Goal: Task Accomplishment & Management: Manage account settings

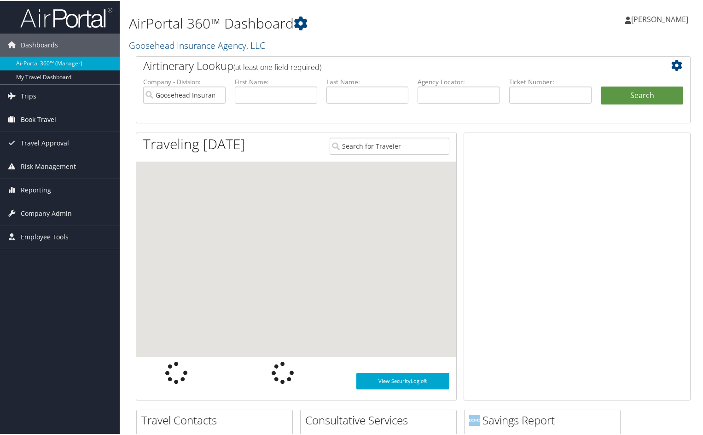
click at [45, 115] on span "Book Travel" at bounding box center [38, 118] width 35 height 23
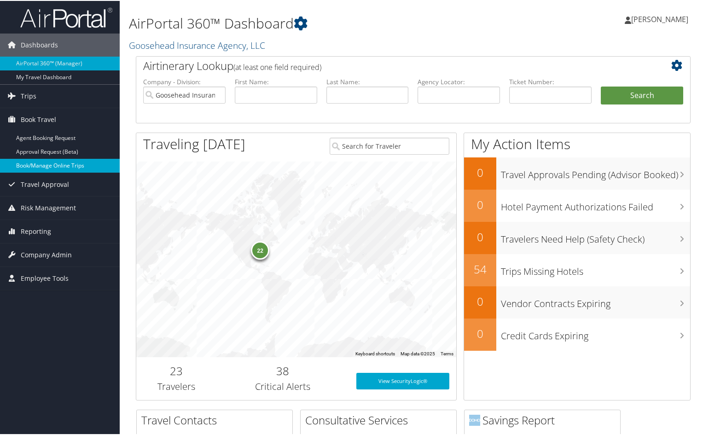
click at [44, 165] on link "Book/Manage Online Trips" at bounding box center [60, 165] width 120 height 14
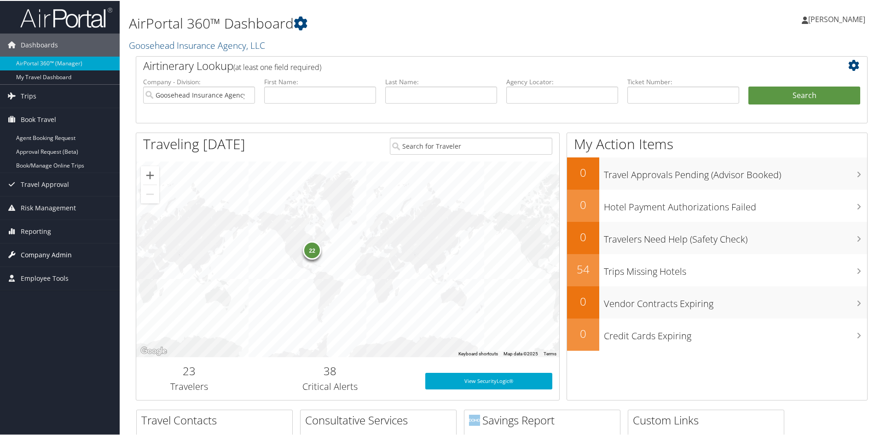
click at [34, 252] on span "Company Admin" at bounding box center [46, 254] width 51 height 23
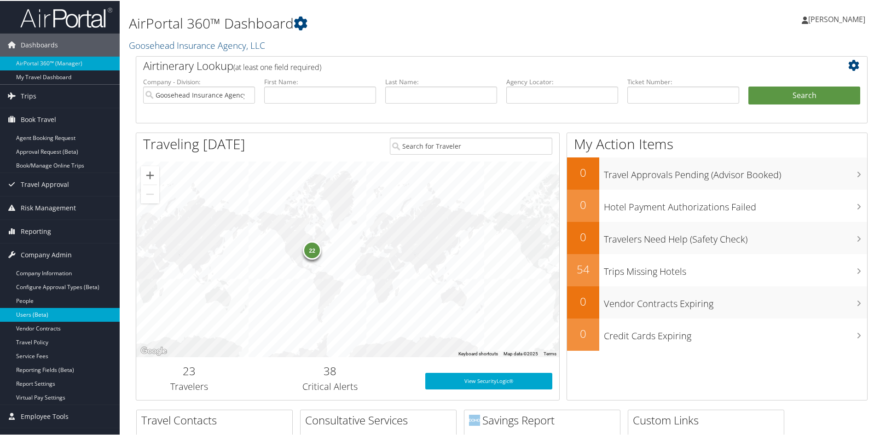
click at [10, 313] on link "Users (Beta)" at bounding box center [60, 314] width 120 height 14
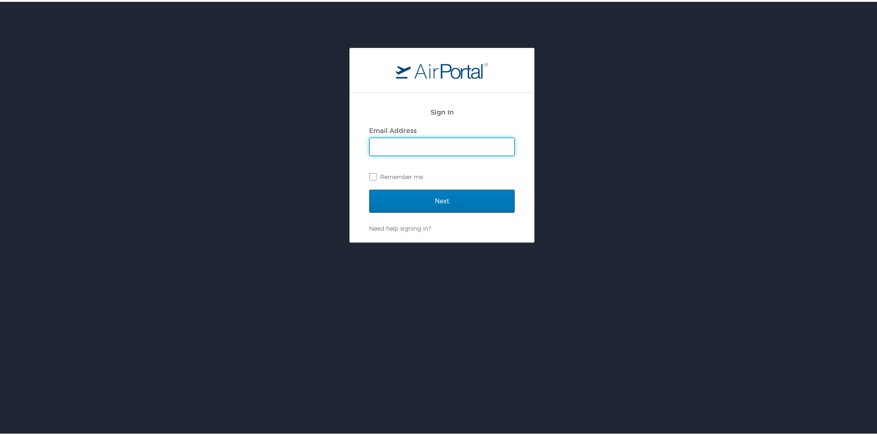
type input "mara.erickson@goosehead.com"
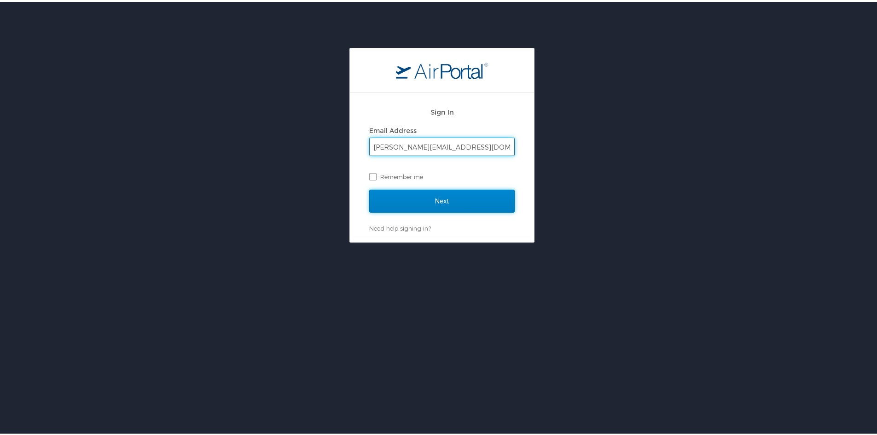
click at [447, 201] on input "Next" at bounding box center [441, 199] width 145 height 23
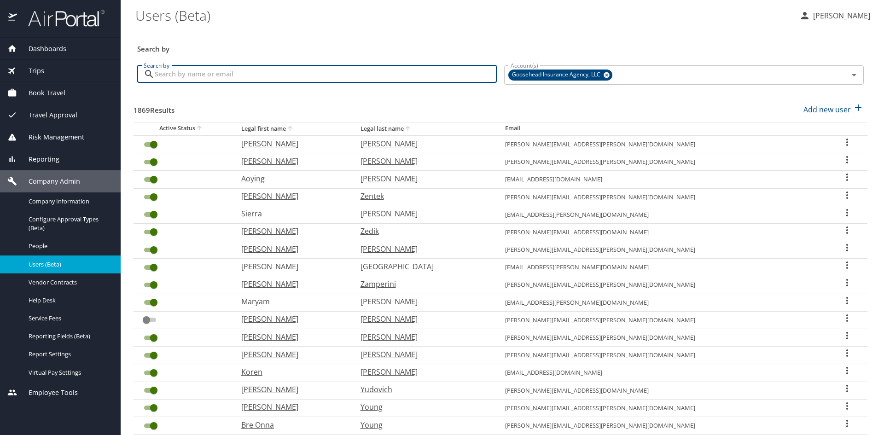
click at [288, 72] on input "Search by" at bounding box center [326, 73] width 342 height 17
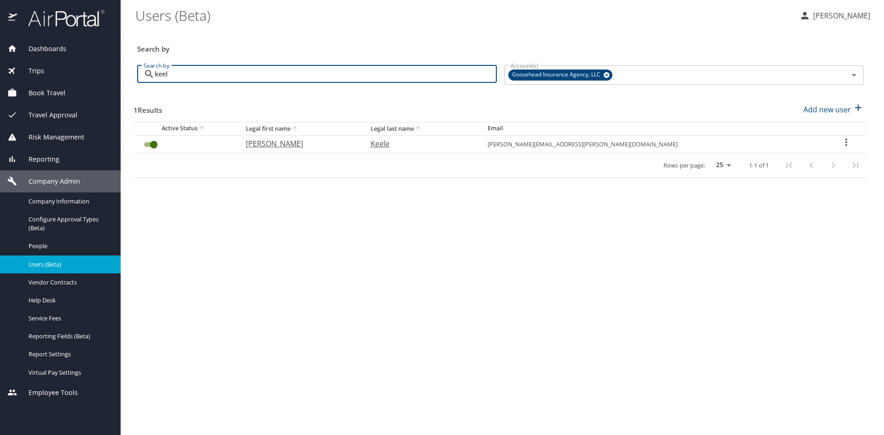
type input "keel"
click at [841, 142] on icon "User Search Table" at bounding box center [846, 142] width 11 height 11
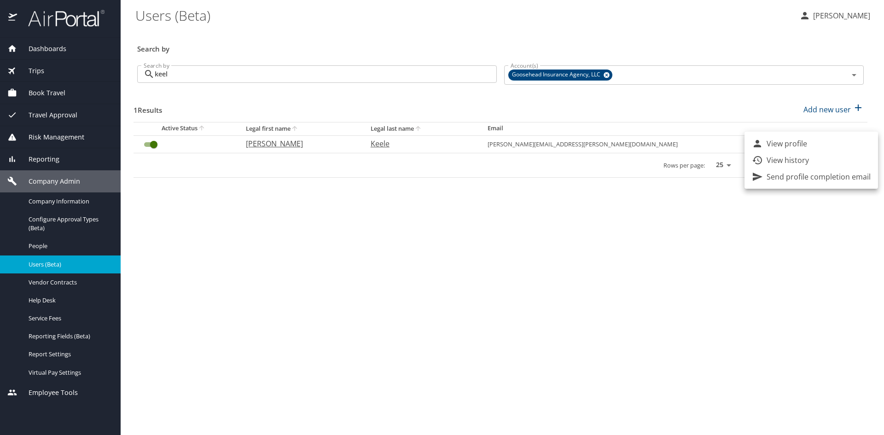
click at [791, 146] on p "View profile" at bounding box center [787, 143] width 41 height 11
select select "US"
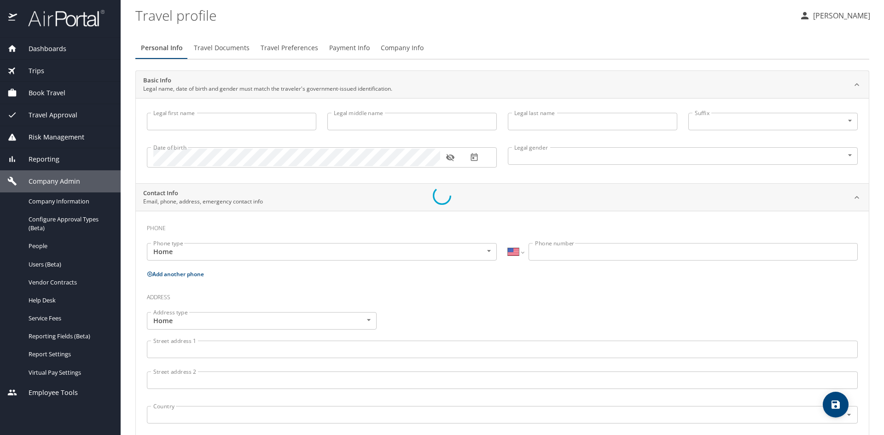
type input "Mason"
type input "Dane"
type input "Keele"
type input "Male"
type input "Bethany"
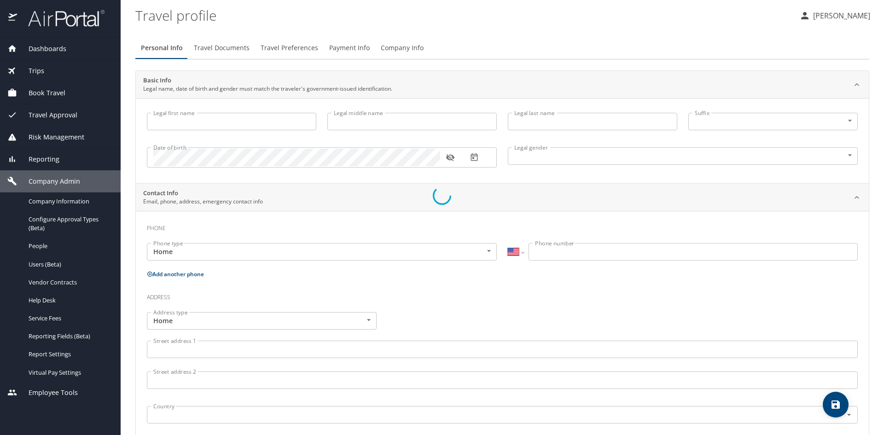
type input "Burns"
type input "(504) 287-7167"
select select "US"
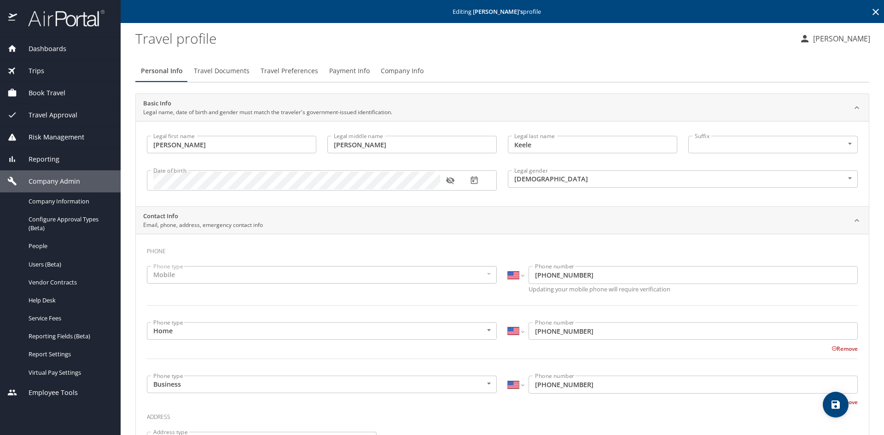
click at [273, 71] on span "Travel Preferences" at bounding box center [290, 71] width 58 height 12
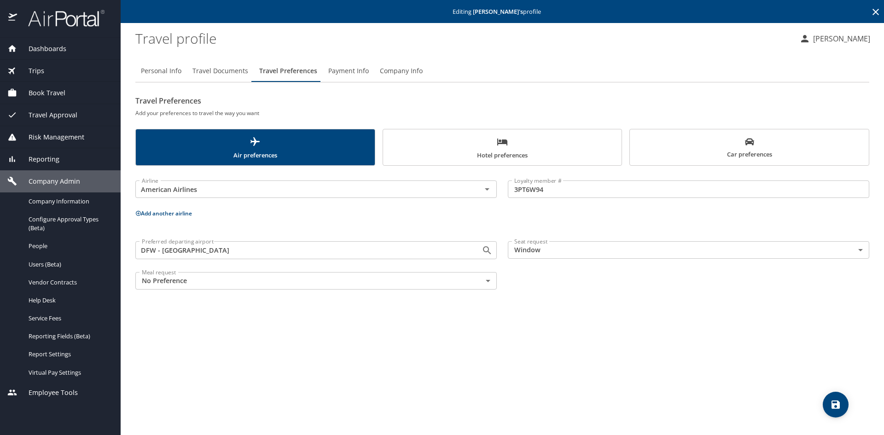
click at [51, 47] on span "Dashboards" at bounding box center [41, 49] width 49 height 10
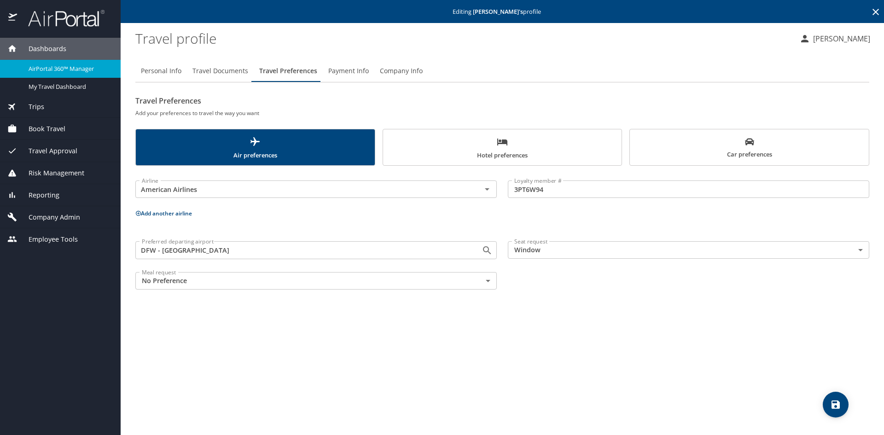
click at [41, 66] on span "AirPortal 360™ Manager" at bounding box center [69, 68] width 81 height 9
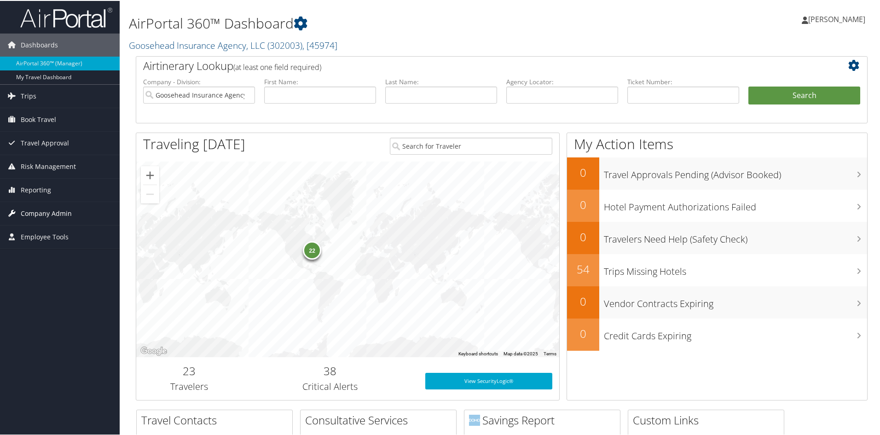
click at [39, 213] on span "Company Admin" at bounding box center [46, 212] width 51 height 23
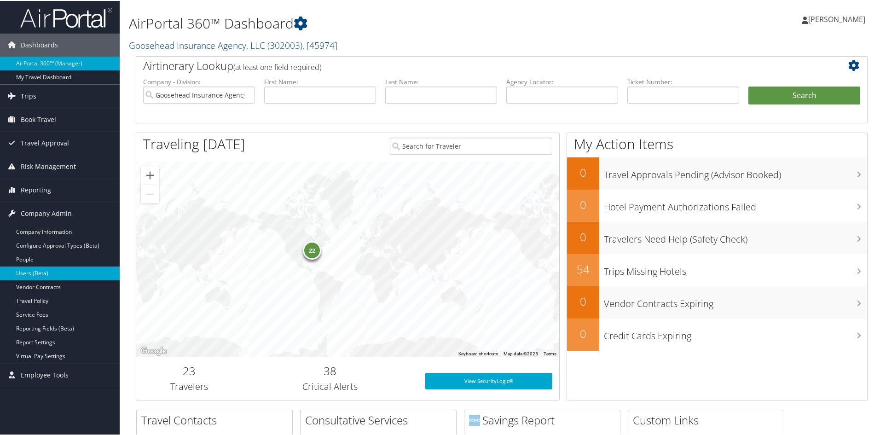
click at [46, 274] on link "Users (Beta)" at bounding box center [60, 273] width 120 height 14
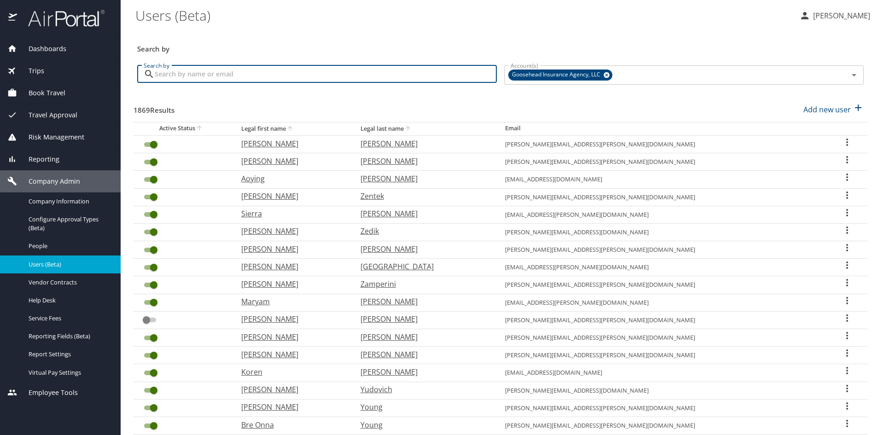
click at [439, 77] on input "Search by" at bounding box center [326, 73] width 342 height 17
type input "[PERSON_NAME]"
checkbox input "false"
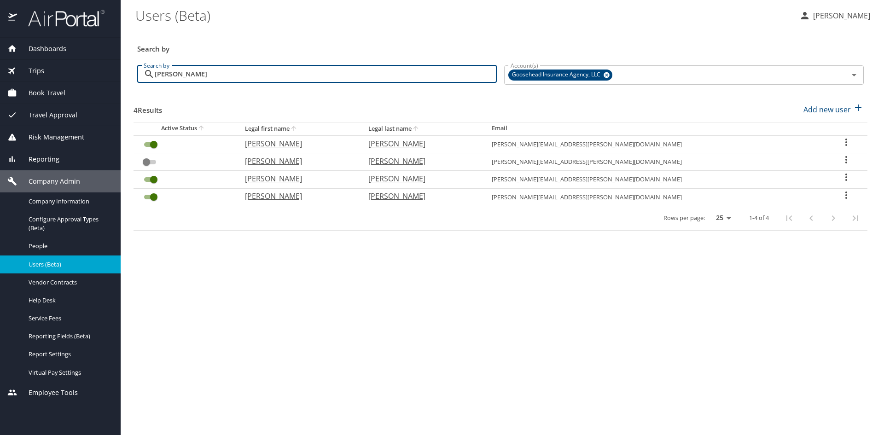
click at [842, 143] on icon "User Search Table" at bounding box center [846, 142] width 11 height 11
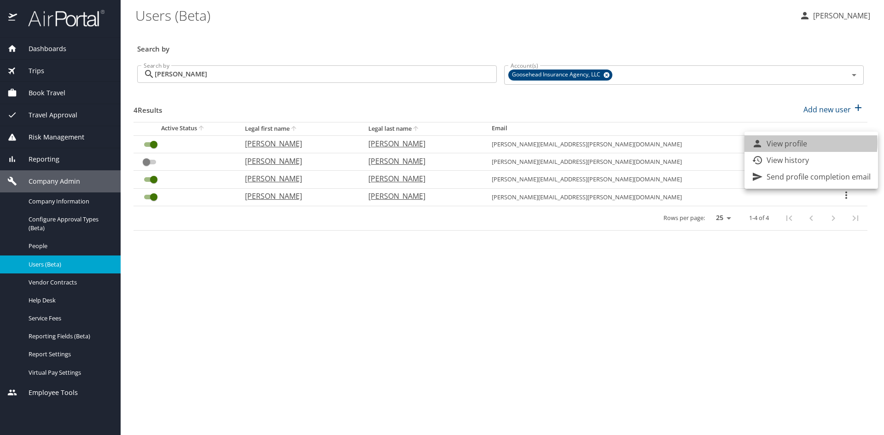
click at [802, 143] on p "View profile" at bounding box center [787, 143] width 41 height 11
select select "US"
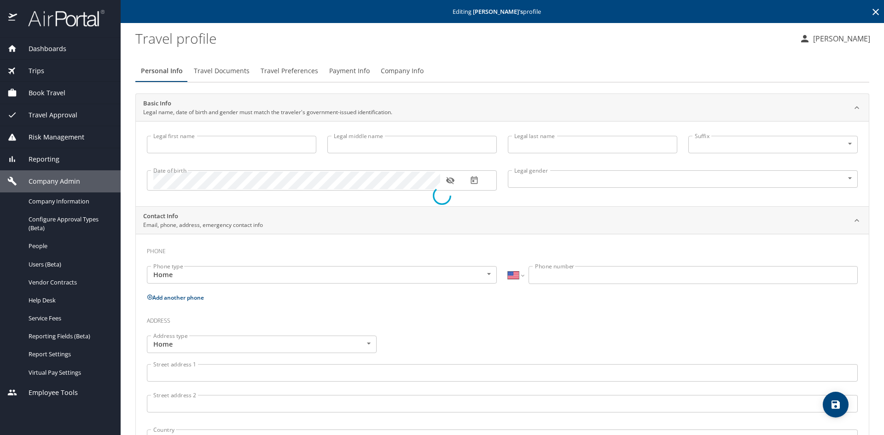
type input "[PERSON_NAME]"
type input "[DEMOGRAPHIC_DATA]"
type input "[PERSON_NAME]"
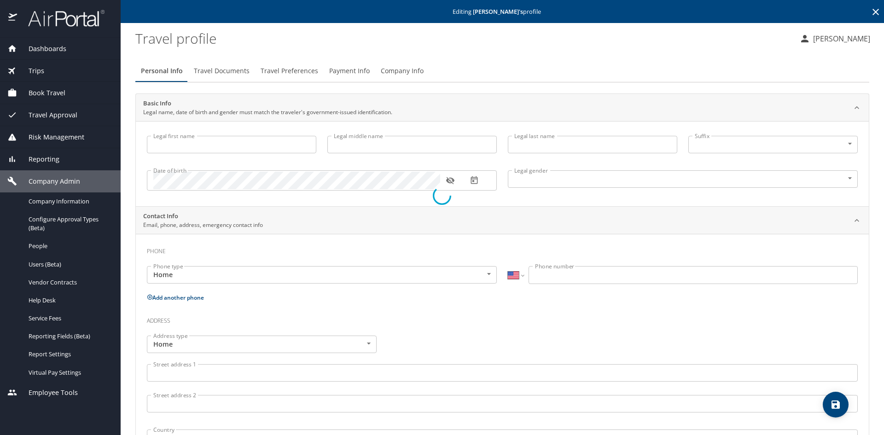
type input "[PERSON_NAME]"
type input "[PHONE_NUMBER]"
select select "US"
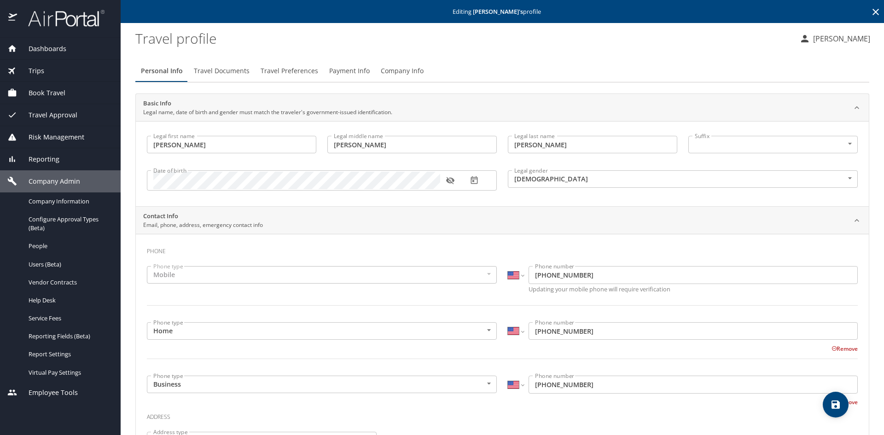
click at [280, 70] on span "Travel Preferences" at bounding box center [290, 71] width 58 height 12
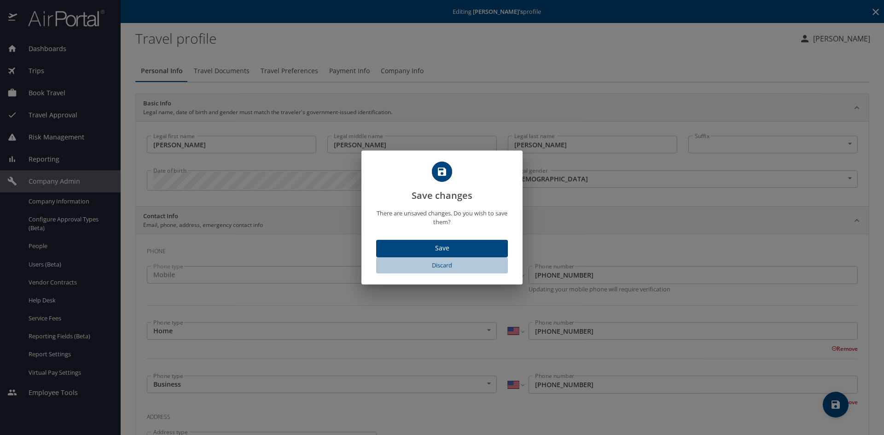
click at [446, 266] on span "Discard" at bounding box center [442, 265] width 124 height 11
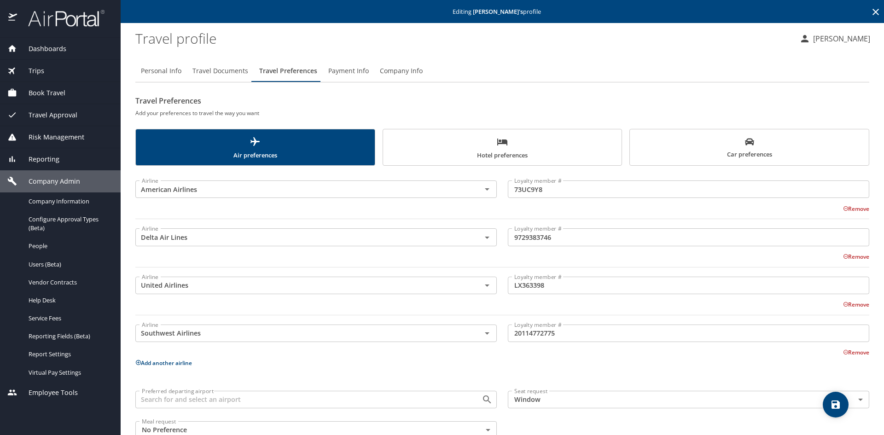
scroll to position [24, 0]
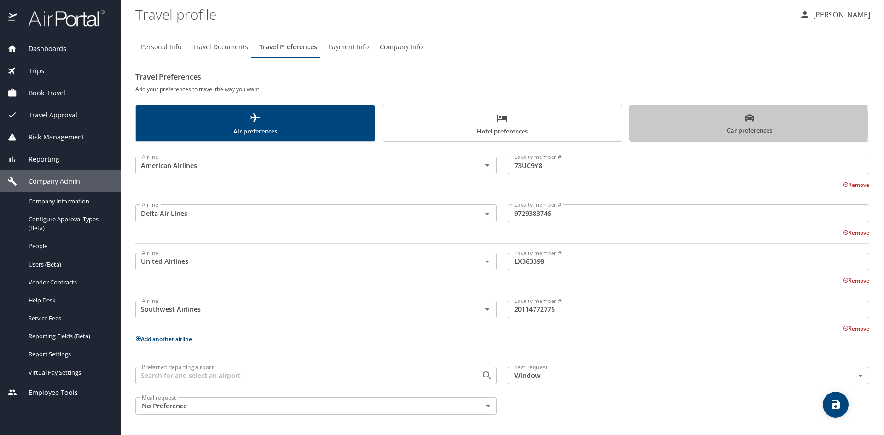
click at [691, 124] on span "Car preferences" at bounding box center [749, 124] width 228 height 23
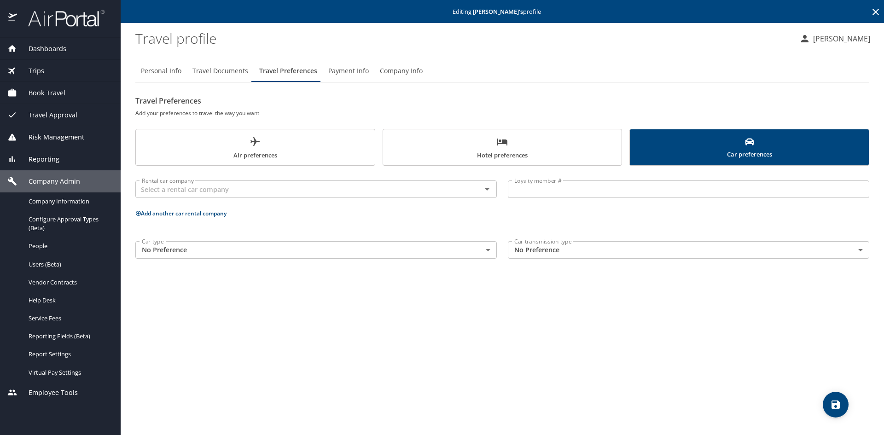
scroll to position [0, 0]
click at [34, 267] on span "Users (Beta)" at bounding box center [69, 264] width 81 height 9
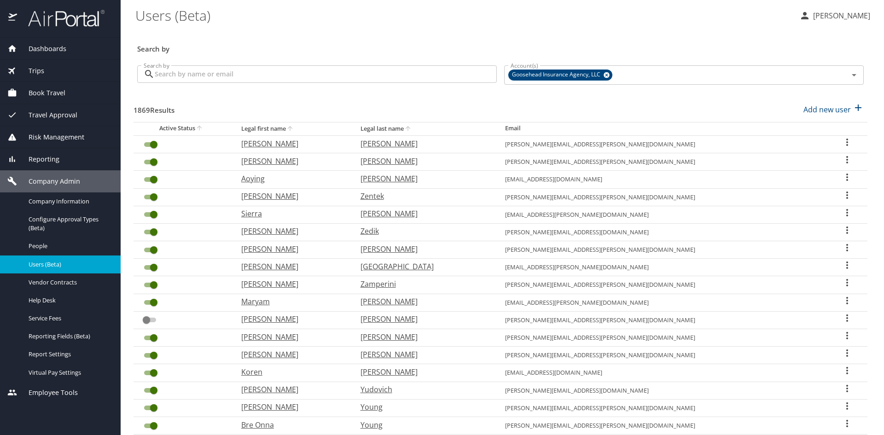
click at [308, 74] on input "Search by" at bounding box center [326, 73] width 342 height 17
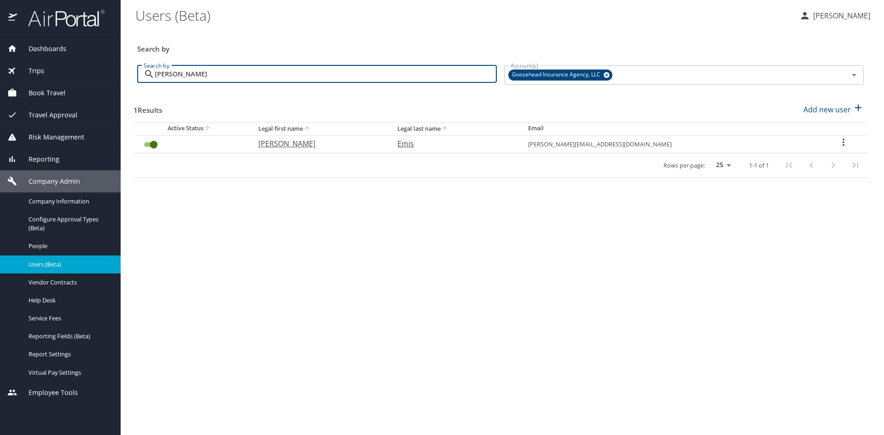
type input "[PERSON_NAME]"
click at [838, 144] on icon "User Search Table" at bounding box center [843, 142] width 11 height 11
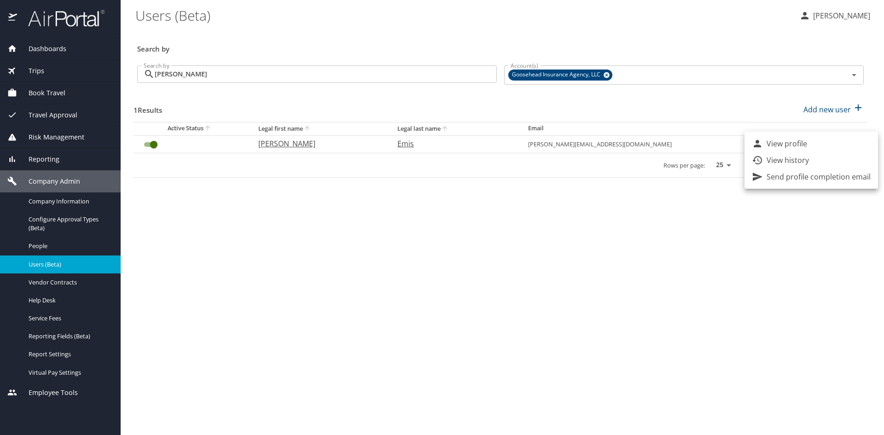
drag, startPoint x: 813, startPoint y: 142, endPoint x: 829, endPoint y: 140, distance: 16.7
click at [829, 140] on li "View profile" at bounding box center [811, 143] width 134 height 17
select select "US"
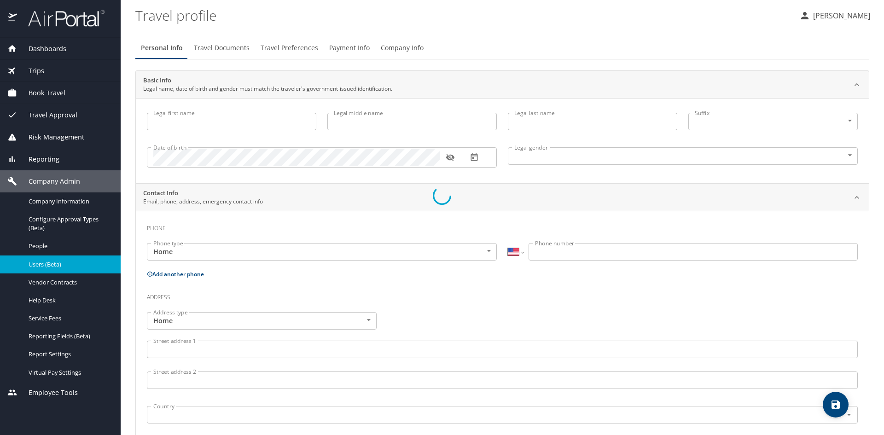
type input "[PERSON_NAME]"
type input "Emis"
type input "[DEMOGRAPHIC_DATA]"
type input "[PERSON_NAME]"
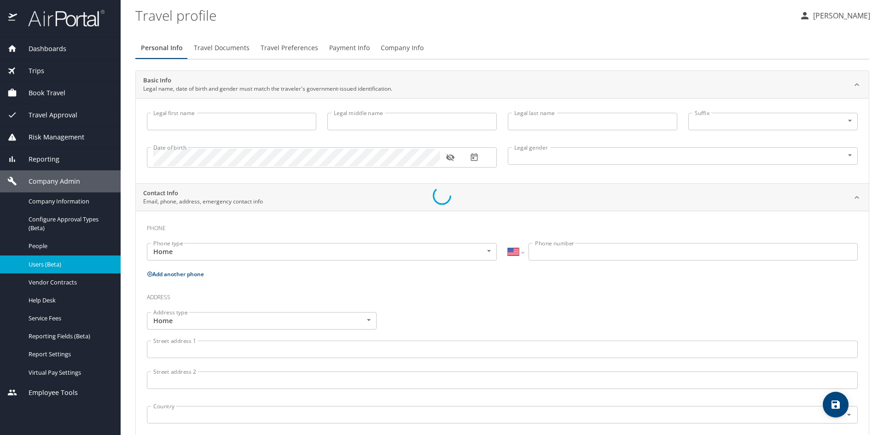
type input "Emis"
type input "[PHONE_NUMBER]"
select select "US"
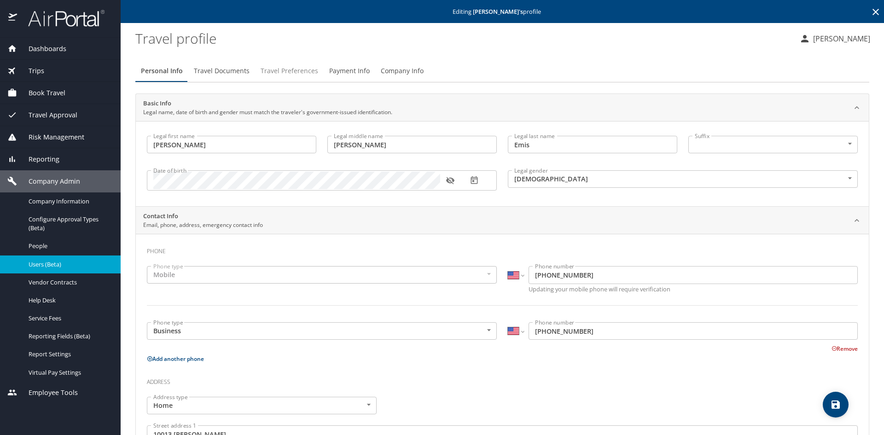
click at [299, 69] on span "Travel Preferences" at bounding box center [290, 71] width 58 height 12
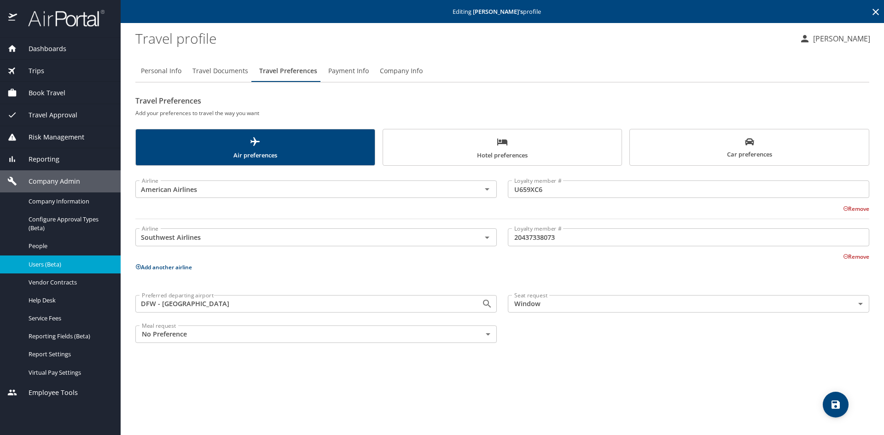
click at [696, 161] on button "Car preferences" at bounding box center [749, 147] width 240 height 37
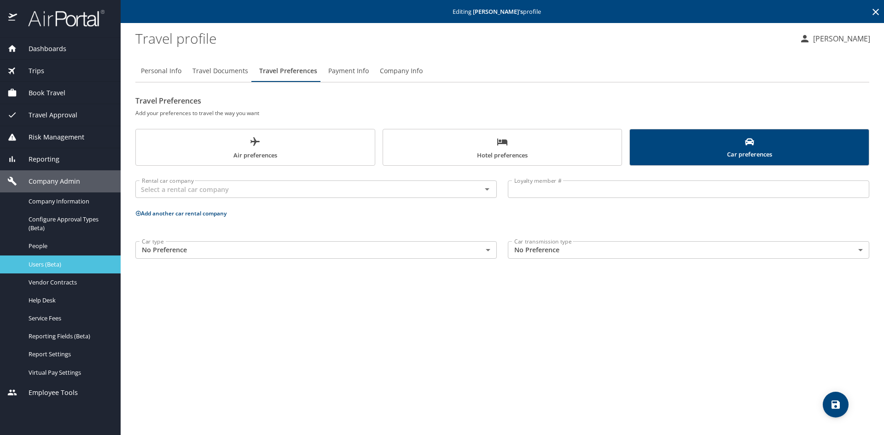
click at [38, 263] on span "Users (Beta)" at bounding box center [69, 264] width 81 height 9
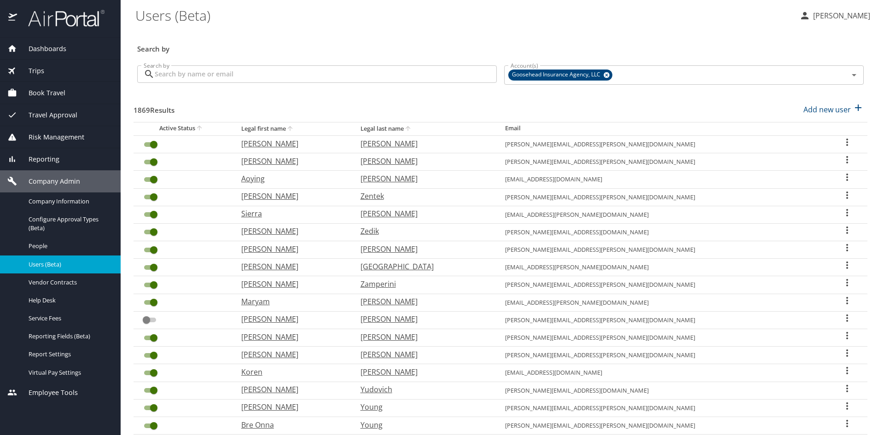
click at [381, 70] on input "Search by" at bounding box center [326, 73] width 342 height 17
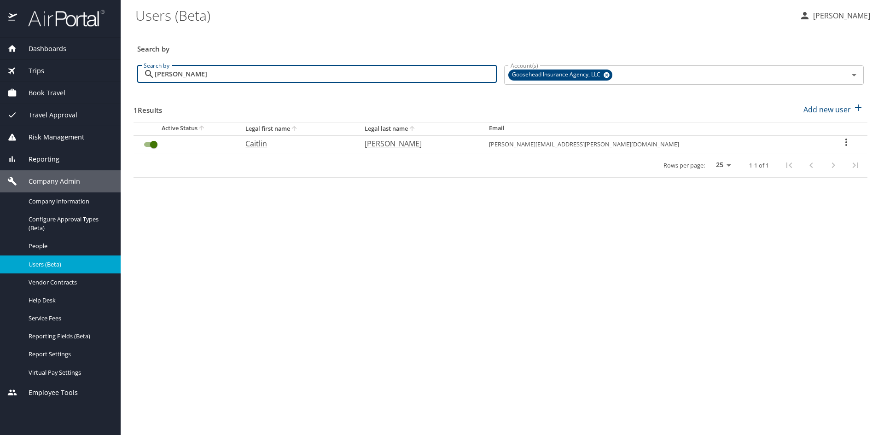
type input "[PERSON_NAME]"
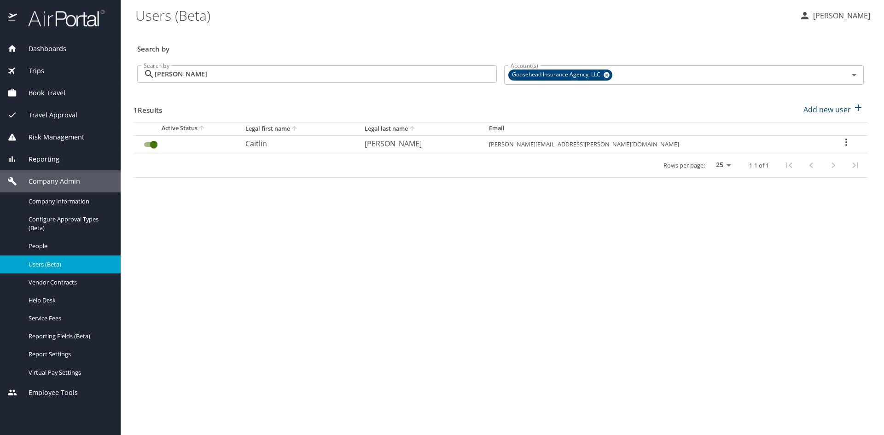
click at [841, 143] on icon "User Search Table" at bounding box center [846, 142] width 11 height 11
click at [791, 142] on p "View profile" at bounding box center [787, 143] width 41 height 11
select select "US"
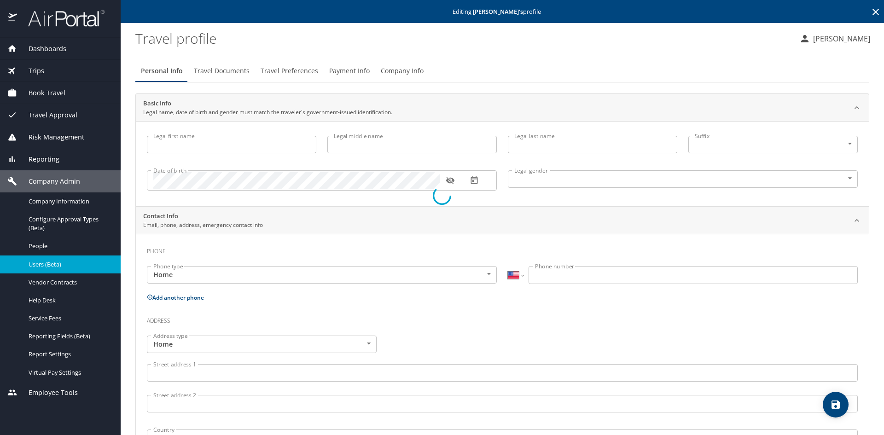
type input "Caitlin"
type input "[PERSON_NAME]"
type input "[DEMOGRAPHIC_DATA]"
select select "US"
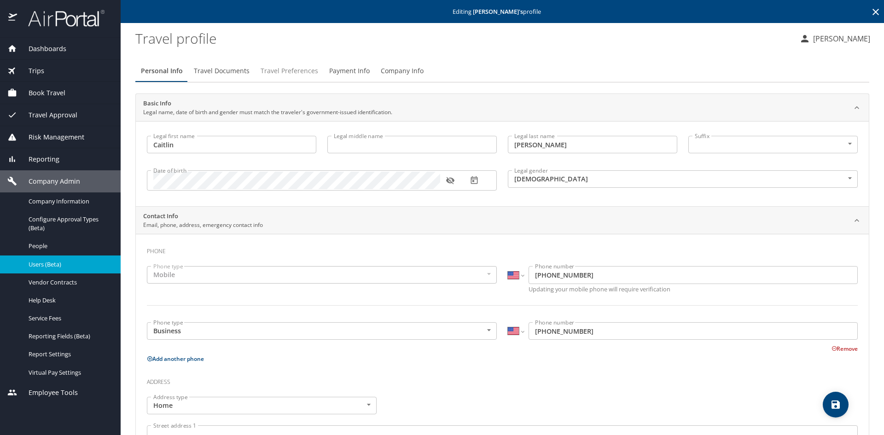
click at [291, 66] on span "Travel Preferences" at bounding box center [290, 71] width 58 height 12
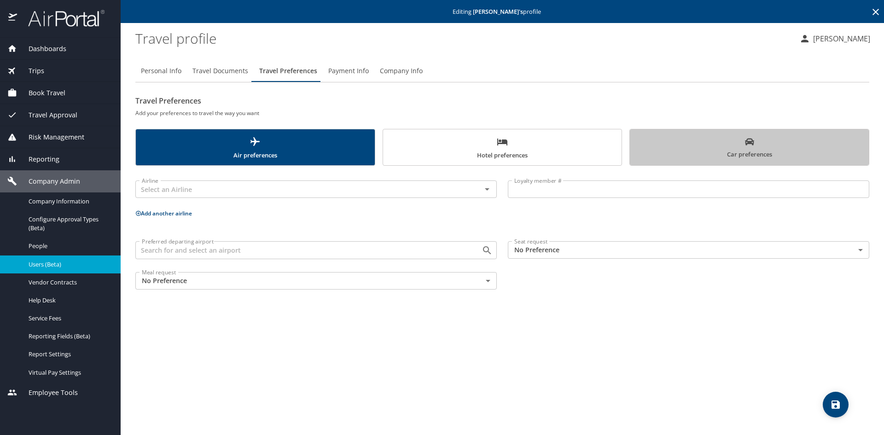
click at [706, 151] on span "Car preferences" at bounding box center [749, 148] width 228 height 23
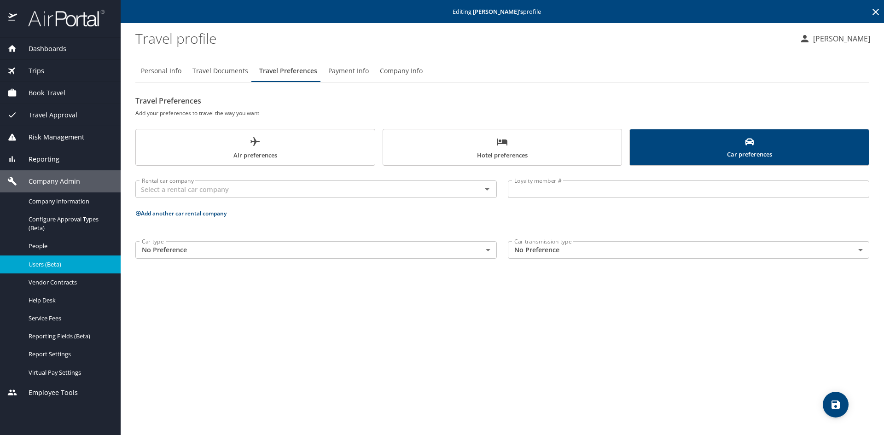
click at [35, 262] on span "Users (Beta)" at bounding box center [69, 264] width 81 height 9
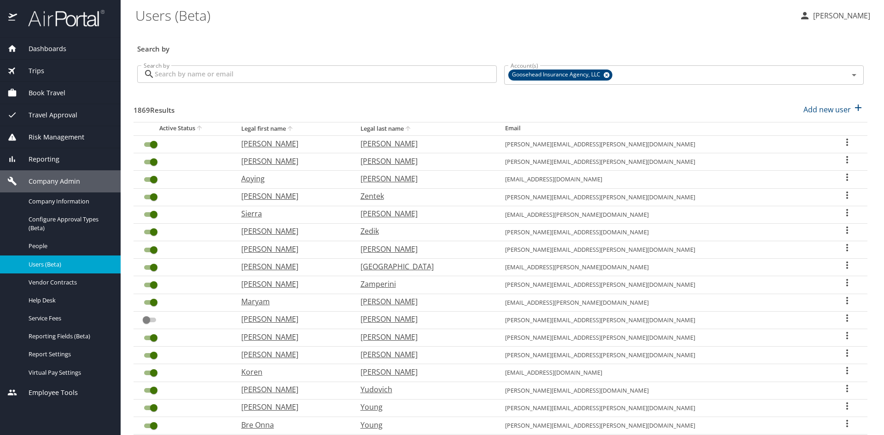
click at [315, 76] on input "Search by" at bounding box center [326, 73] width 342 height 17
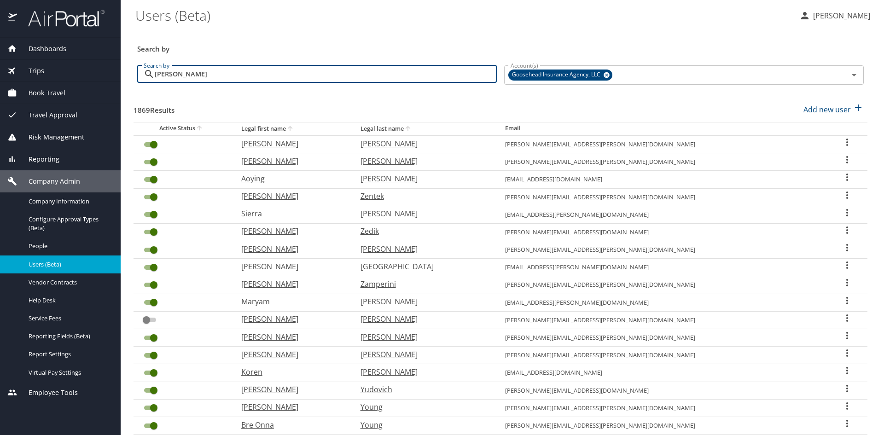
type input "[PERSON_NAME]"
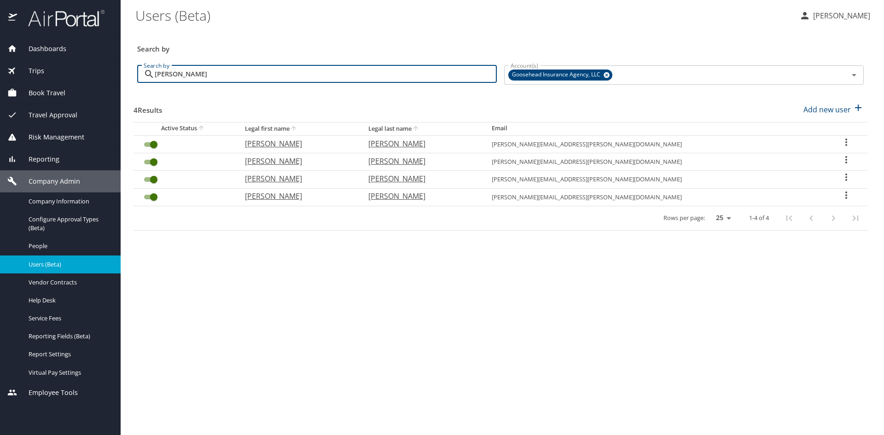
click at [841, 162] on icon "User Search Table" at bounding box center [846, 159] width 11 height 11
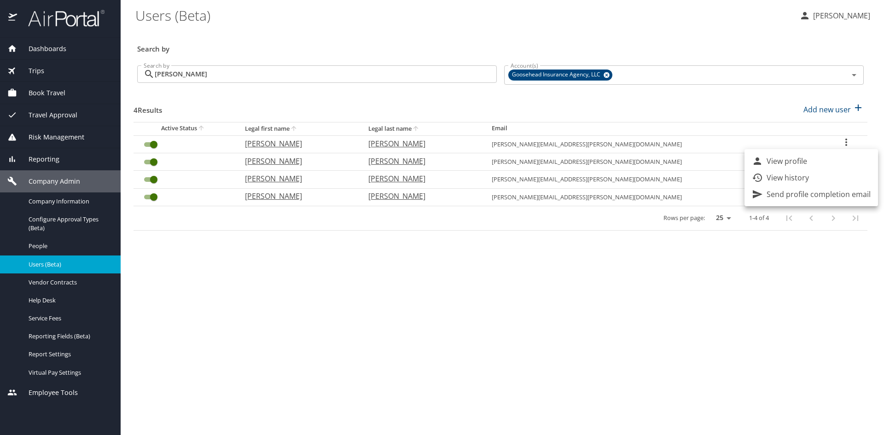
click at [796, 160] on p "View profile" at bounding box center [787, 161] width 41 height 11
select select "US"
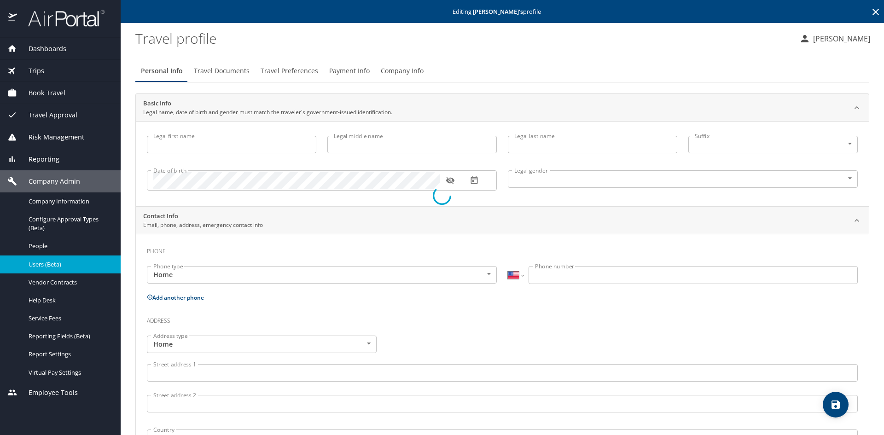
type input "[PERSON_NAME]"
type input "[DEMOGRAPHIC_DATA]"
type input "[PERSON_NAME]"
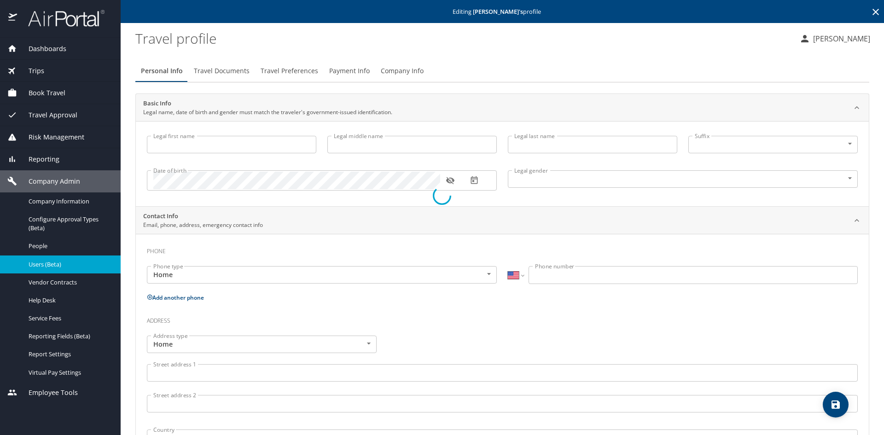
type input "[PHONE_NUMBER]"
select select "US"
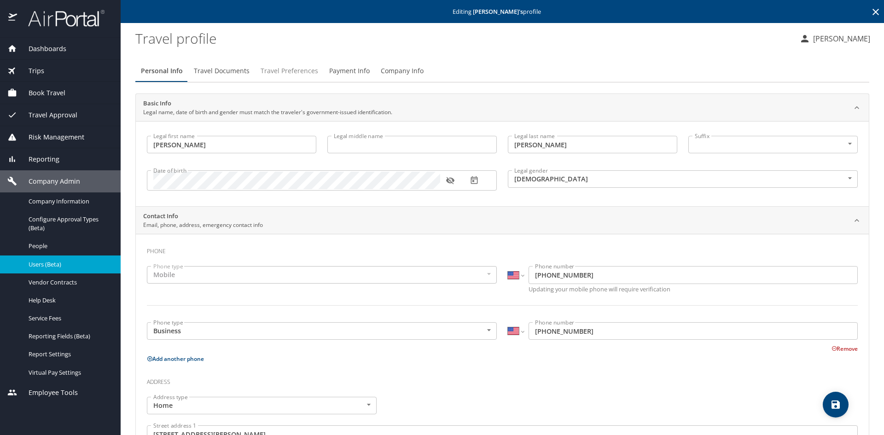
click at [290, 70] on span "Travel Preferences" at bounding box center [290, 71] width 58 height 12
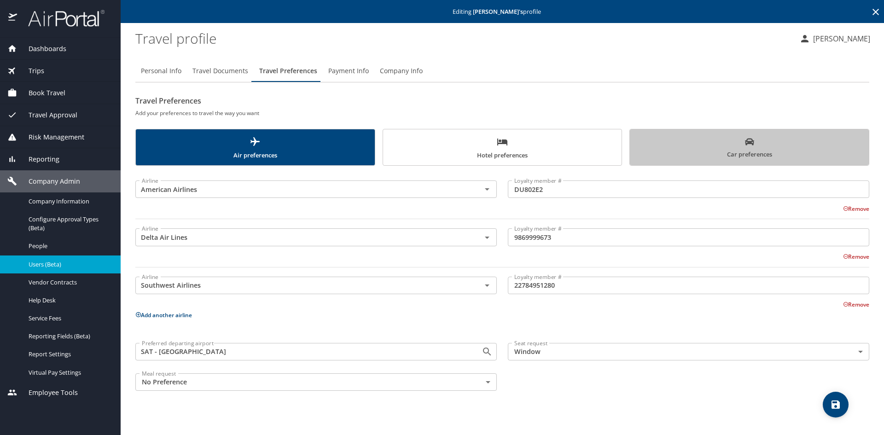
click at [699, 139] on span "Car preferences" at bounding box center [749, 148] width 228 height 23
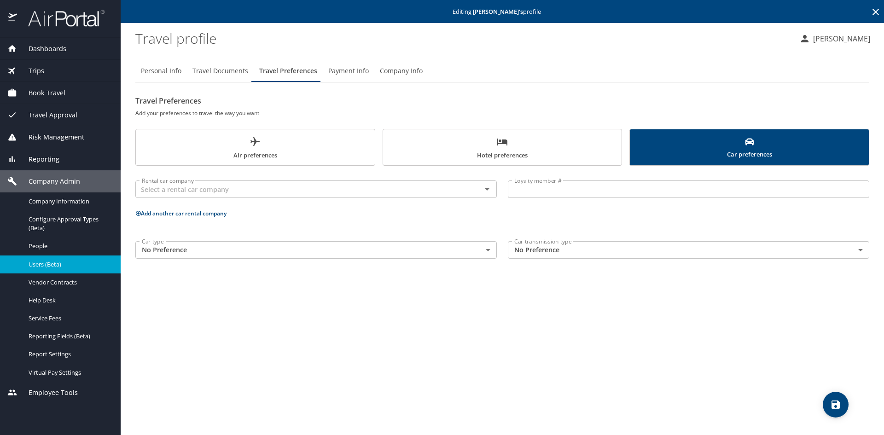
click at [30, 267] on span "Users (Beta)" at bounding box center [69, 264] width 81 height 9
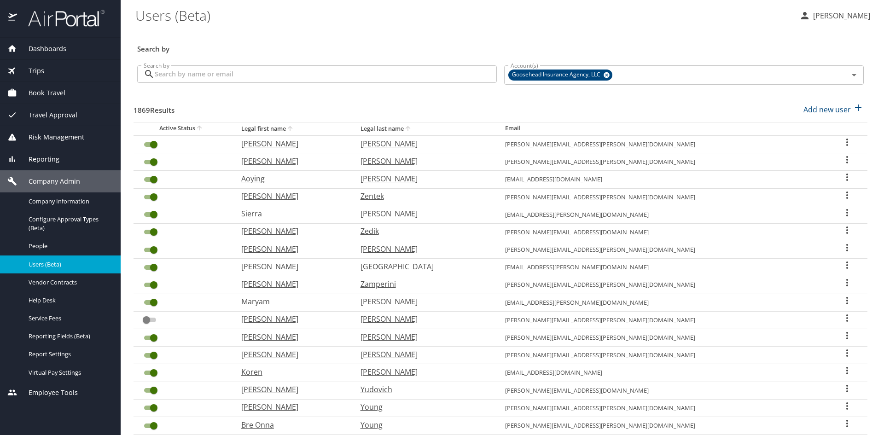
click at [301, 76] on input "Search by" at bounding box center [326, 73] width 342 height 17
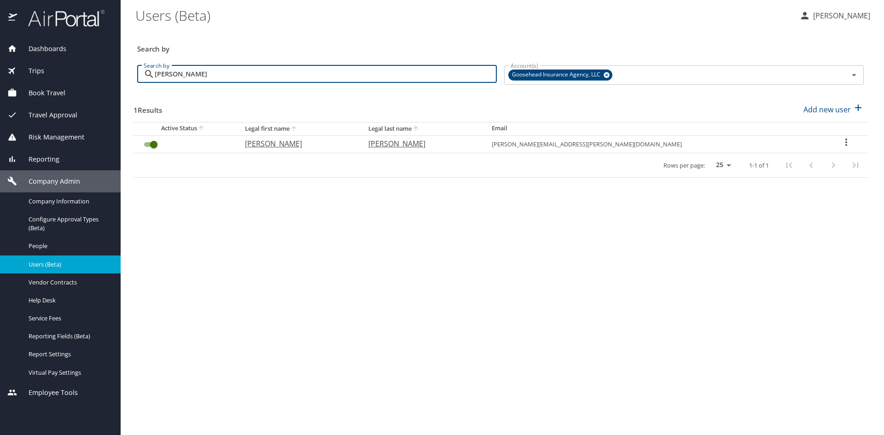
type input "[PERSON_NAME]"
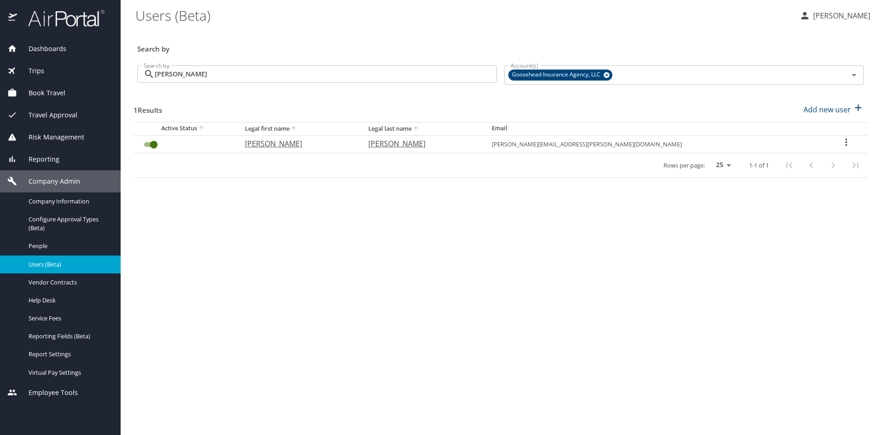
click at [843, 143] on icon "User Search Table" at bounding box center [846, 142] width 11 height 11
click at [798, 142] on p "View profile" at bounding box center [787, 143] width 41 height 11
select select "US"
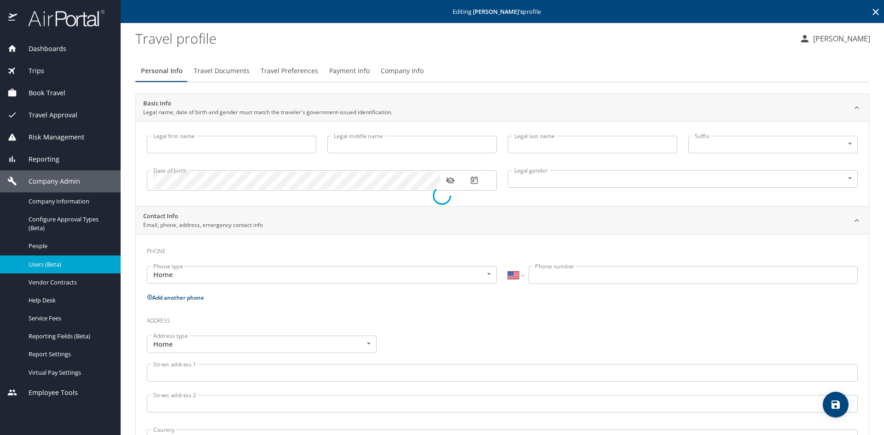
type input "[PERSON_NAME]"
type input "[DEMOGRAPHIC_DATA]"
type input "[PERSON_NAME]"
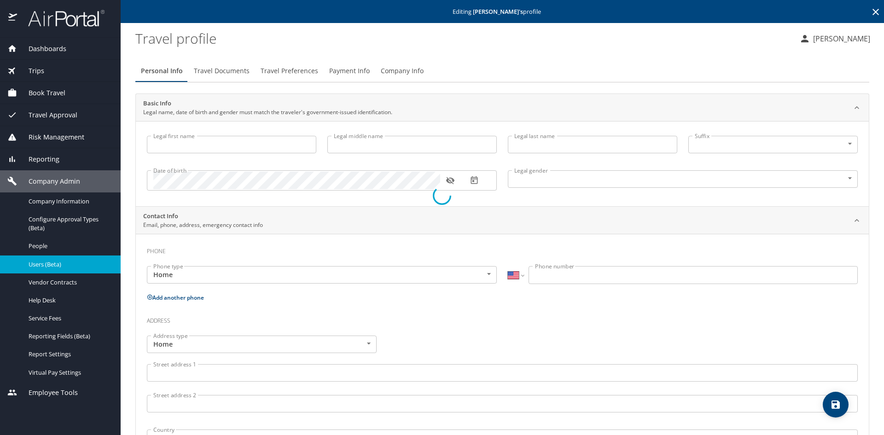
type input "[PERSON_NAME]"
type input "[PHONE_NUMBER]"
select select "US"
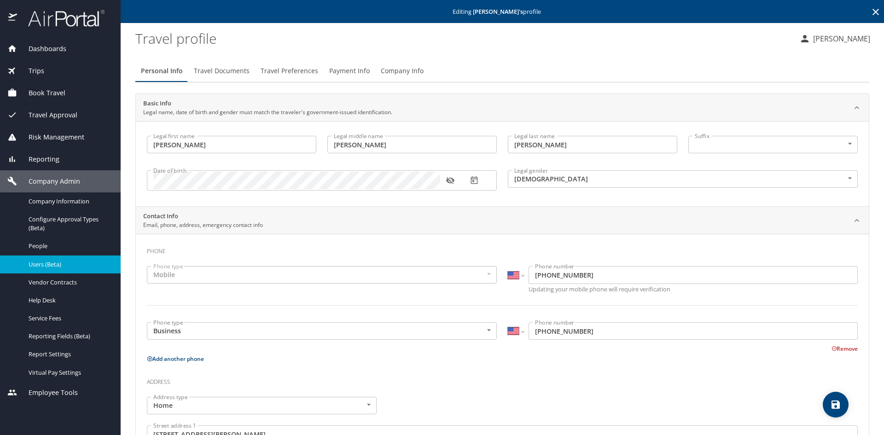
click at [291, 72] on span "Travel Preferences" at bounding box center [290, 71] width 58 height 12
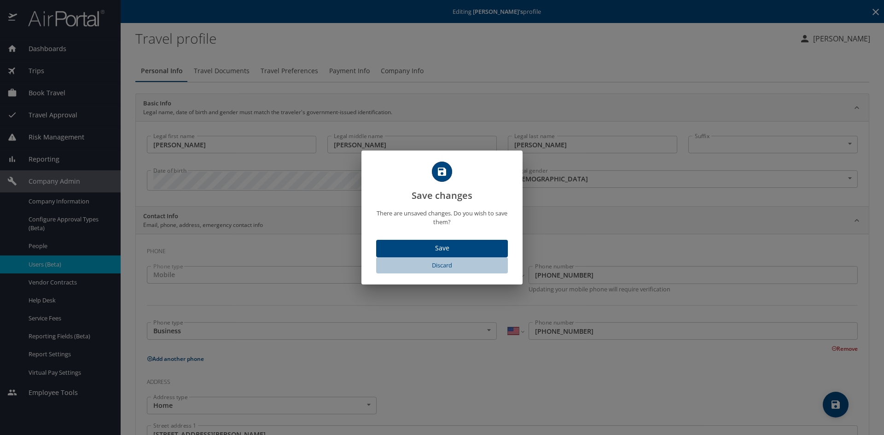
click at [433, 265] on span "Discard" at bounding box center [442, 265] width 124 height 11
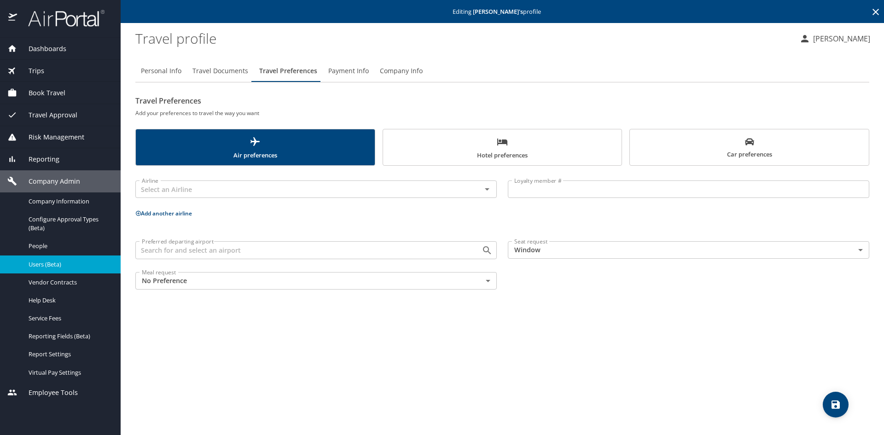
click at [674, 153] on span "Car preferences" at bounding box center [749, 148] width 228 height 23
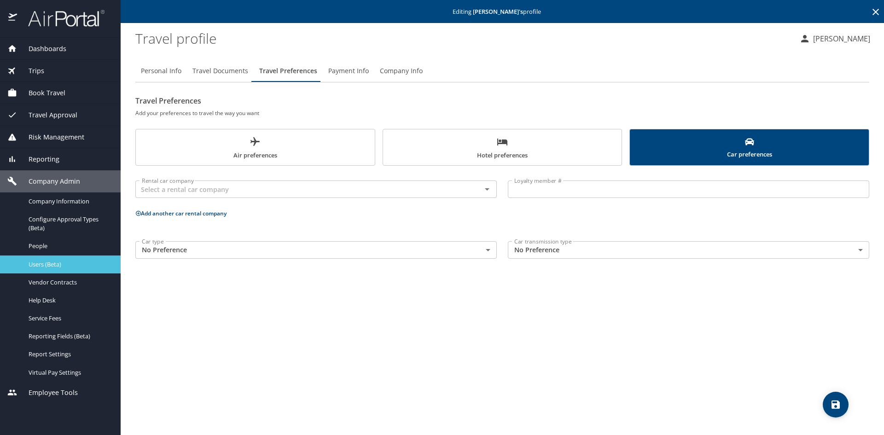
click at [32, 264] on span "Users (Beta)" at bounding box center [69, 264] width 81 height 9
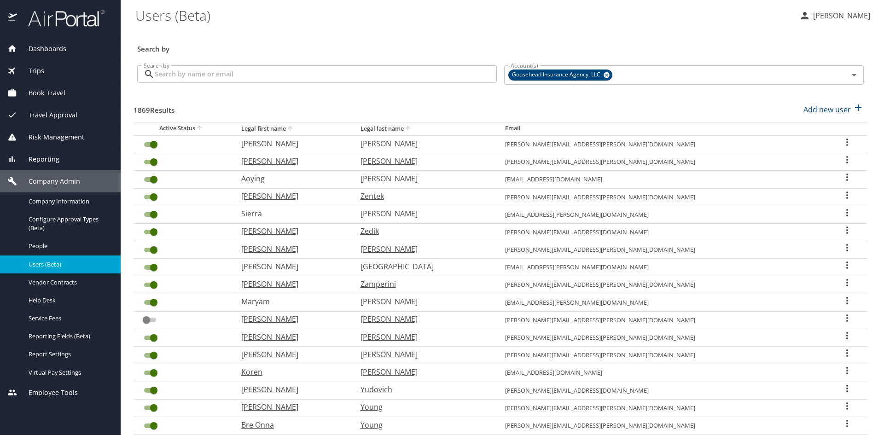
click at [238, 70] on input "Search by" at bounding box center [326, 73] width 342 height 17
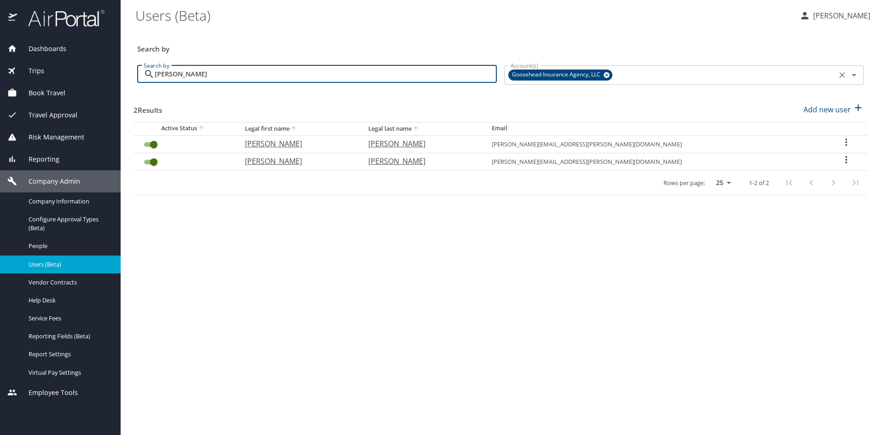
type input "[PERSON_NAME]"
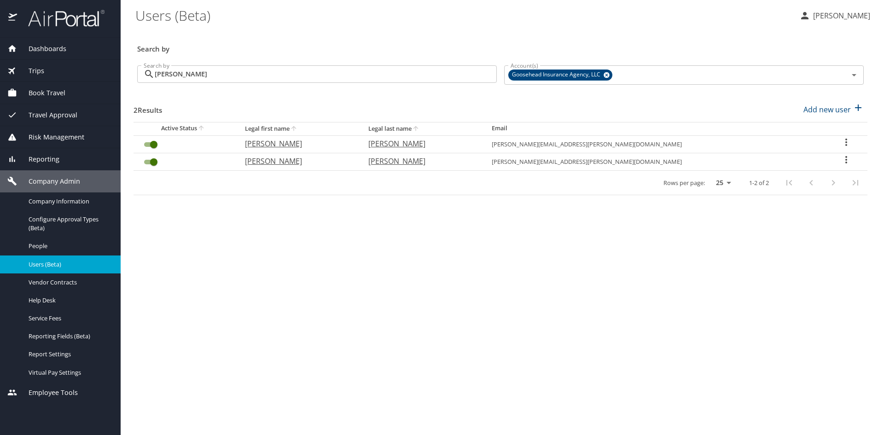
click at [841, 161] on icon "User Search Table" at bounding box center [846, 159] width 11 height 11
click at [809, 159] on li "View profile" at bounding box center [811, 161] width 134 height 17
select select "US"
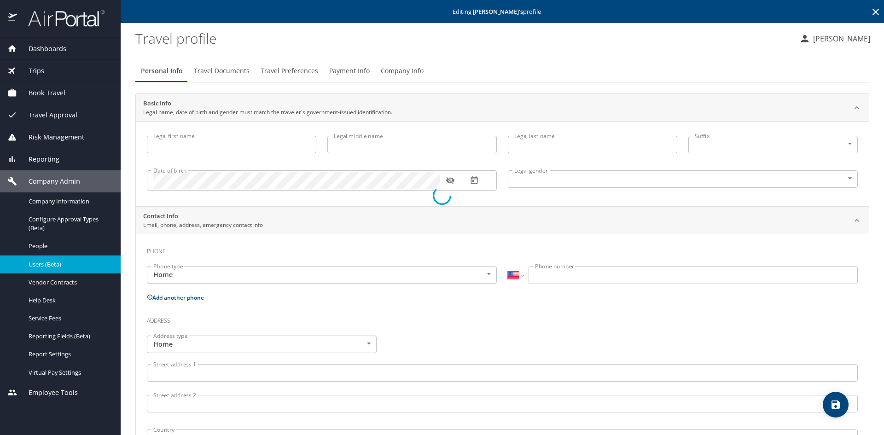
type input "[PERSON_NAME]"
type input "Yisela"
type input "[PERSON_NAME]"
type input "[DEMOGRAPHIC_DATA]"
type input "[PERSON_NAME]"
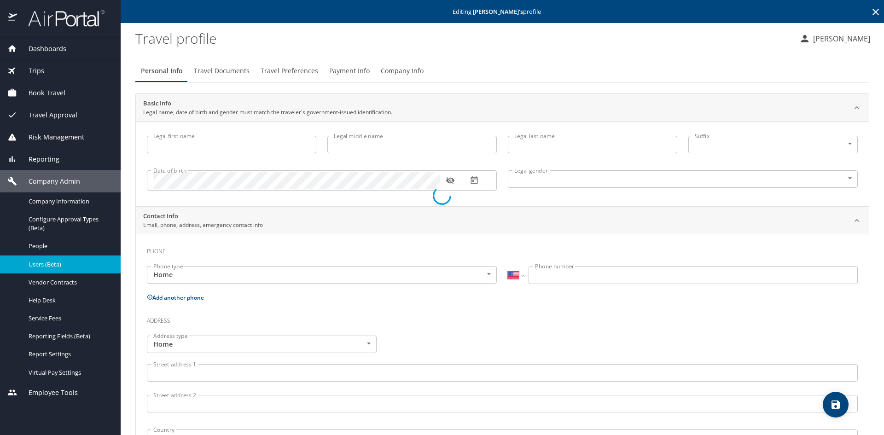
type input "[PERSON_NAME]"
type input "[PHONE_NUMBER]"
select select "US"
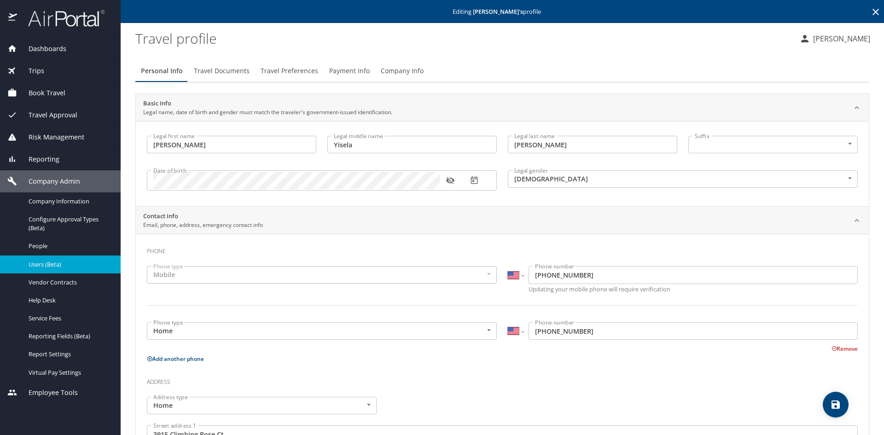
click at [291, 69] on span "Travel Preferences" at bounding box center [290, 71] width 58 height 12
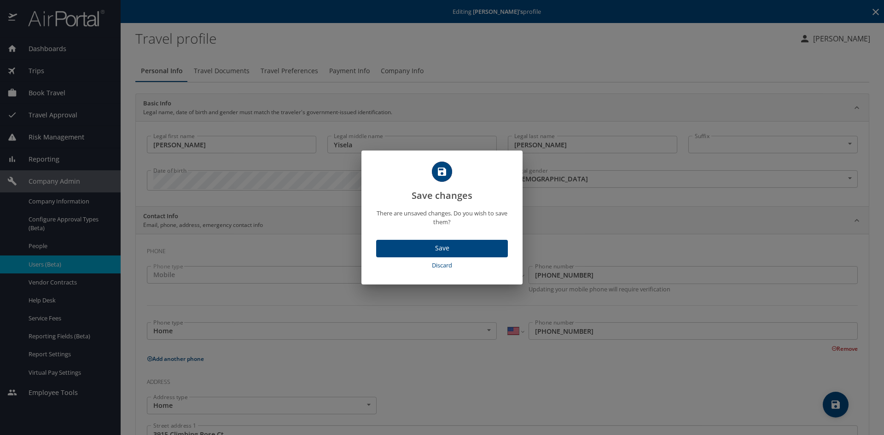
click at [447, 267] on span "Discard" at bounding box center [442, 265] width 124 height 11
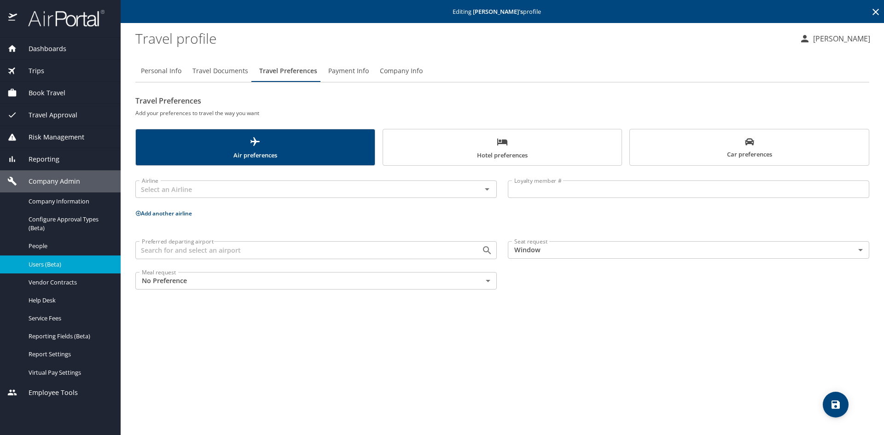
click at [680, 139] on span "Car preferences" at bounding box center [749, 148] width 228 height 23
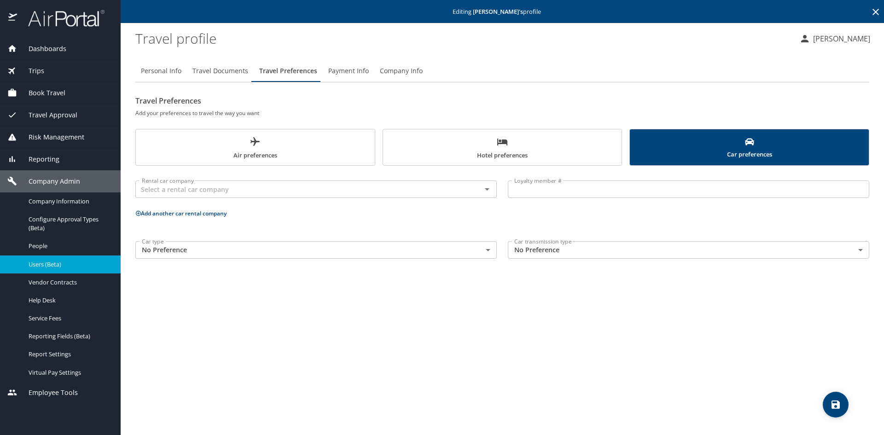
click at [66, 259] on div "Users (Beta)" at bounding box center [60, 264] width 106 height 11
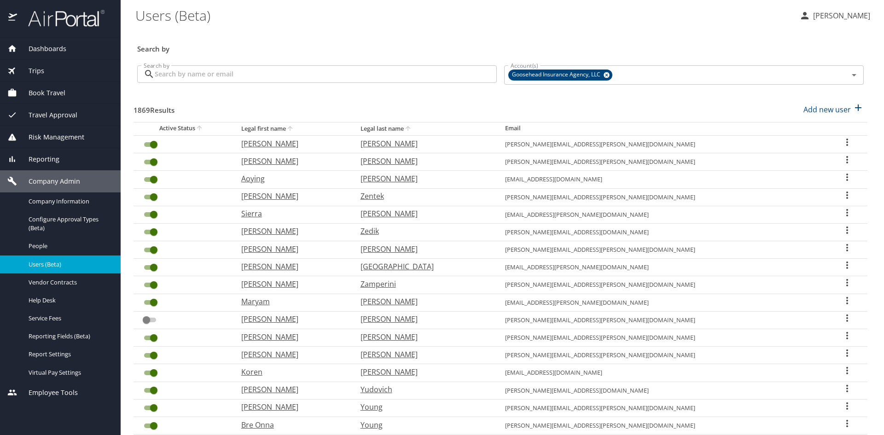
click at [220, 69] on input "Search by" at bounding box center [326, 73] width 342 height 17
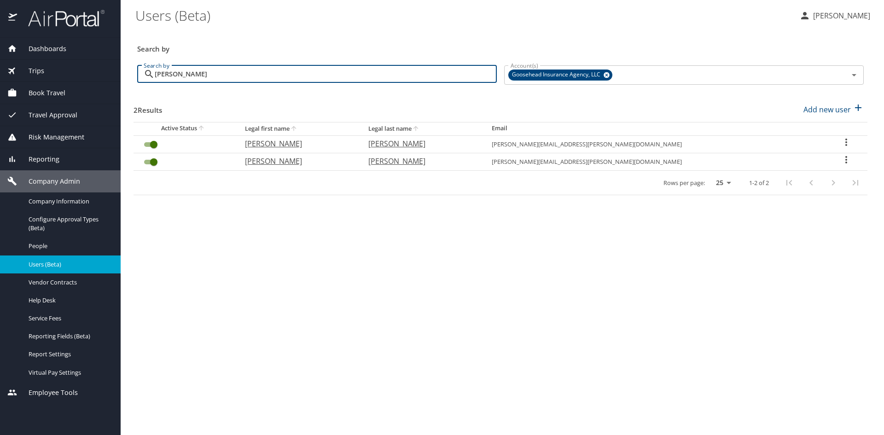
type input "[PERSON_NAME]"
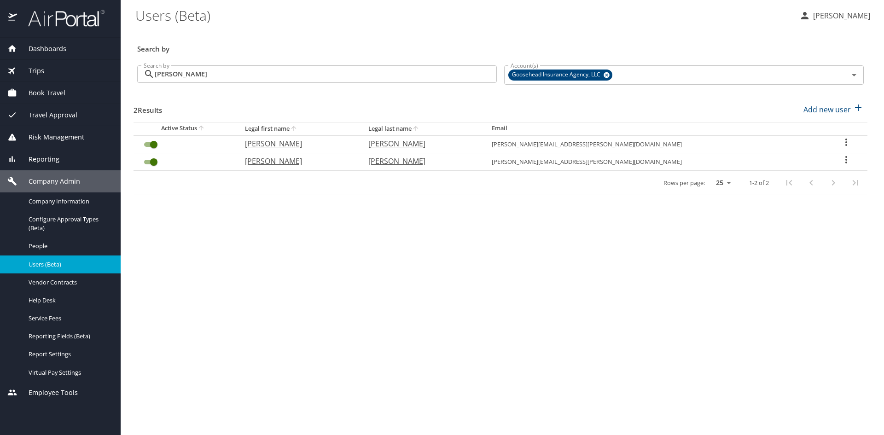
click at [841, 141] on icon "User Search Table" at bounding box center [846, 142] width 11 height 11
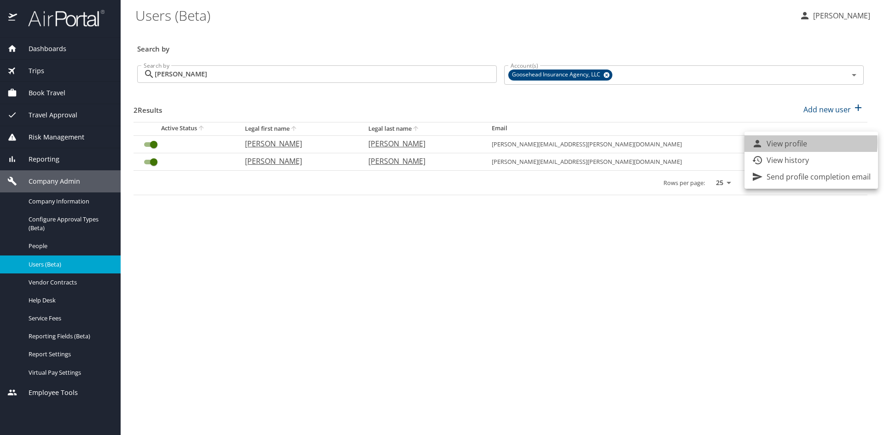
click at [782, 142] on p "View profile" at bounding box center [787, 143] width 41 height 11
select select "US"
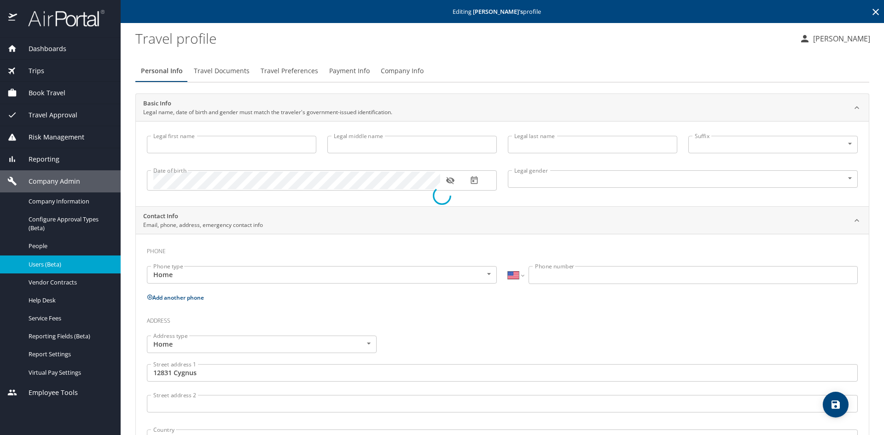
type input "[PERSON_NAME]"
type input "Del [PERSON_NAME]"
type input "[PERSON_NAME]"
type input "[DEMOGRAPHIC_DATA]"
type input "[PERSON_NAME]"
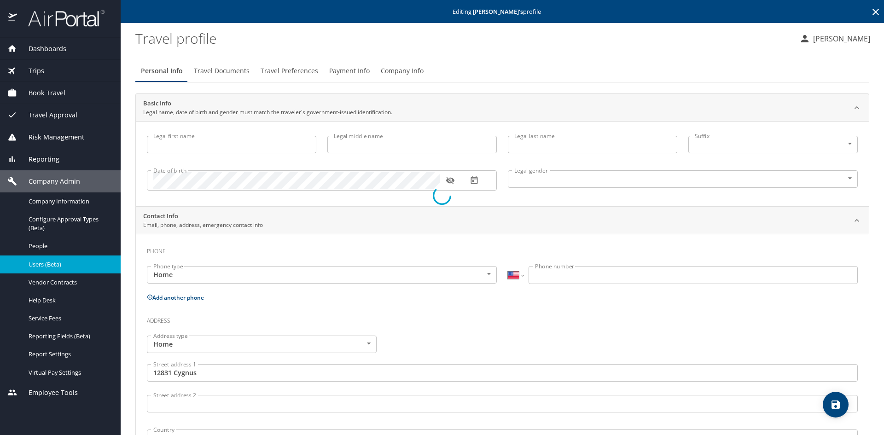
type input "[PERSON_NAME]"
type input "[PHONE_NUMBER]"
type input "[GEOGRAPHIC_DATA]"
type input "[US_STATE]"
select select "US"
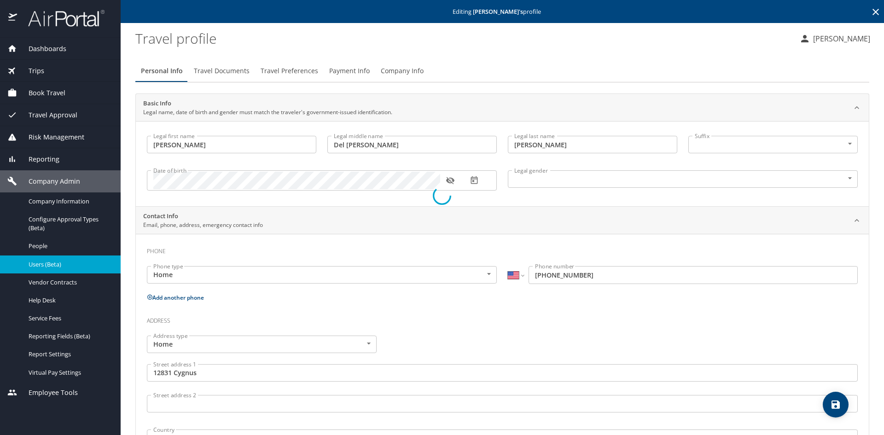
select select "US"
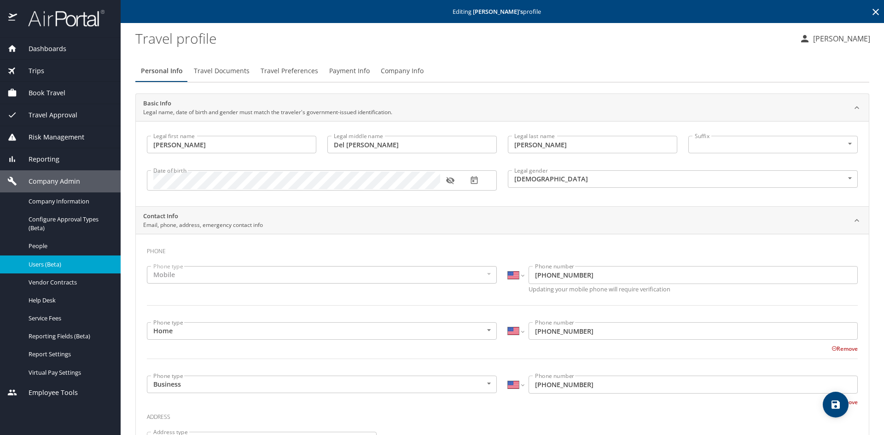
click at [287, 76] on span "Travel Preferences" at bounding box center [290, 71] width 58 height 12
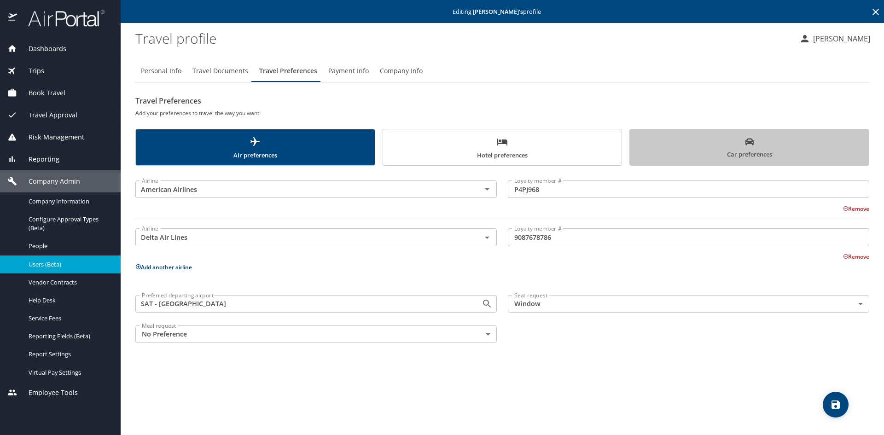
click at [674, 138] on span "Car preferences" at bounding box center [749, 148] width 228 height 23
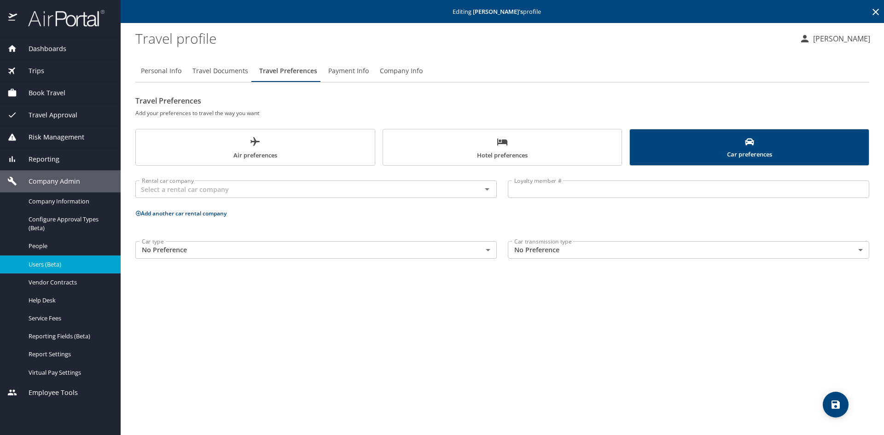
click at [43, 259] on div "Users (Beta)" at bounding box center [60, 264] width 106 height 11
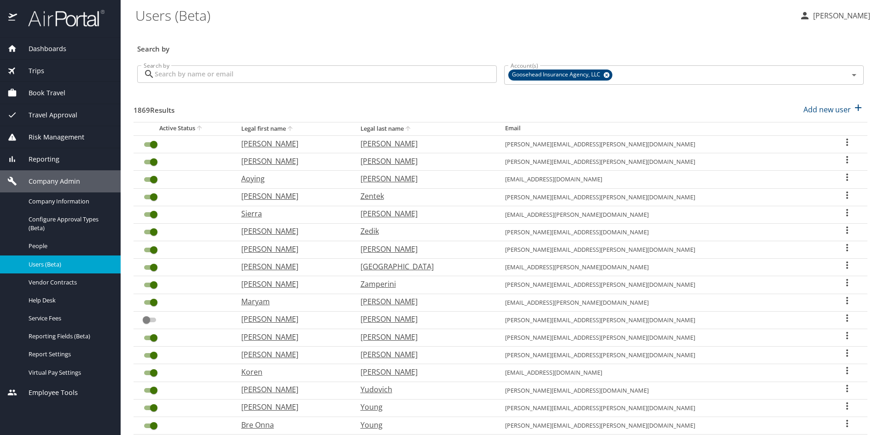
click at [288, 72] on input "Search by" at bounding box center [326, 73] width 342 height 17
click at [185, 74] on input "Search by" at bounding box center [326, 73] width 342 height 17
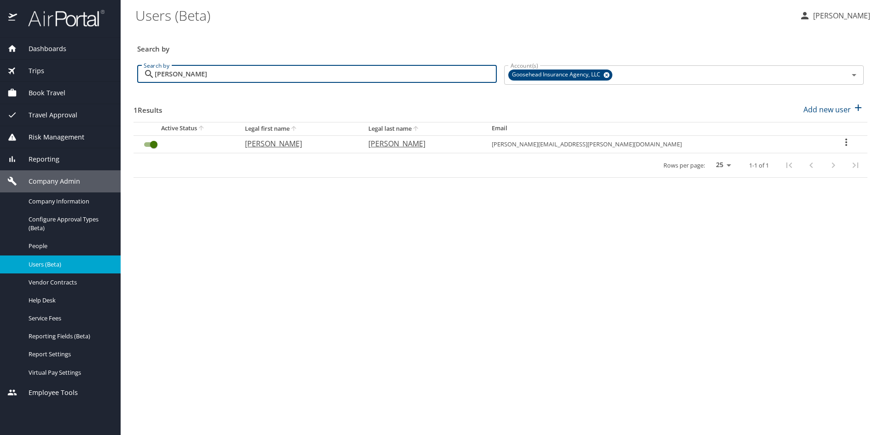
type input "[PERSON_NAME]"
click at [841, 139] on icon "User Search Table" at bounding box center [846, 142] width 11 height 11
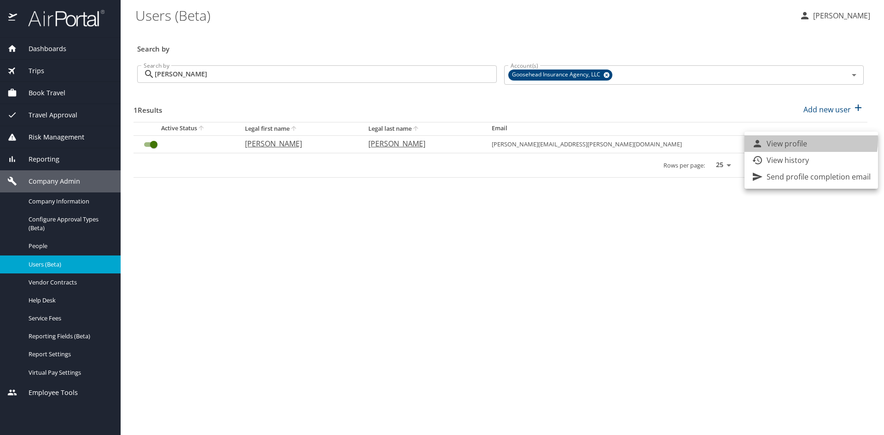
click at [795, 139] on p "View profile" at bounding box center [787, 143] width 41 height 11
select select "US"
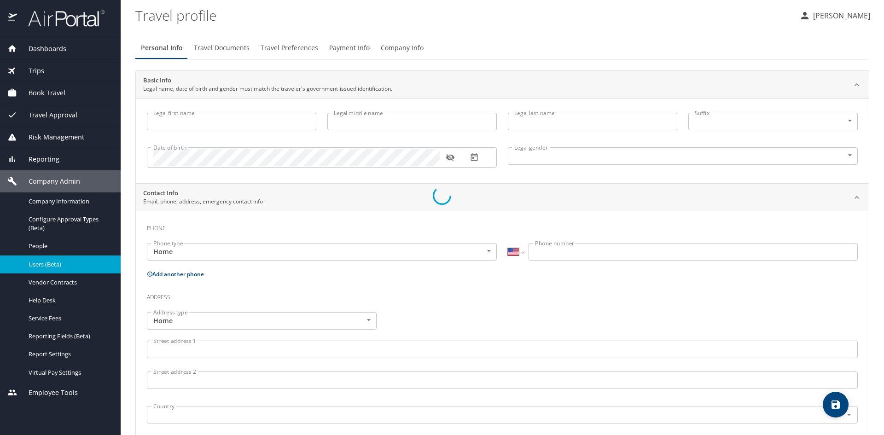
type input "[PERSON_NAME]"
type input "[DEMOGRAPHIC_DATA]"
select select "US"
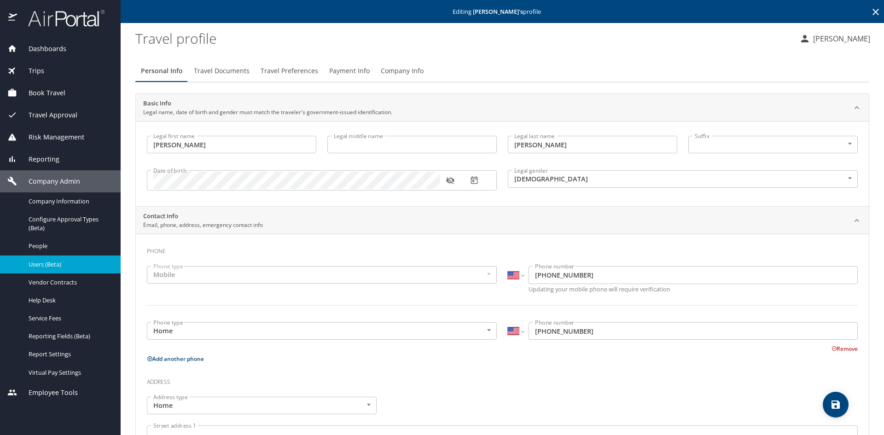
click at [289, 73] on span "Travel Preferences" at bounding box center [290, 71] width 58 height 12
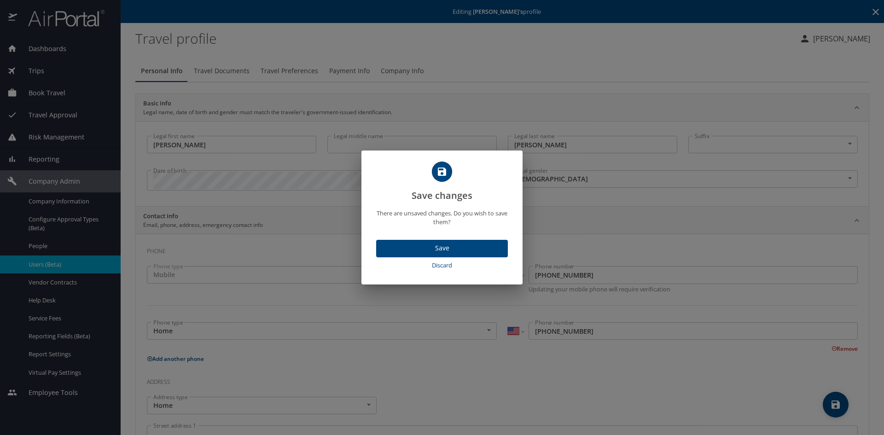
click at [445, 266] on span "Discard" at bounding box center [442, 265] width 124 height 11
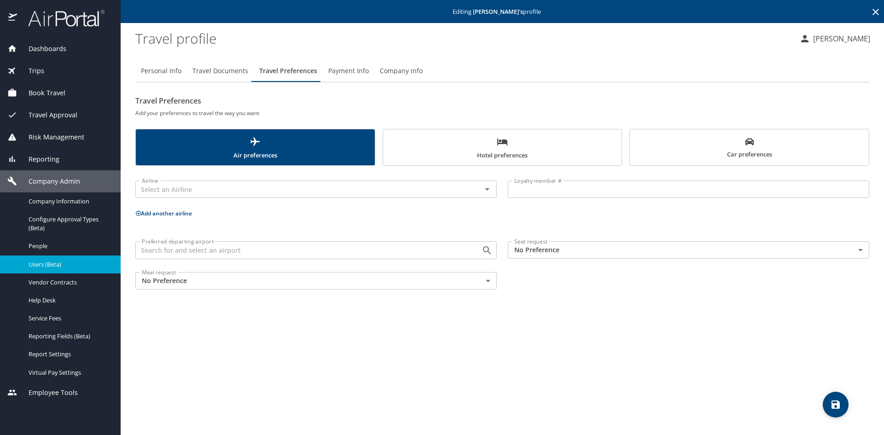
click at [716, 154] on span "Car preferences" at bounding box center [749, 148] width 228 height 23
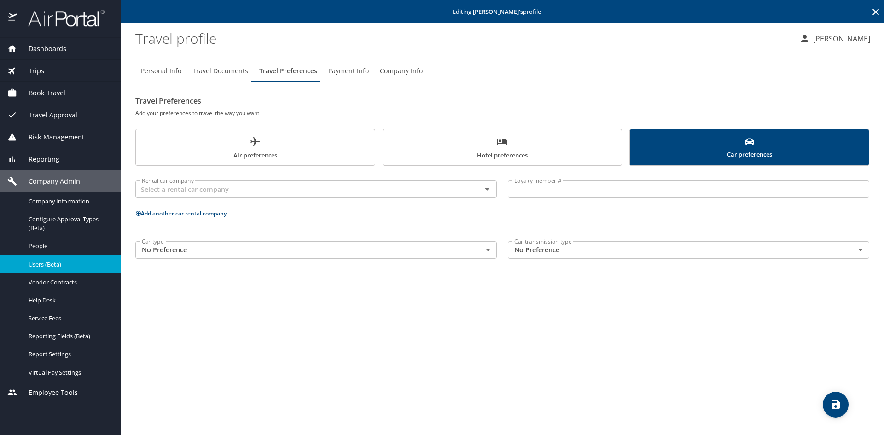
click at [45, 262] on span "Users (Beta)" at bounding box center [69, 264] width 81 height 9
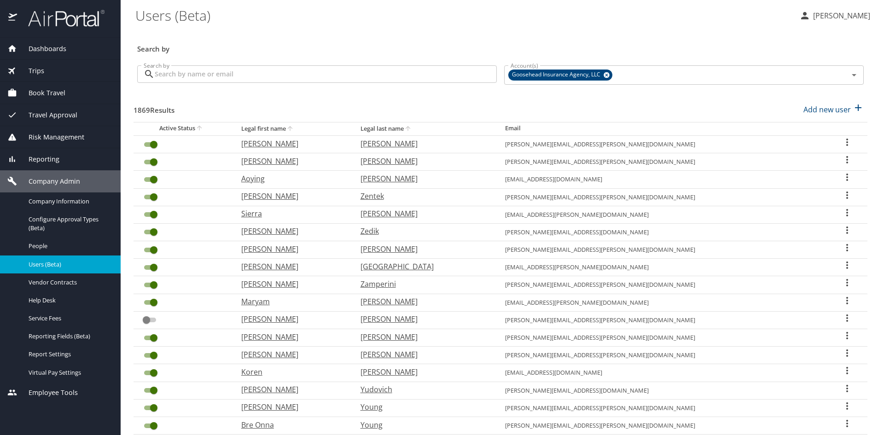
click at [212, 73] on input "Search by" at bounding box center [326, 73] width 342 height 17
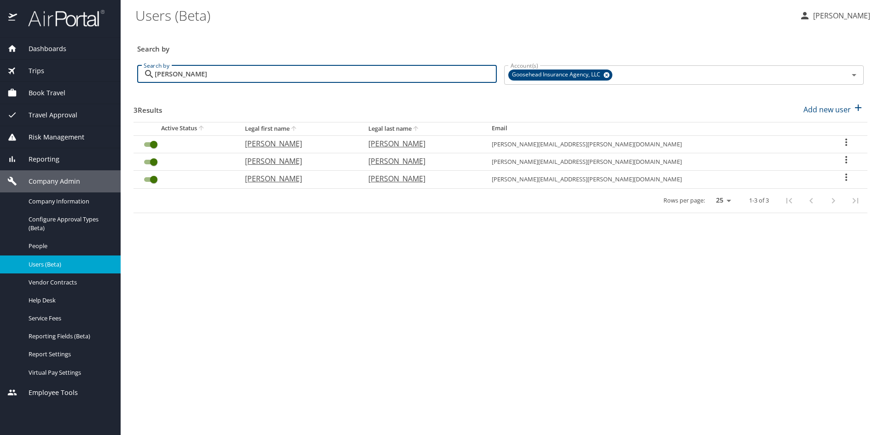
type input "[PERSON_NAME]"
click at [841, 157] on icon "User Search Table" at bounding box center [846, 159] width 11 height 11
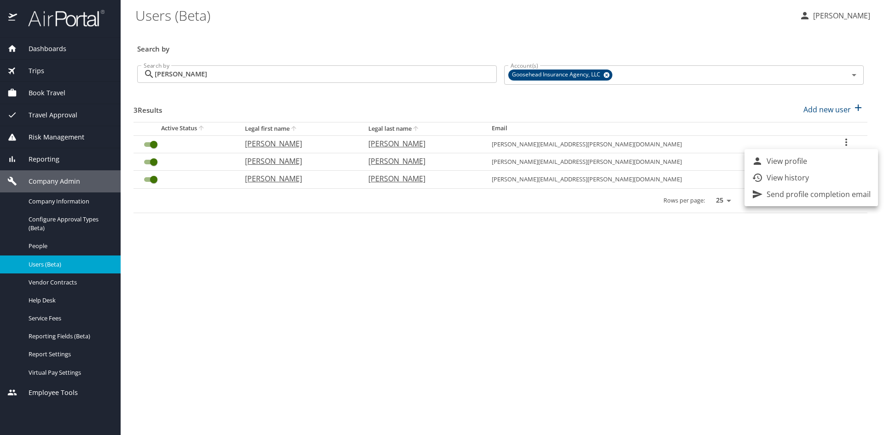
click at [816, 165] on li "View profile" at bounding box center [811, 161] width 134 height 17
select select "US"
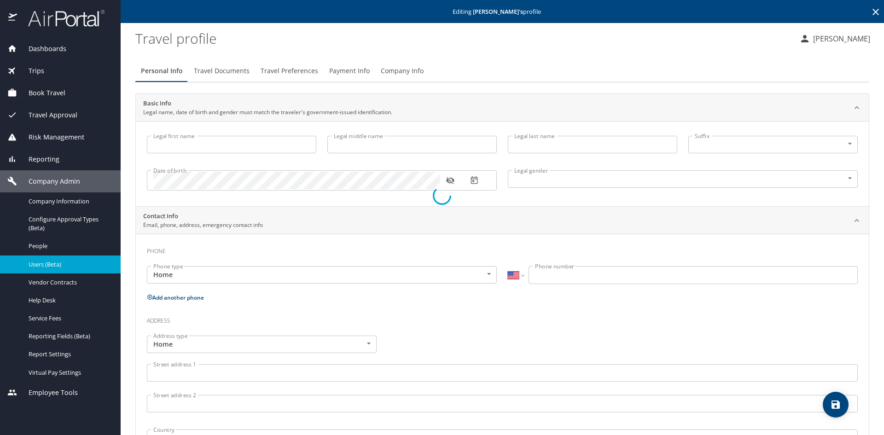
type input "[PERSON_NAME]"
type input "[DEMOGRAPHIC_DATA]"
type input "[PERSON_NAME]"
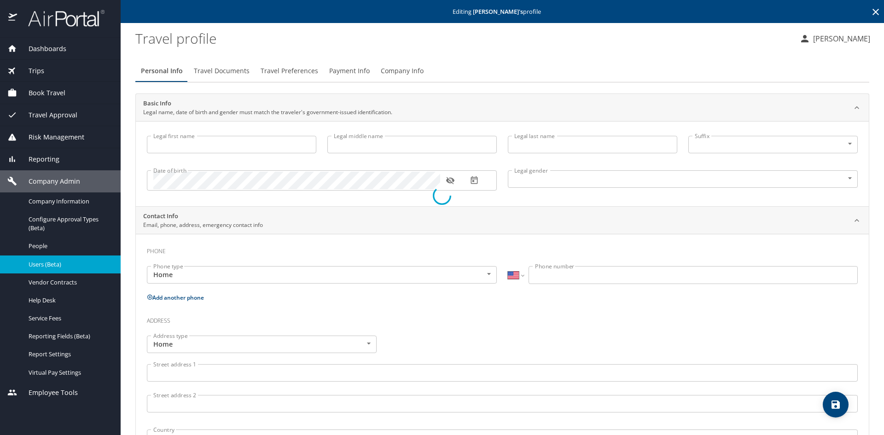
type input "[PERSON_NAME]"
type input "[PHONE_NUMBER]"
select select "US"
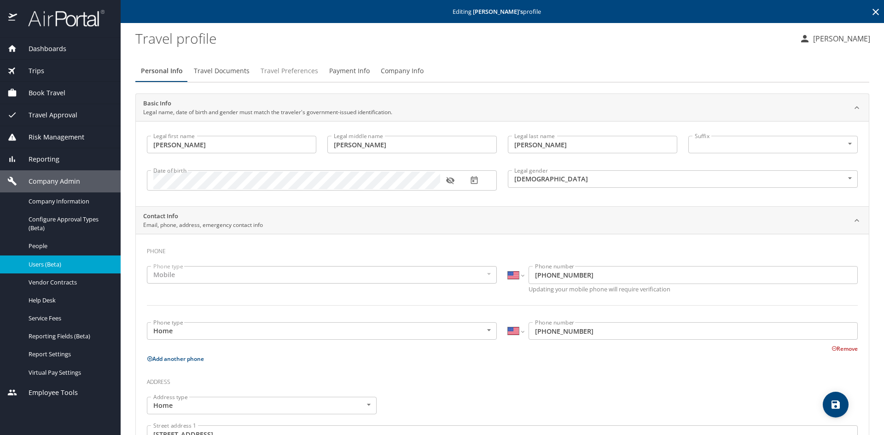
click at [296, 72] on span "Travel Preferences" at bounding box center [290, 71] width 58 height 12
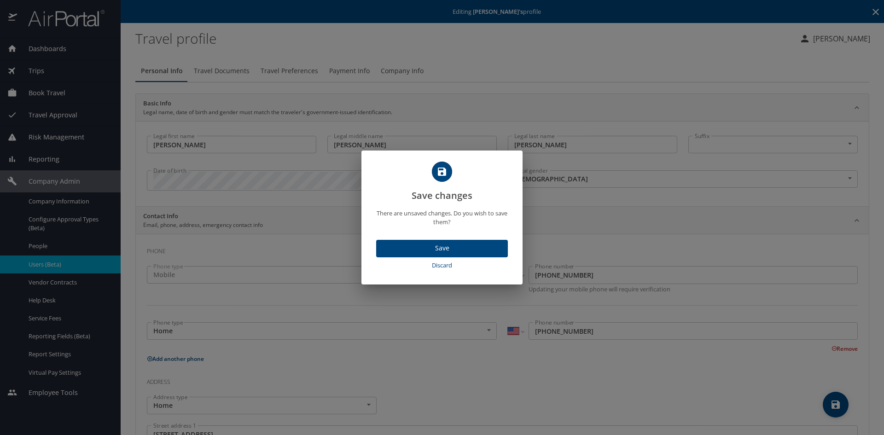
click at [439, 267] on span "Discard" at bounding box center [442, 265] width 124 height 11
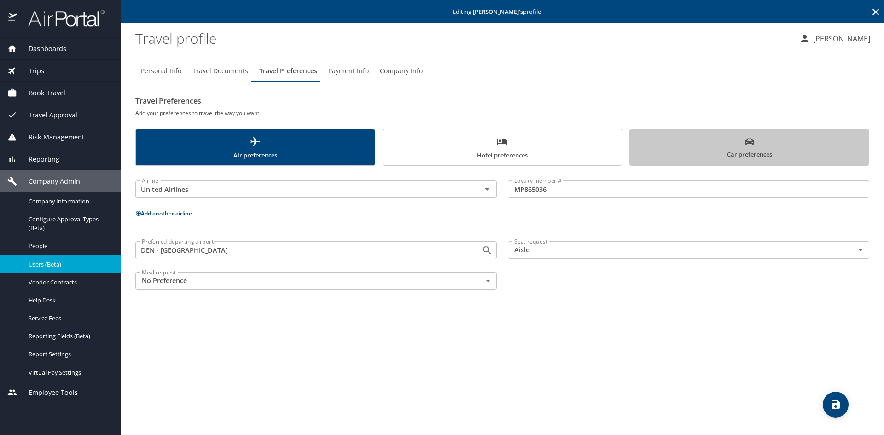
click at [717, 153] on span "Car preferences" at bounding box center [749, 148] width 228 height 23
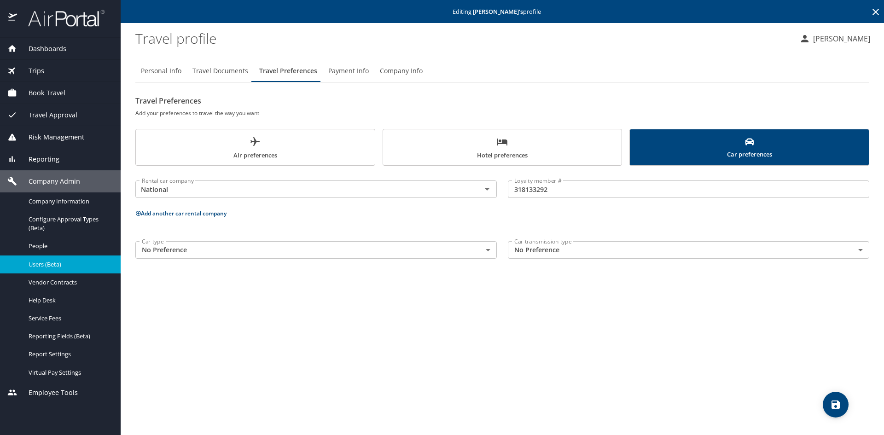
click at [529, 191] on input "318133292" at bounding box center [688, 188] width 361 height 17
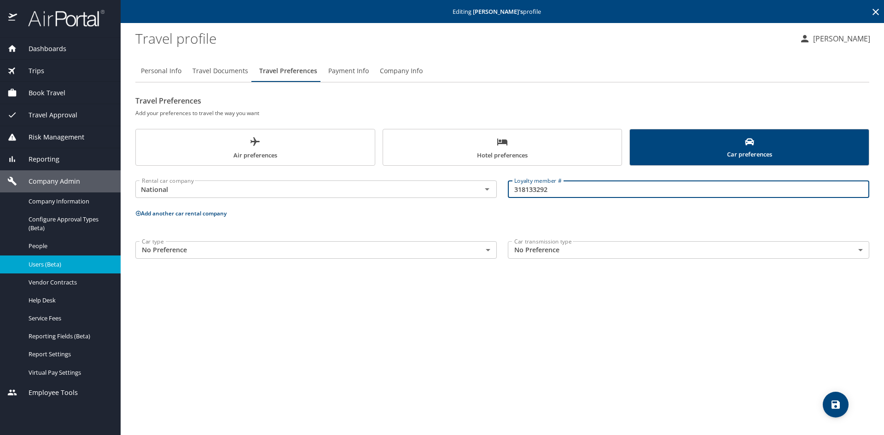
click at [529, 191] on input "318133292" at bounding box center [688, 188] width 361 height 17
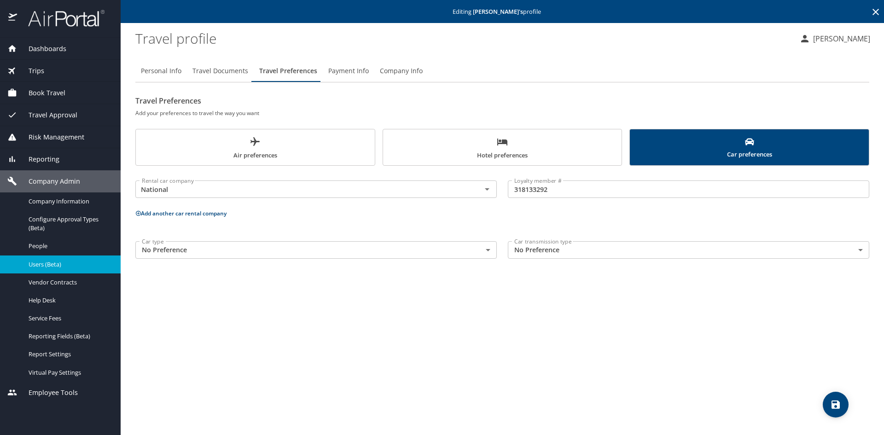
click at [72, 261] on span "Users (Beta)" at bounding box center [69, 264] width 81 height 9
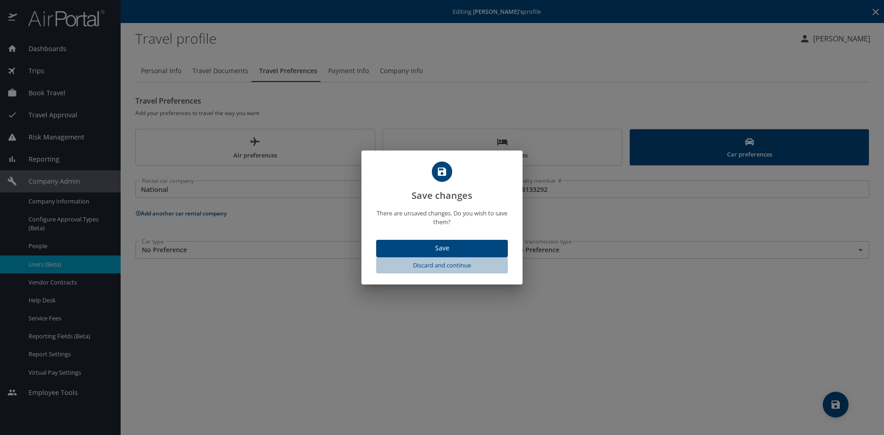
click at [425, 265] on span "Discard and continue" at bounding box center [442, 265] width 124 height 11
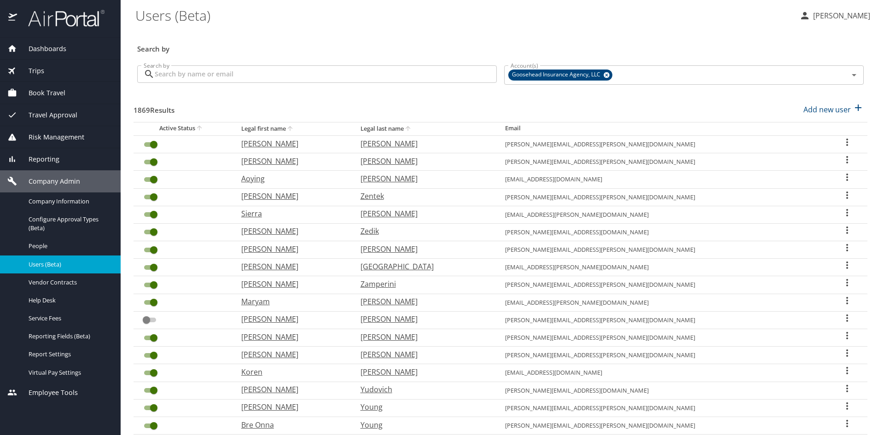
click at [256, 75] on input "Search by" at bounding box center [326, 73] width 342 height 17
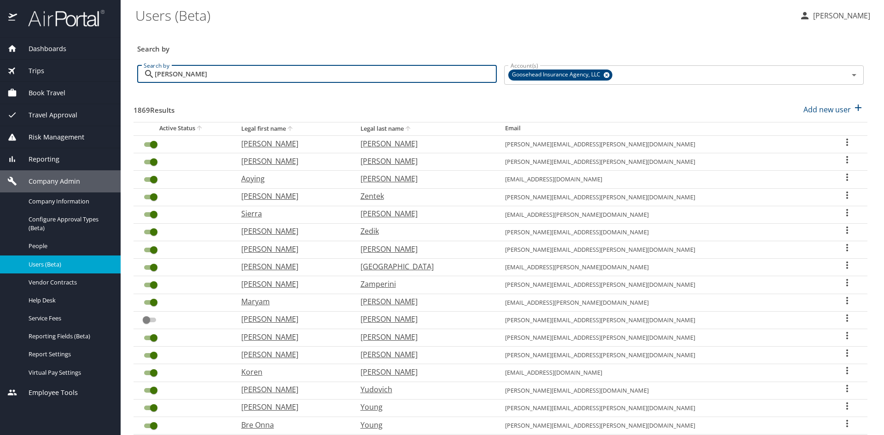
type input "[PERSON_NAME]"
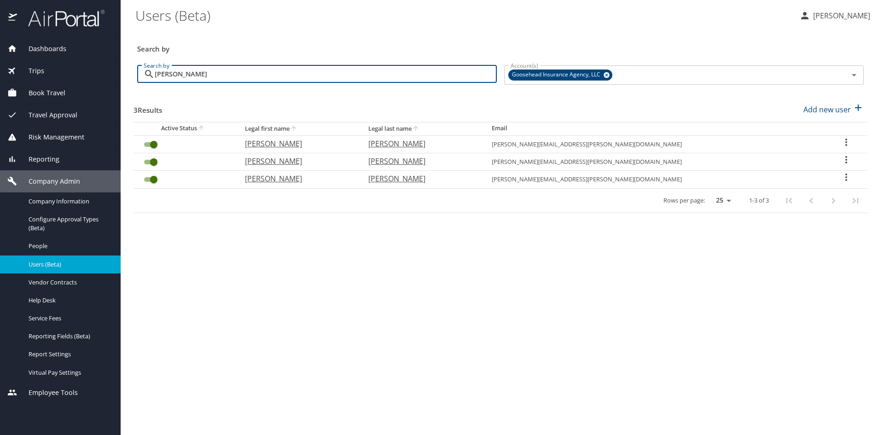
click at [843, 176] on icon "User Search Table" at bounding box center [846, 177] width 11 height 11
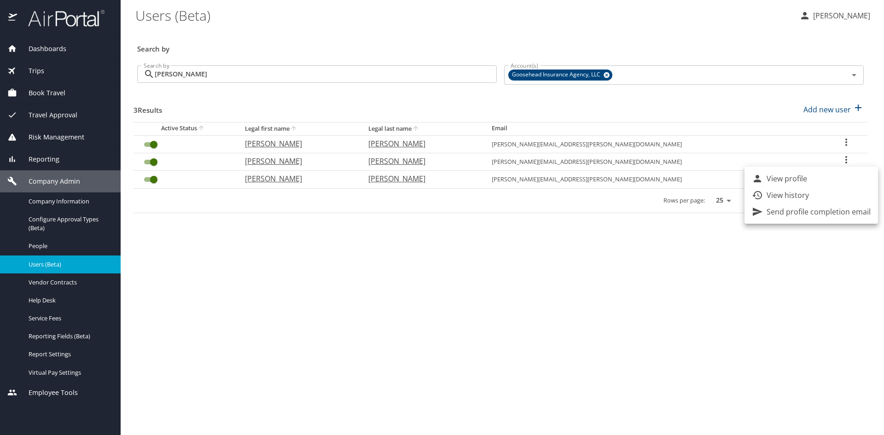
click at [806, 183] on p "View profile" at bounding box center [787, 178] width 41 height 11
select select "US"
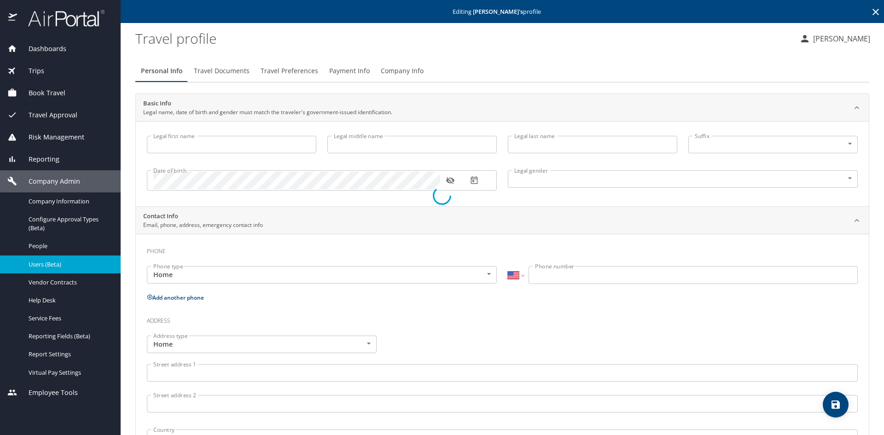
type input "[PERSON_NAME]"
type input "[DEMOGRAPHIC_DATA]"
type input "[GEOGRAPHIC_DATA]"
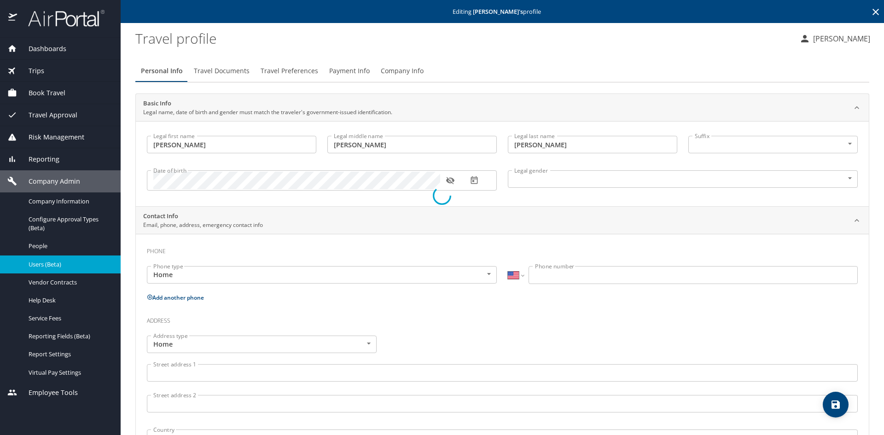
type input "Jordan"
type input "[PHONE_NUMBER]"
select select "US"
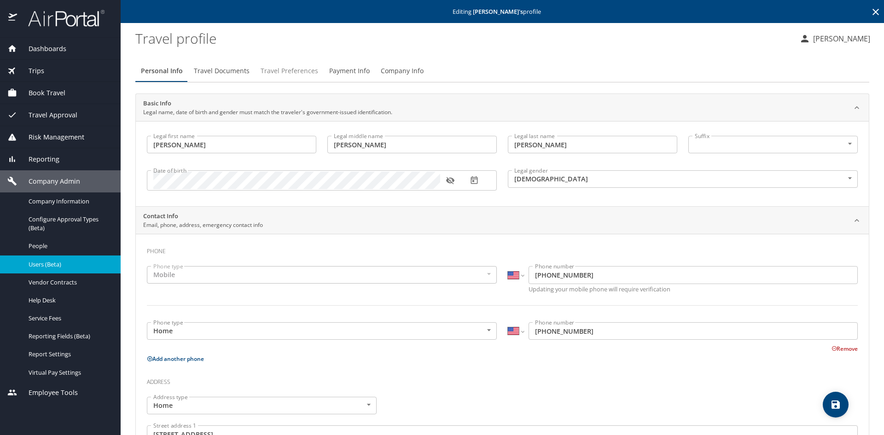
click at [295, 72] on span "Travel Preferences" at bounding box center [290, 71] width 58 height 12
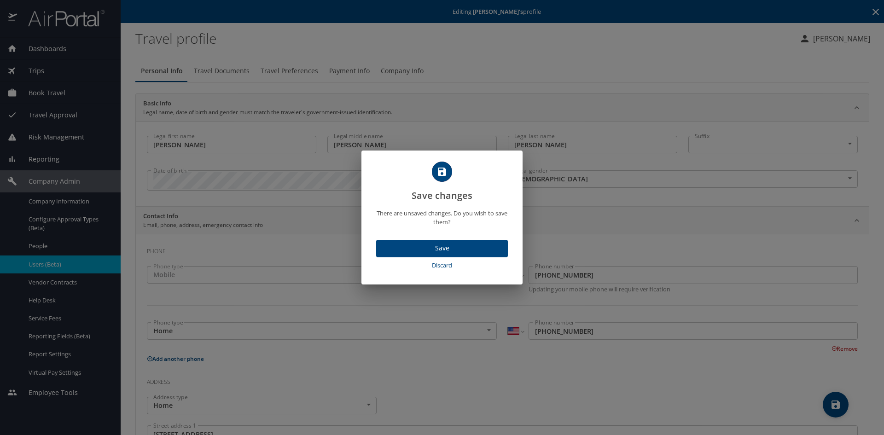
click at [432, 267] on span "Discard" at bounding box center [442, 265] width 124 height 11
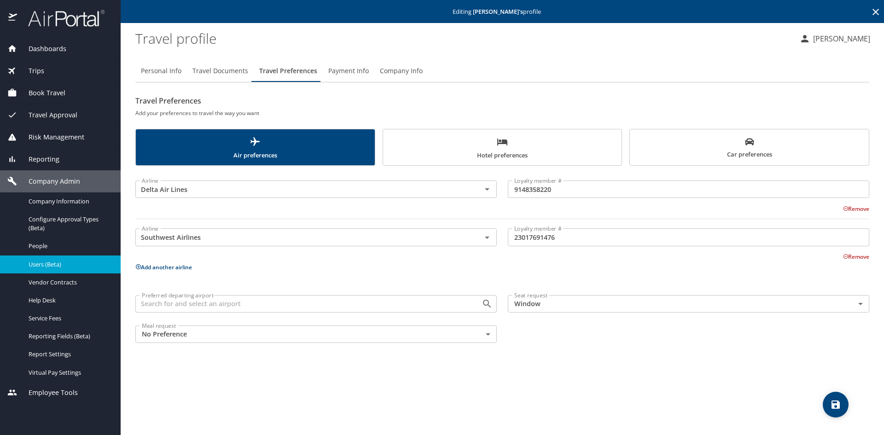
click at [721, 158] on span "Car preferences" at bounding box center [749, 148] width 228 height 23
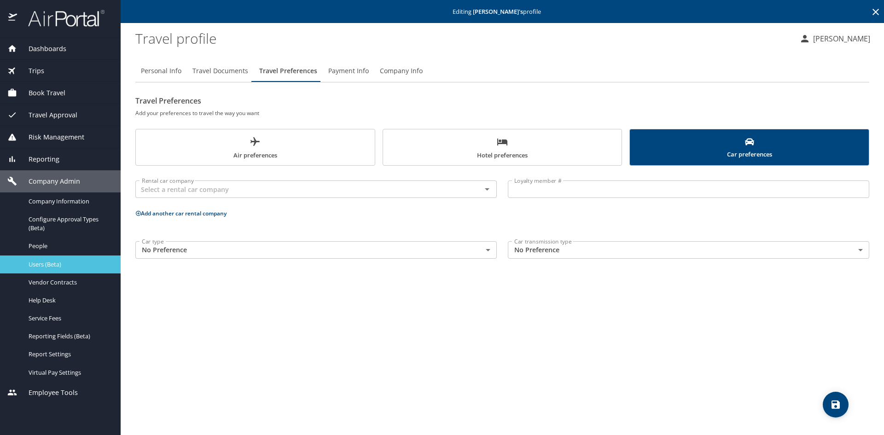
click at [52, 263] on span "Users (Beta)" at bounding box center [69, 264] width 81 height 9
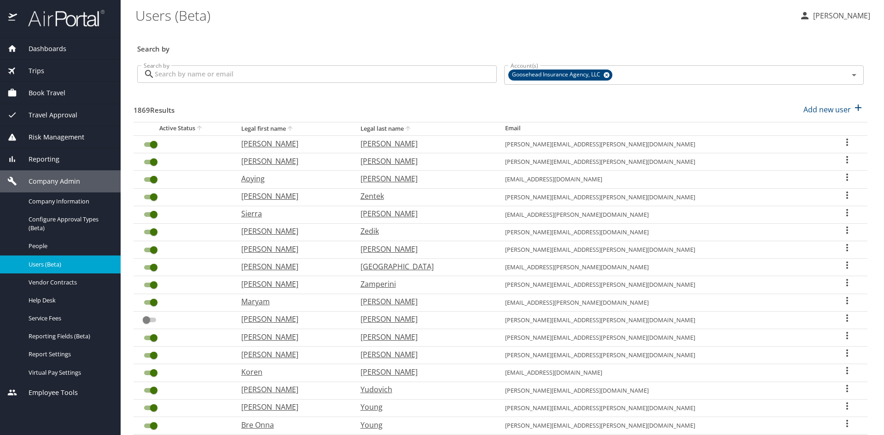
click at [289, 71] on input "Search by" at bounding box center [326, 73] width 342 height 17
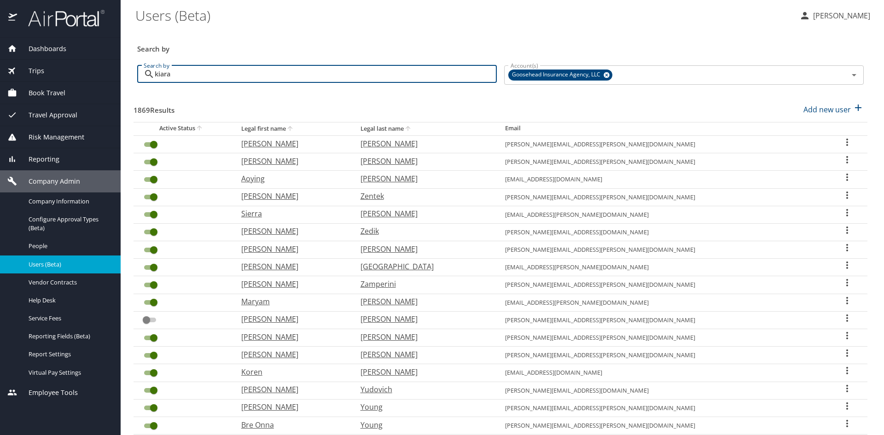
type input "kiara"
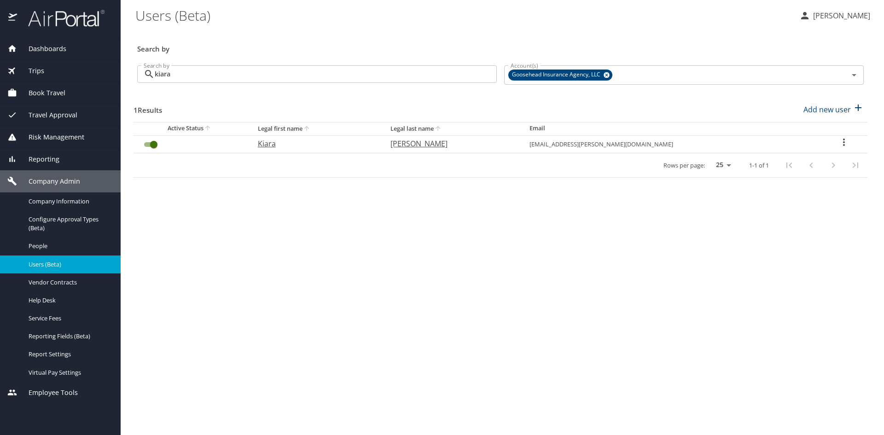
click at [841, 144] on icon "User Search Table" at bounding box center [843, 142] width 11 height 11
click at [813, 144] on li "View profile" at bounding box center [811, 143] width 134 height 17
select select "US"
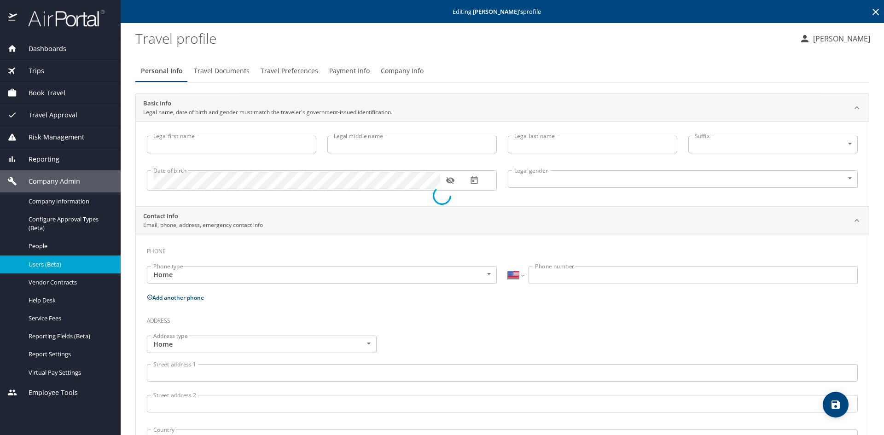
type input "Kiara"
type input "Victoria"
type input "[PERSON_NAME]"
type input "[DEMOGRAPHIC_DATA]"
select select "US"
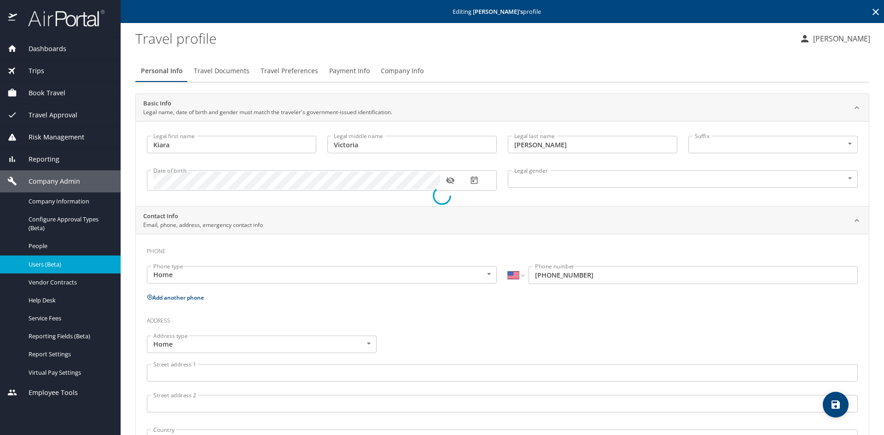
select select "US"
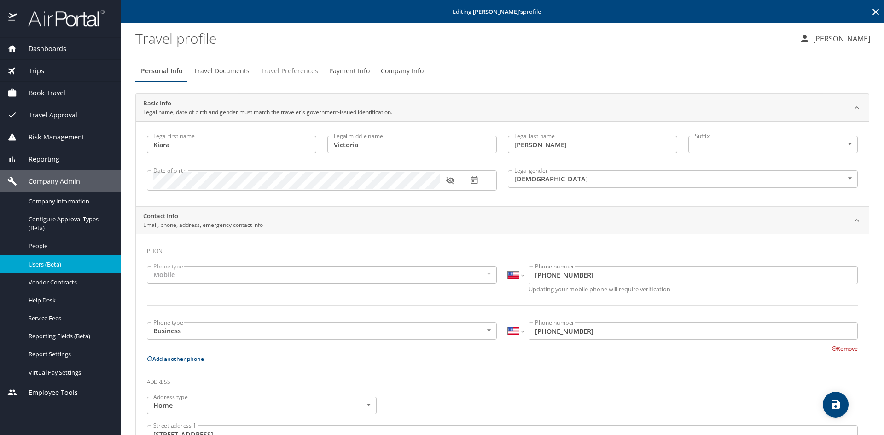
click at [281, 79] on button "Travel Preferences" at bounding box center [289, 71] width 69 height 22
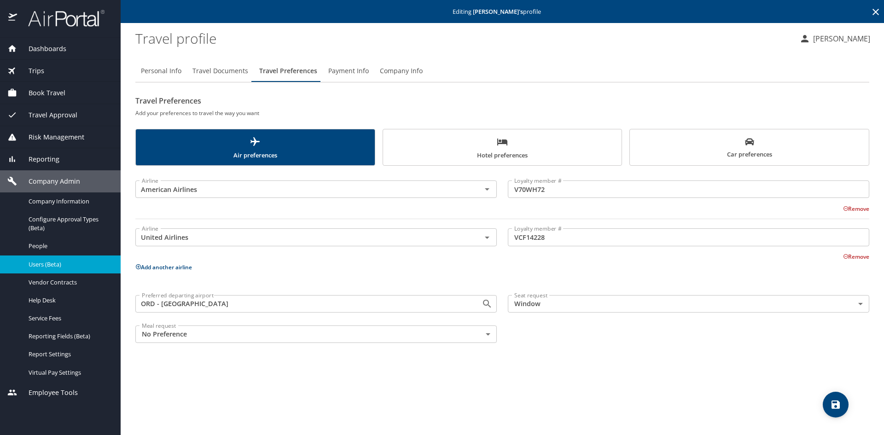
click at [711, 157] on span "Car preferences" at bounding box center [749, 148] width 228 height 23
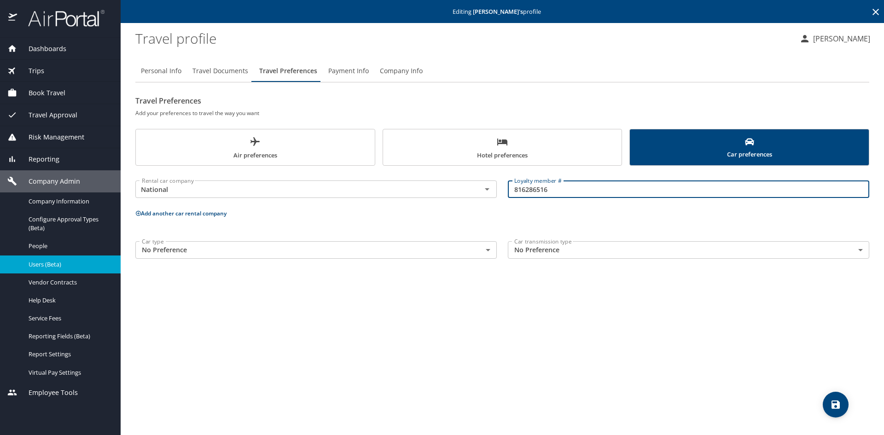
click at [535, 191] on input "816286516" at bounding box center [688, 188] width 361 height 17
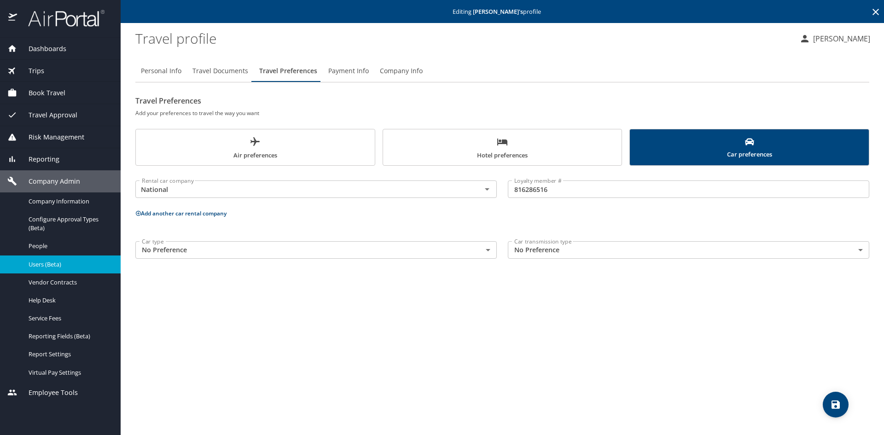
click at [52, 264] on span "Users (Beta)" at bounding box center [69, 264] width 81 height 9
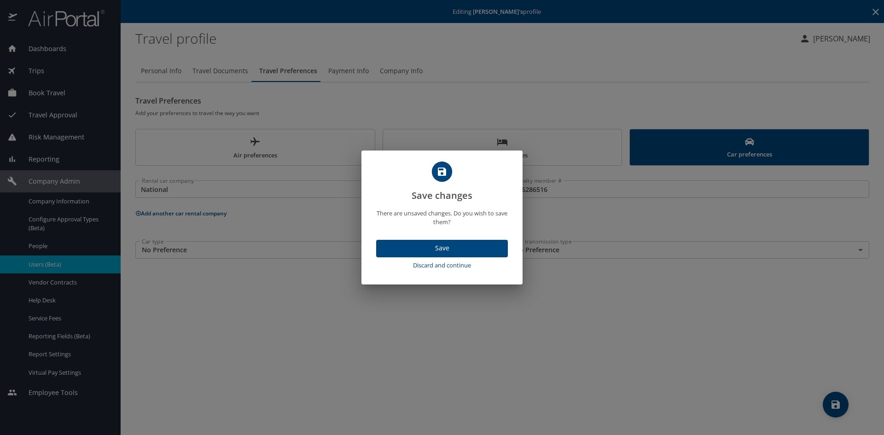
click at [446, 267] on span "Discard and continue" at bounding box center [442, 265] width 124 height 11
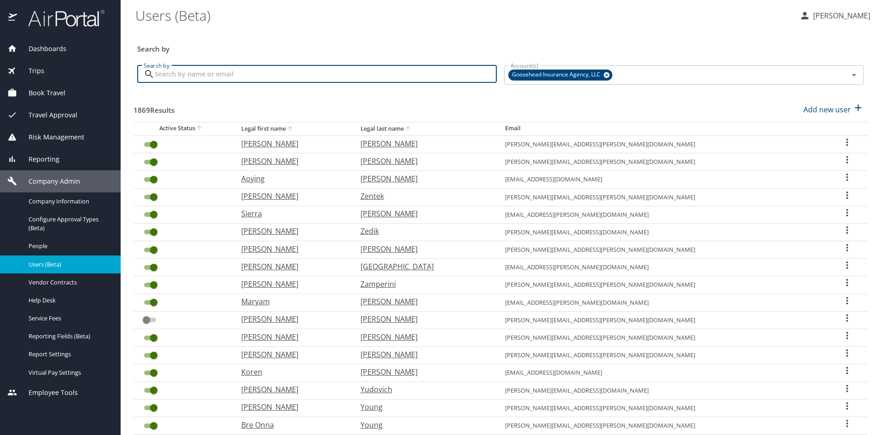
click at [238, 75] on input "Search by" at bounding box center [326, 73] width 342 height 17
type input "kiara"
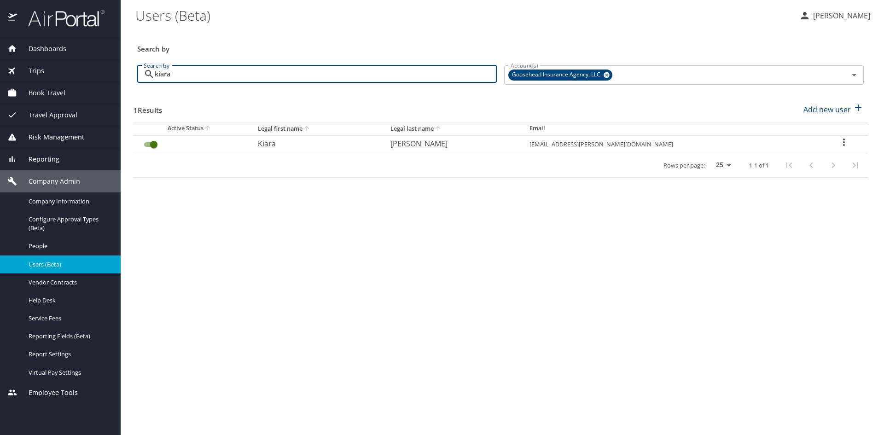
click at [846, 139] on icon "User Search Table" at bounding box center [843, 142] width 11 height 11
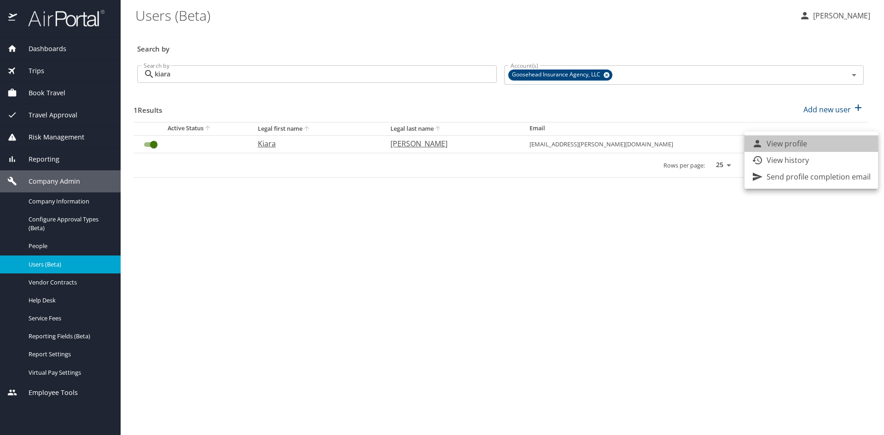
click at [818, 143] on li "View profile" at bounding box center [811, 143] width 134 height 17
select select "US"
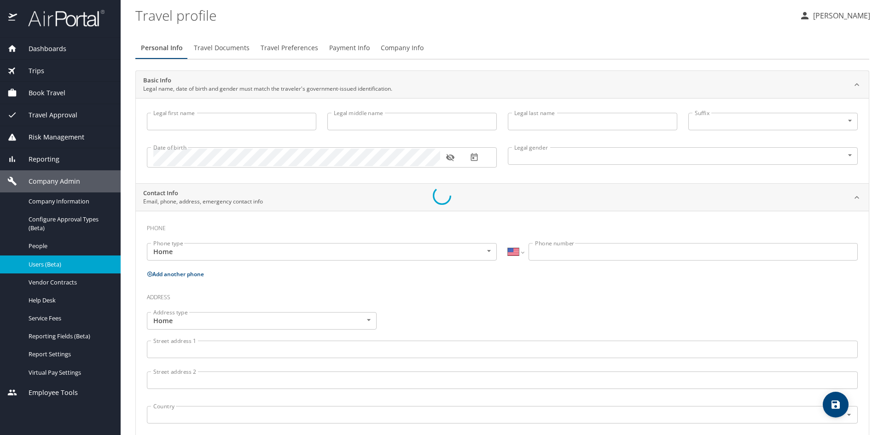
type input "Kiara"
type input "Victoria"
type input "[PERSON_NAME]"
type input "[DEMOGRAPHIC_DATA]"
select select "US"
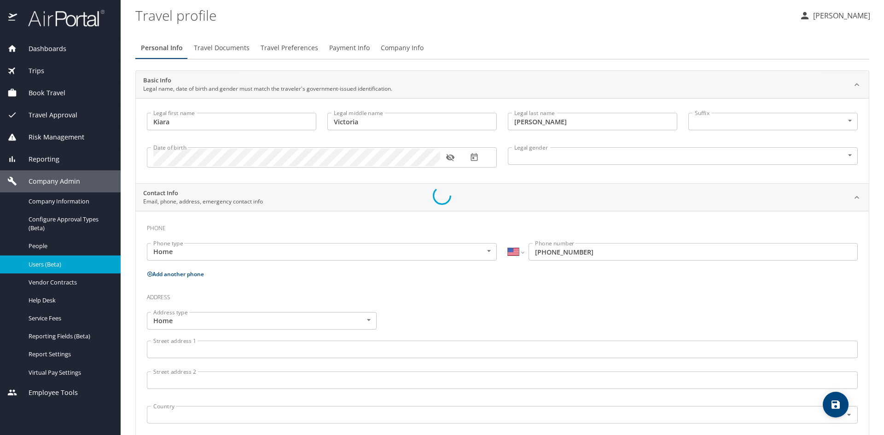
select select "US"
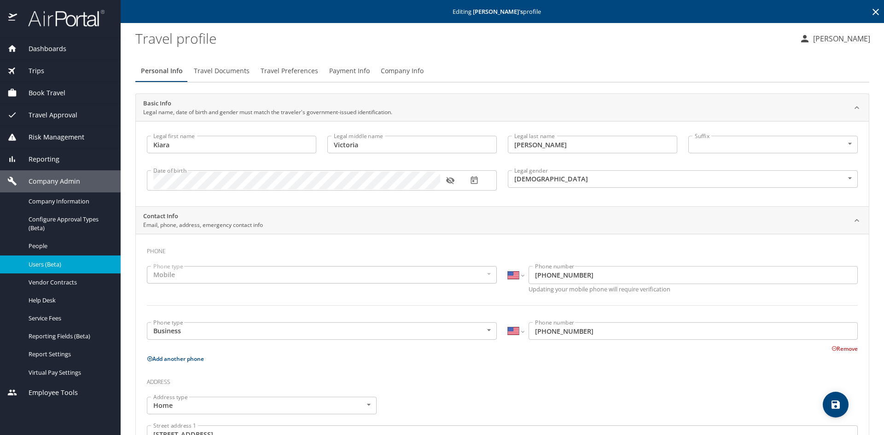
click at [276, 72] on span "Travel Preferences" at bounding box center [290, 71] width 58 height 12
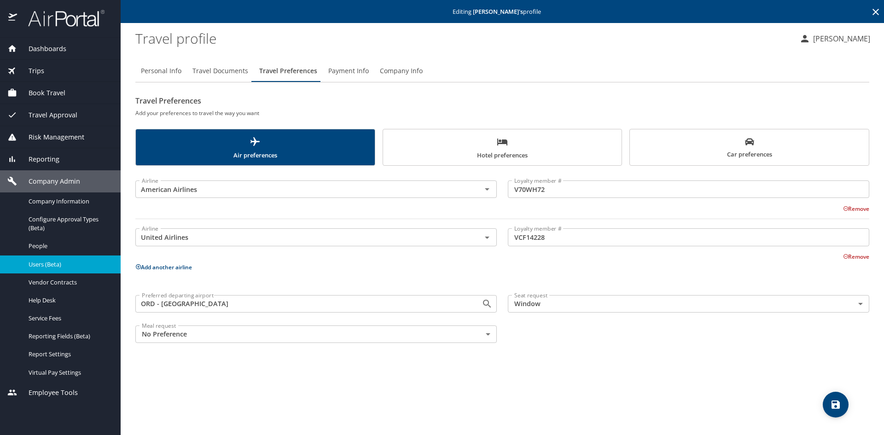
click at [739, 145] on span "Car preferences" at bounding box center [749, 148] width 228 height 23
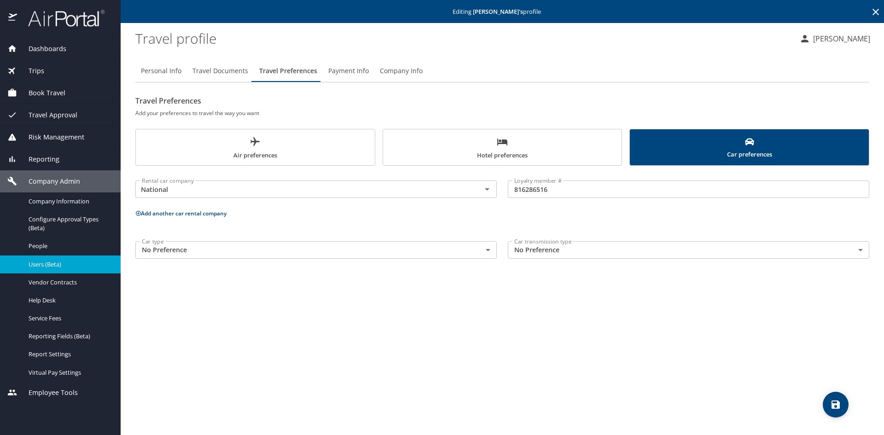
click at [520, 190] on input "816286516" at bounding box center [688, 188] width 361 height 17
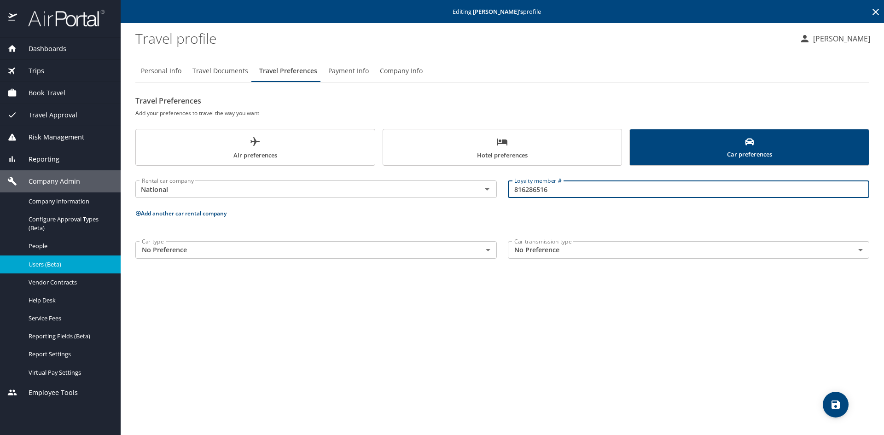
click at [520, 190] on input "816286516" at bounding box center [688, 188] width 361 height 17
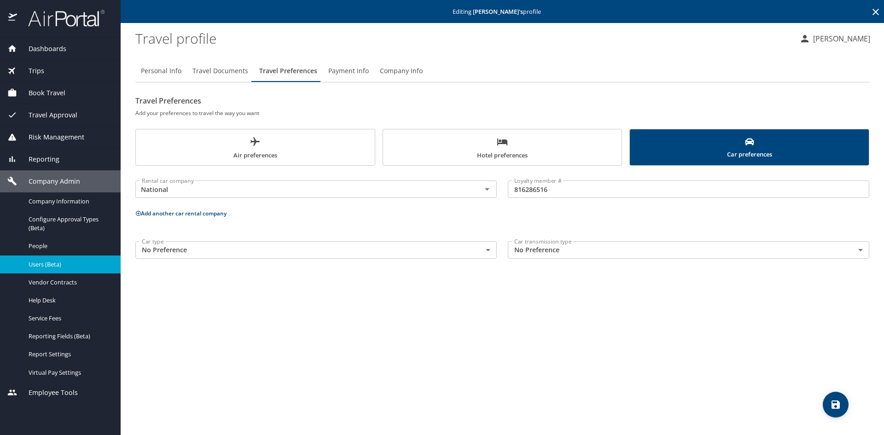
click at [56, 261] on span "Users (Beta)" at bounding box center [69, 264] width 81 height 9
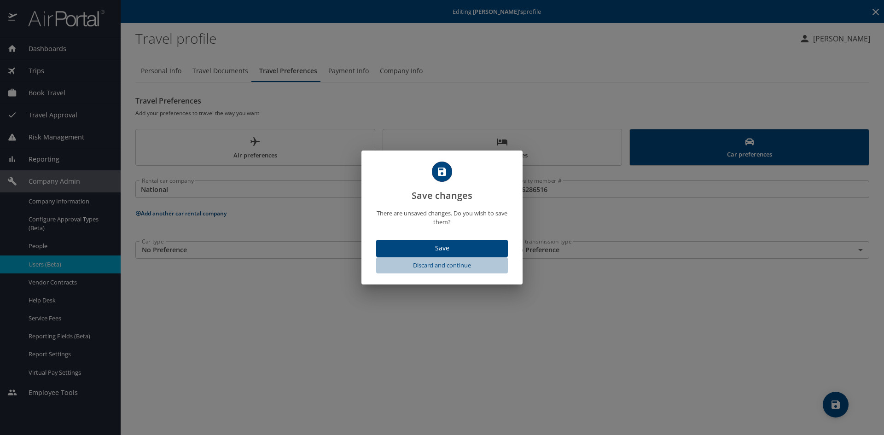
click at [447, 266] on span "Discard and continue" at bounding box center [442, 265] width 124 height 11
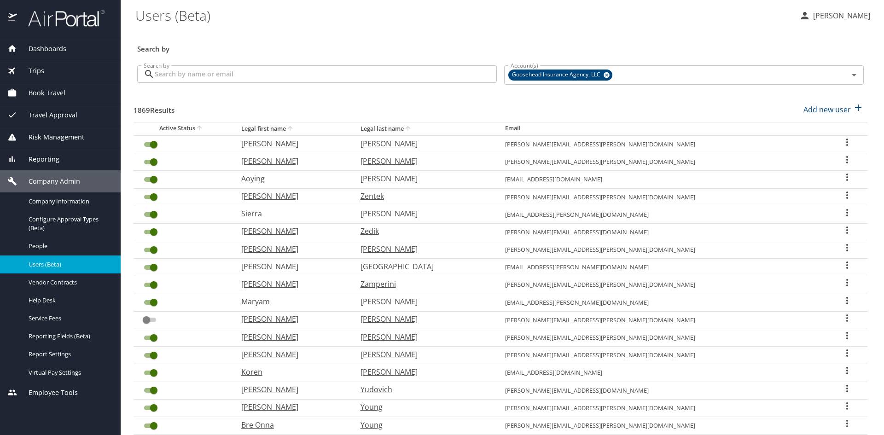
click at [326, 76] on input "Search by" at bounding box center [326, 73] width 342 height 17
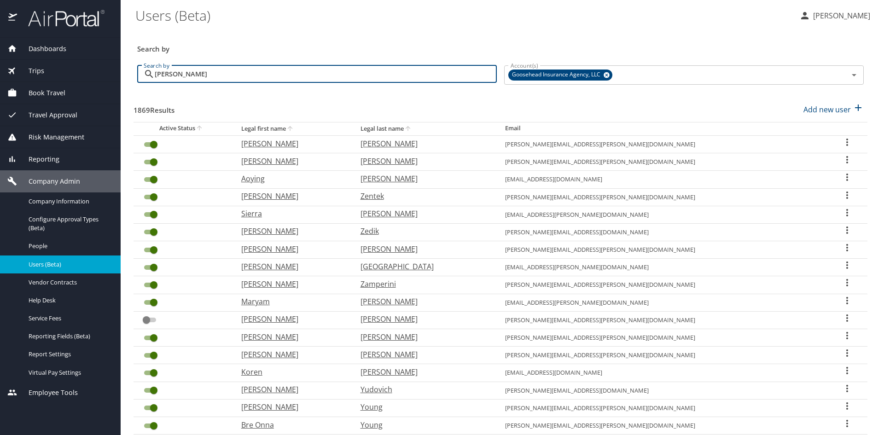
type input "[PERSON_NAME]"
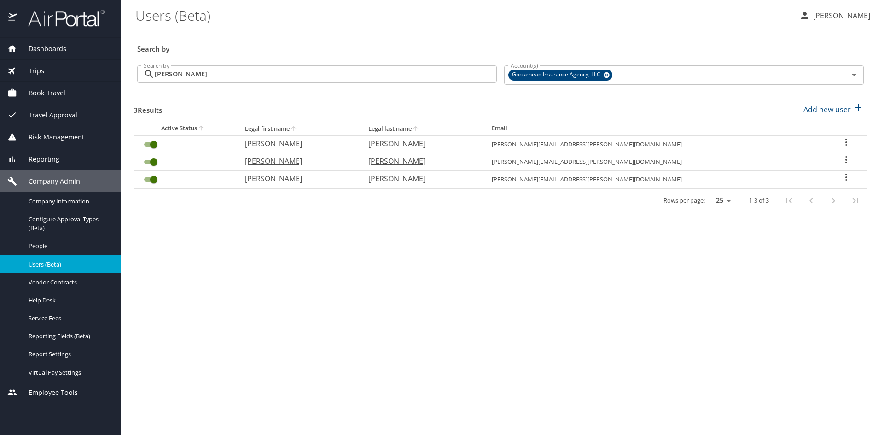
click at [841, 174] on icon "User Search Table" at bounding box center [846, 177] width 11 height 11
click at [779, 180] on p "View profile" at bounding box center [787, 178] width 41 height 11
select select "US"
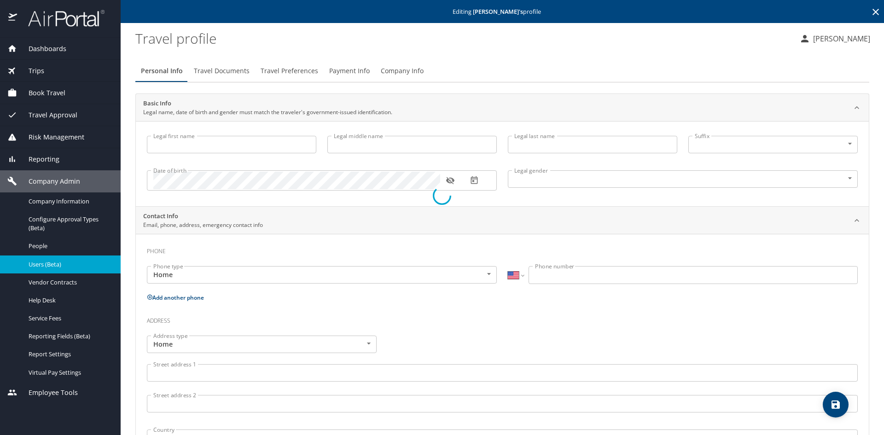
type input "[PERSON_NAME]"
type input "[DEMOGRAPHIC_DATA]"
type input "[GEOGRAPHIC_DATA]"
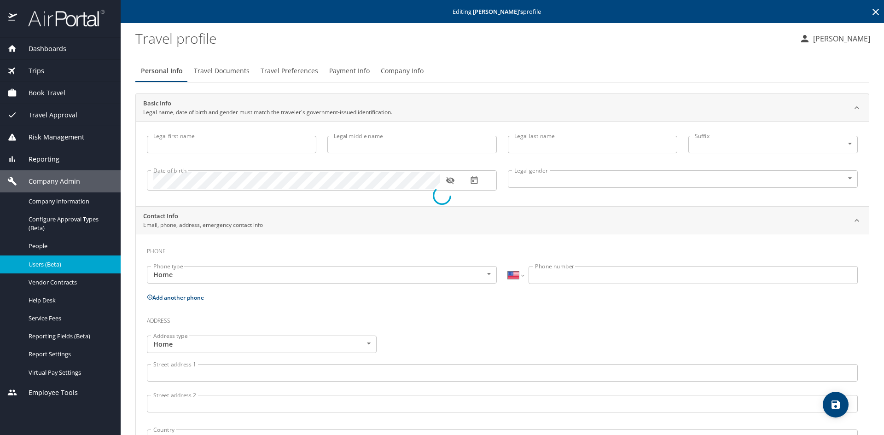
type input "Jordan"
type input "[PHONE_NUMBER]"
select select "US"
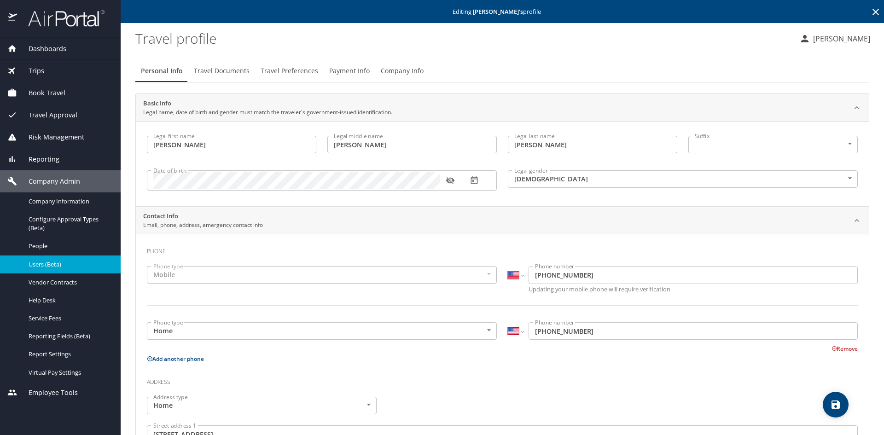
drag, startPoint x: 298, startPoint y: 65, endPoint x: 311, endPoint y: 71, distance: 13.6
click at [298, 65] on span "Travel Preferences" at bounding box center [290, 71] width 58 height 12
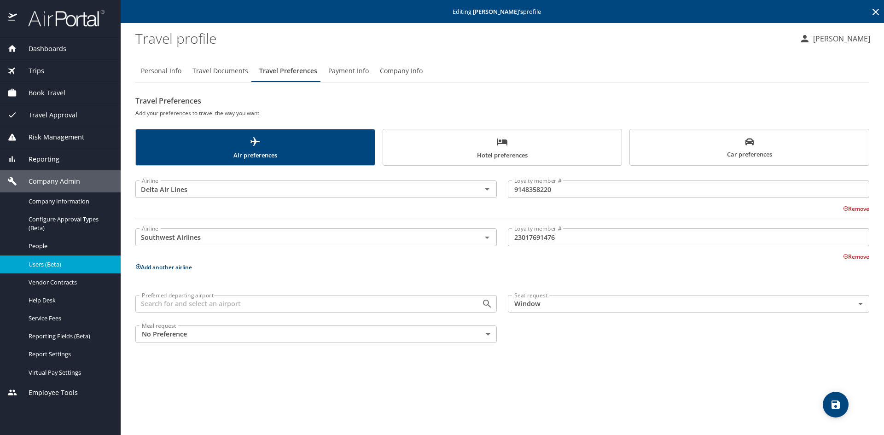
click at [647, 145] on span "Car preferences" at bounding box center [749, 148] width 228 height 23
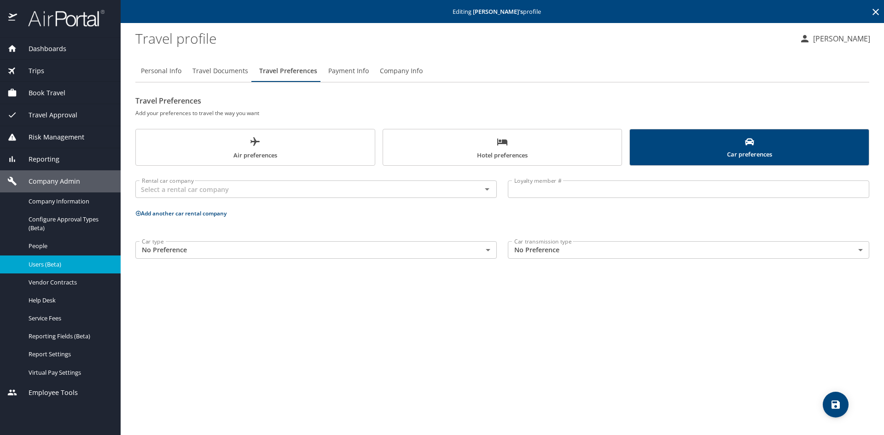
click at [49, 262] on span "Users (Beta)" at bounding box center [69, 264] width 81 height 9
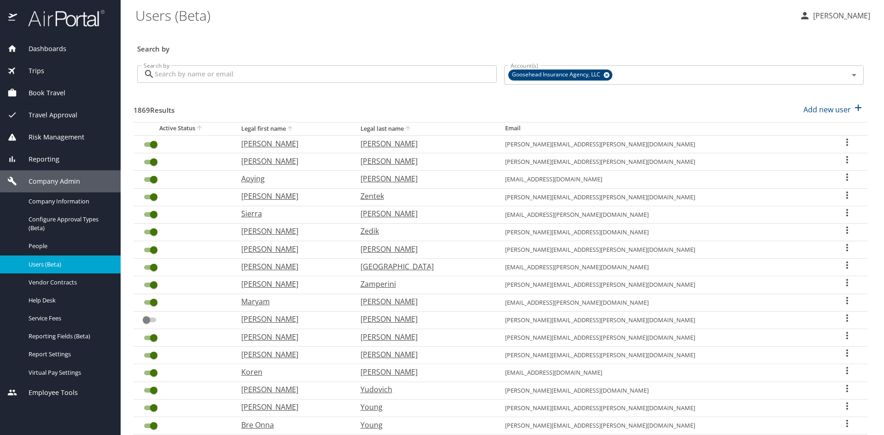
click at [296, 68] on input "Search by" at bounding box center [326, 73] width 342 height 17
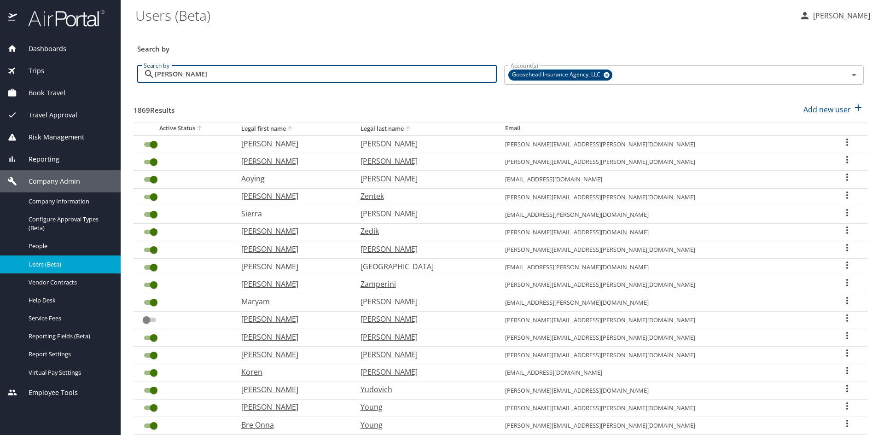
type input "[PERSON_NAME]"
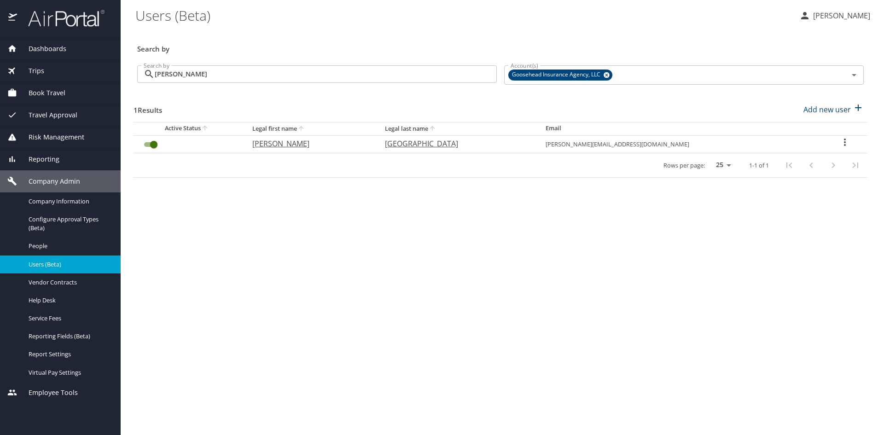
click at [839, 144] on icon "User Search Table" at bounding box center [844, 142] width 11 height 11
click at [797, 141] on p "View profile" at bounding box center [787, 143] width 41 height 11
select select "US"
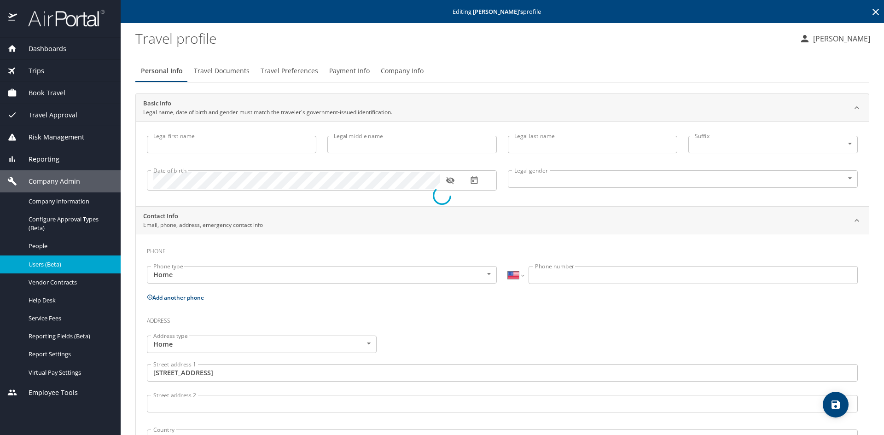
type input "[PERSON_NAME]"
type input "[GEOGRAPHIC_DATA]"
type input "[DEMOGRAPHIC_DATA]"
type input "[PERSON_NAME]"
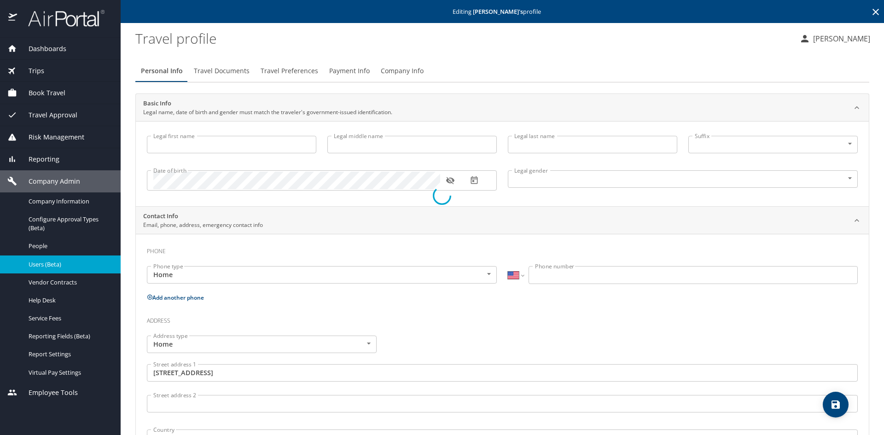
type input "[GEOGRAPHIC_DATA]"
type input "[PHONE_NUMBER]"
type input "[GEOGRAPHIC_DATA]"
type input "[US_STATE]"
select select "US"
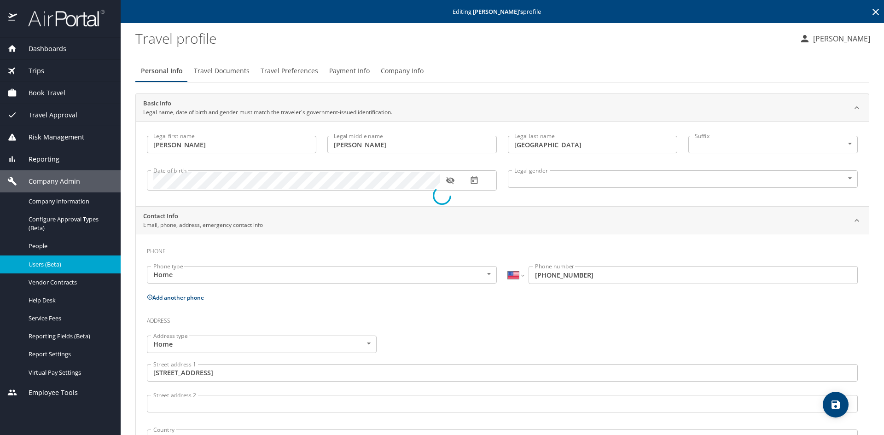
select select "US"
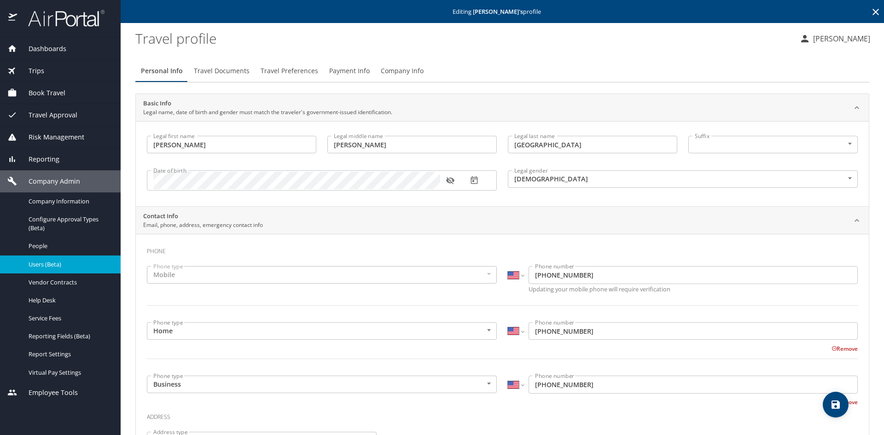
click at [281, 70] on span "Travel Preferences" at bounding box center [290, 71] width 58 height 12
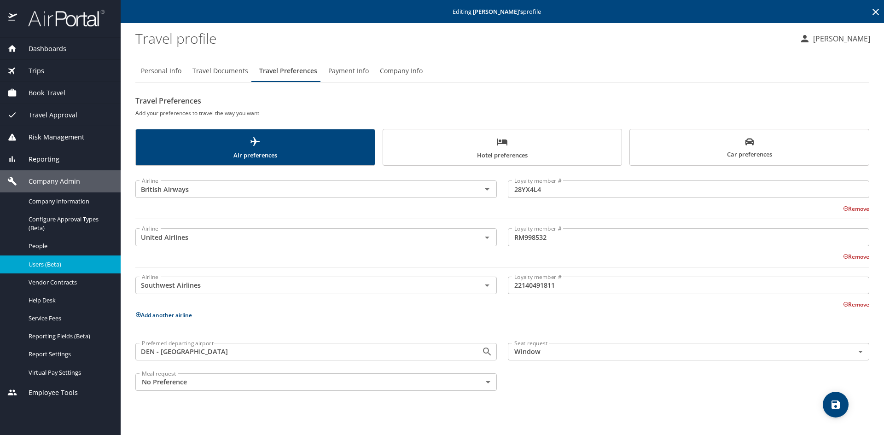
click at [703, 143] on span "Car preferences" at bounding box center [749, 148] width 228 height 23
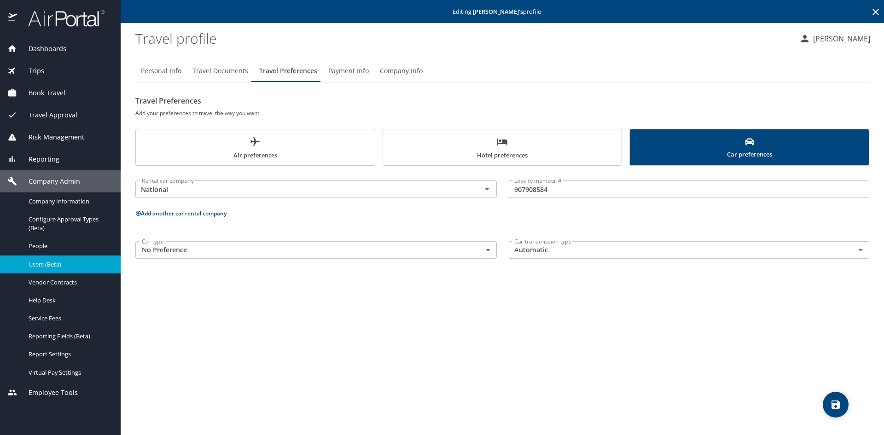
click at [530, 193] on input "907908584" at bounding box center [688, 188] width 361 height 17
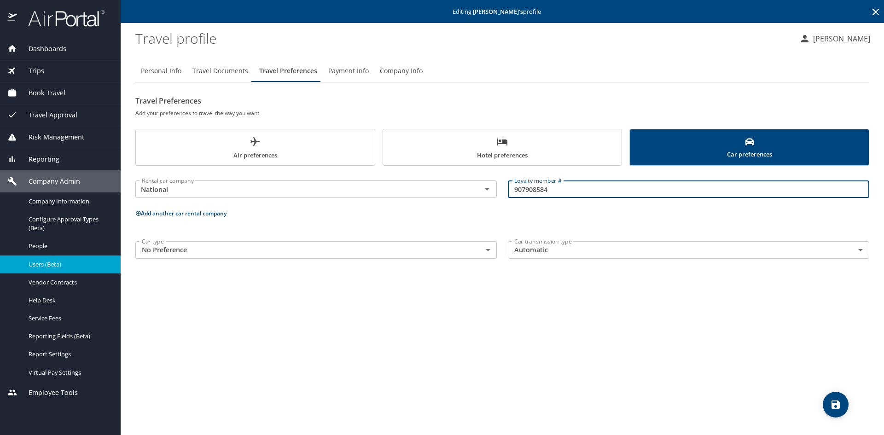
click at [530, 193] on input "907908584" at bounding box center [688, 188] width 361 height 17
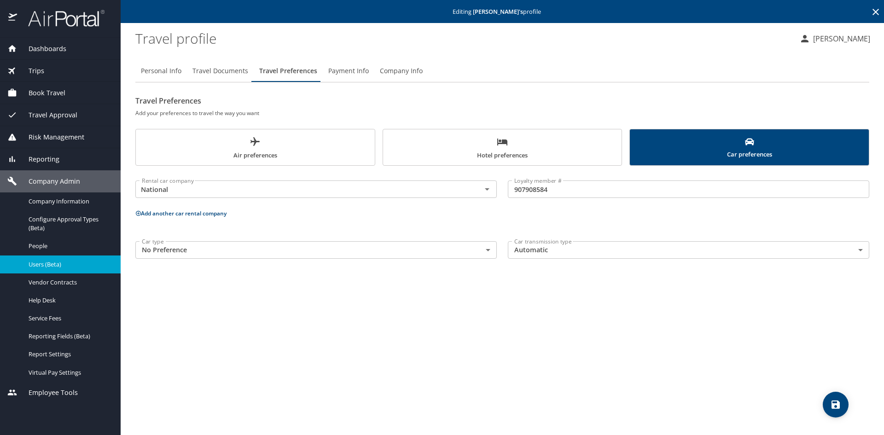
click at [65, 264] on span "Users (Beta)" at bounding box center [69, 264] width 81 height 9
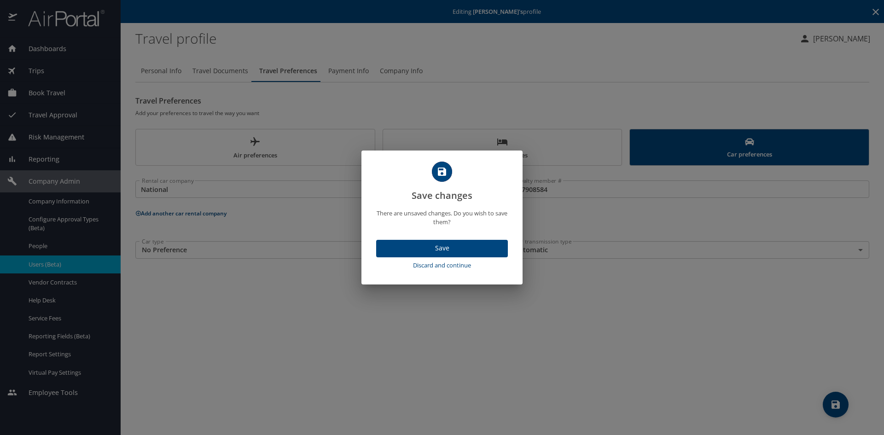
click at [442, 265] on span "Discard and continue" at bounding box center [442, 265] width 124 height 11
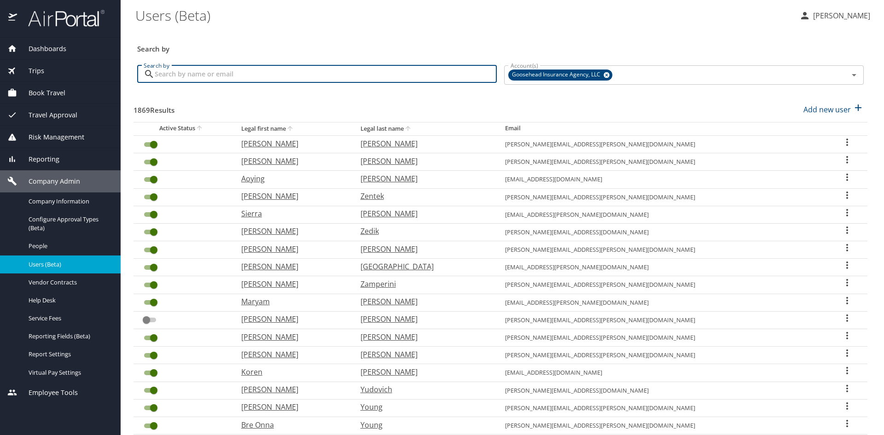
click at [323, 71] on input "Search by" at bounding box center [326, 73] width 342 height 17
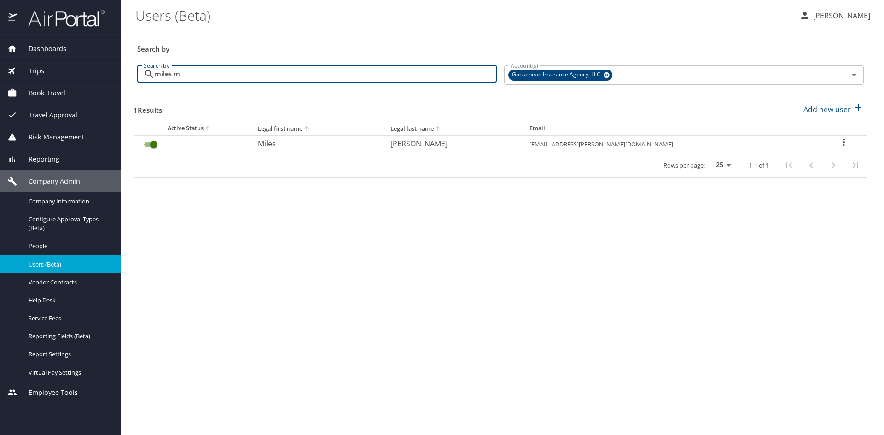
type input "miles m"
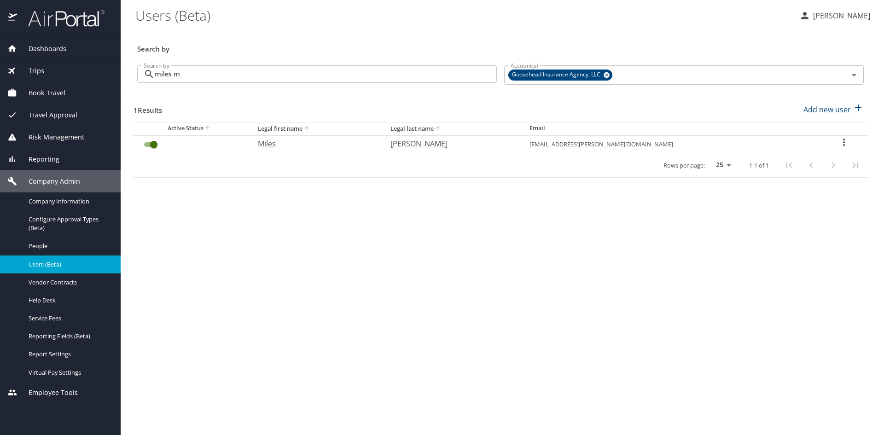
click at [843, 142] on icon "User Search Table" at bounding box center [844, 142] width 2 height 7
click at [799, 142] on p "View profile" at bounding box center [787, 143] width 41 height 11
select select "US"
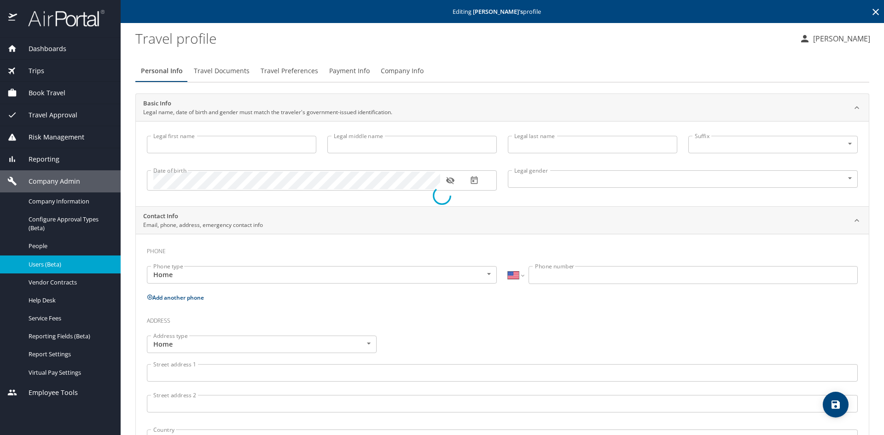
type input "Miles"
type input "[PERSON_NAME]"
type input "[DEMOGRAPHIC_DATA]"
type input "[PERSON_NAME]"
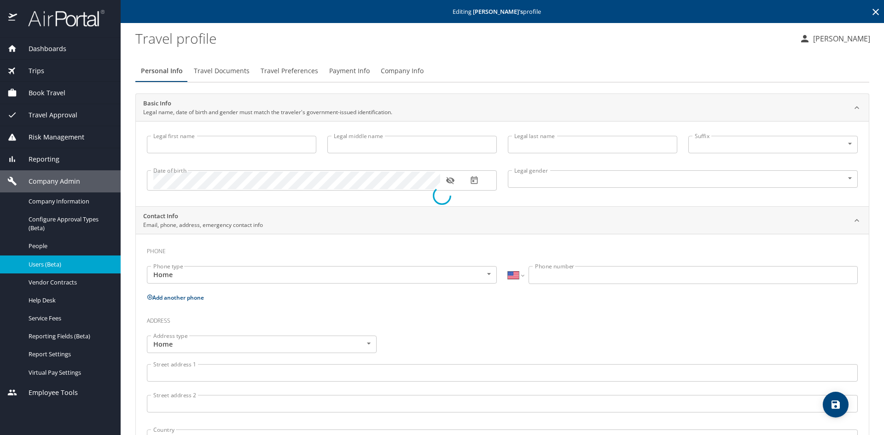
type input "[PERSON_NAME]"
type input "[PHONE_NUMBER]"
select select "US"
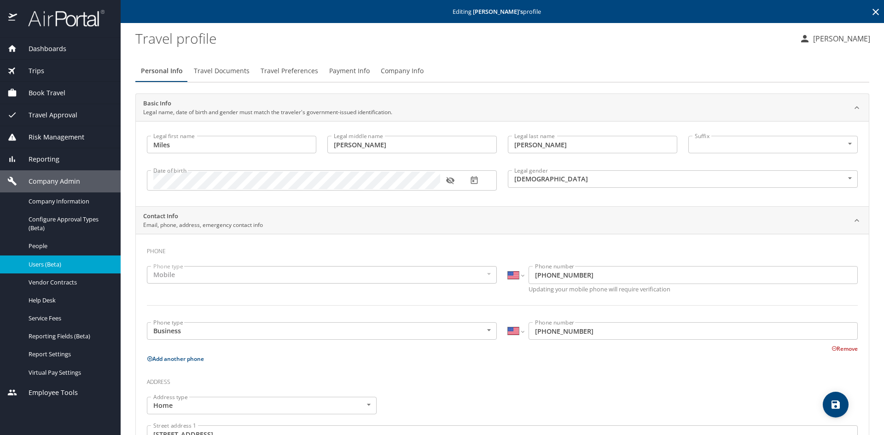
click at [302, 70] on span "Travel Preferences" at bounding box center [290, 71] width 58 height 12
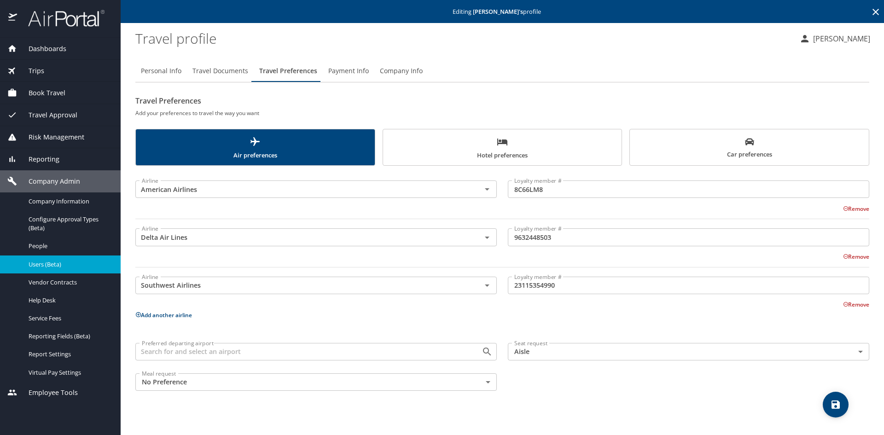
click at [709, 144] on span "Car preferences" at bounding box center [749, 148] width 228 height 23
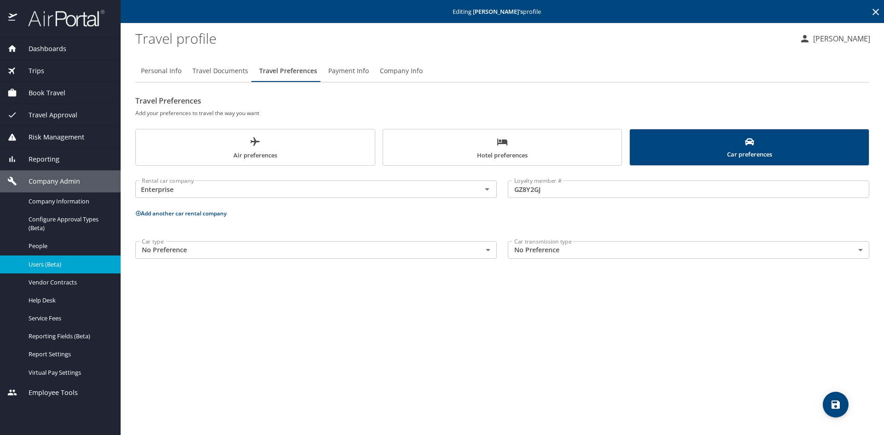
click at [523, 189] on input "GZ8Y2GJ" at bounding box center [688, 188] width 361 height 17
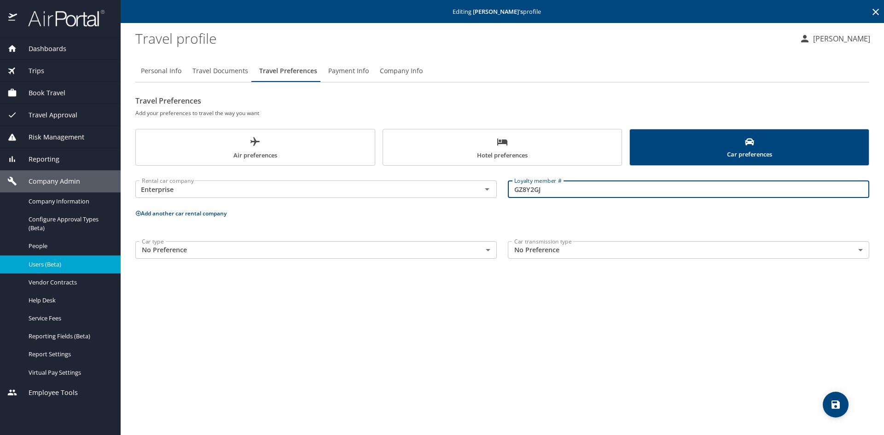
click at [523, 189] on input "GZ8Y2GJ" at bounding box center [688, 188] width 361 height 17
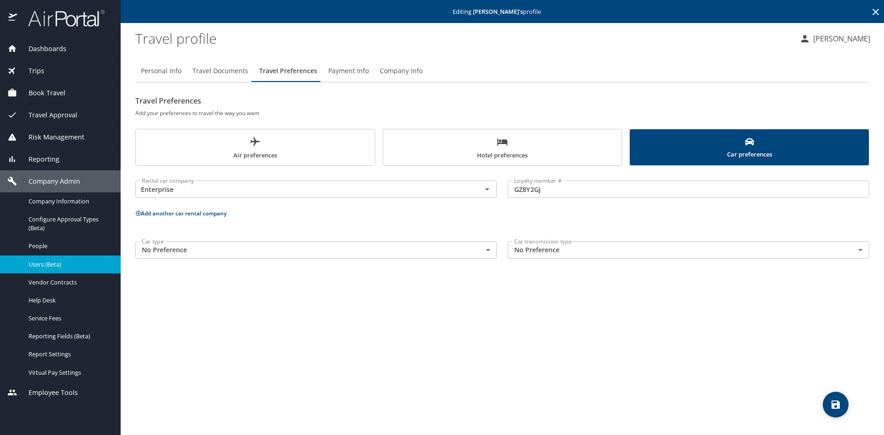
click at [56, 262] on span "Users (Beta)" at bounding box center [69, 264] width 81 height 9
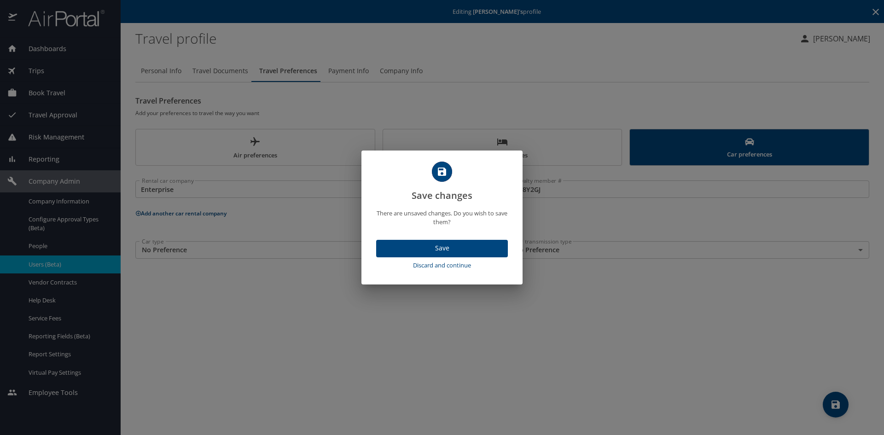
click at [442, 266] on span "Discard and continue" at bounding box center [442, 265] width 124 height 11
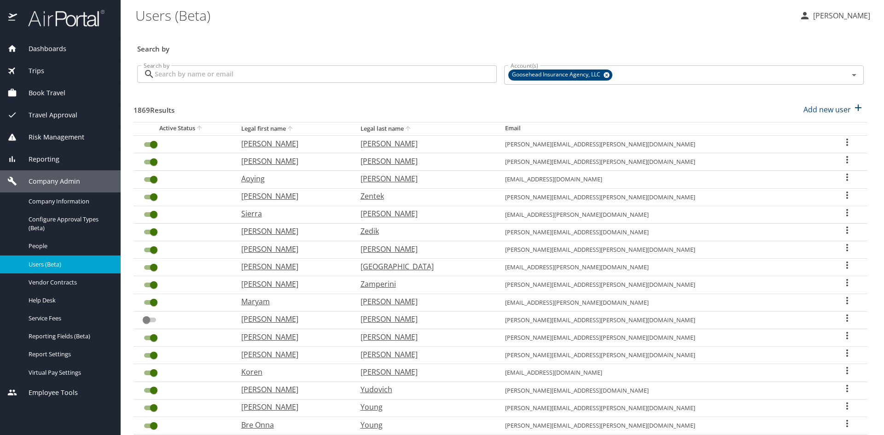
click at [262, 74] on input "Search by" at bounding box center [326, 73] width 342 height 17
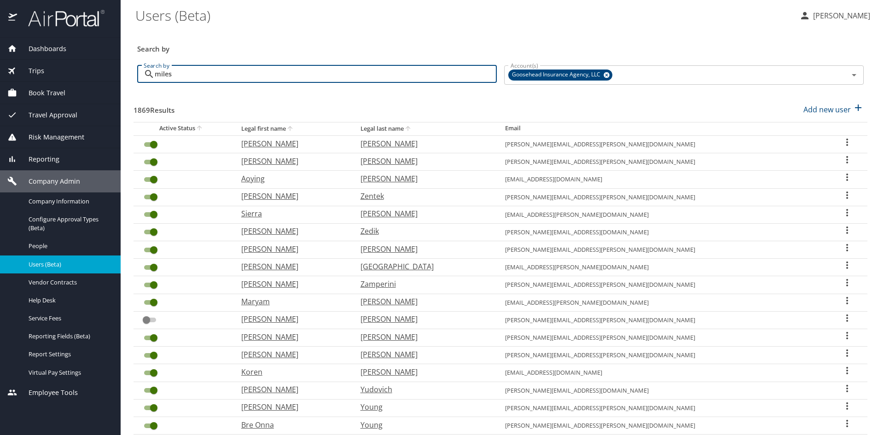
type input "miles"
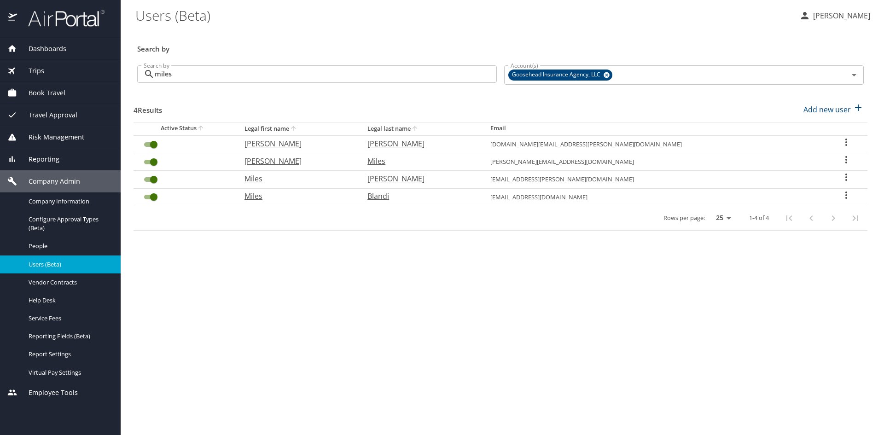
click at [555, 349] on main "Users (Beta) [PERSON_NAME] Search by Search by miles Search by Account(s) Goose…" at bounding box center [502, 217] width 763 height 435
click at [256, 74] on input "miles" at bounding box center [326, 73] width 342 height 17
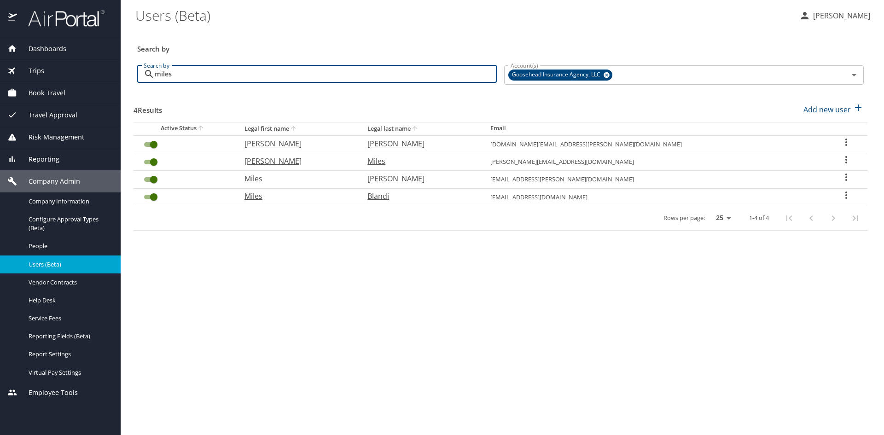
click at [256, 74] on input "miles" at bounding box center [326, 73] width 342 height 17
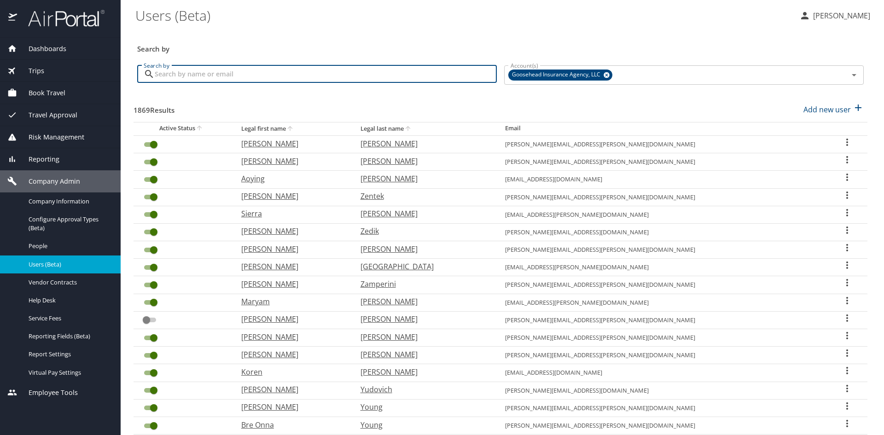
click at [197, 76] on input "Search by" at bounding box center [326, 73] width 342 height 17
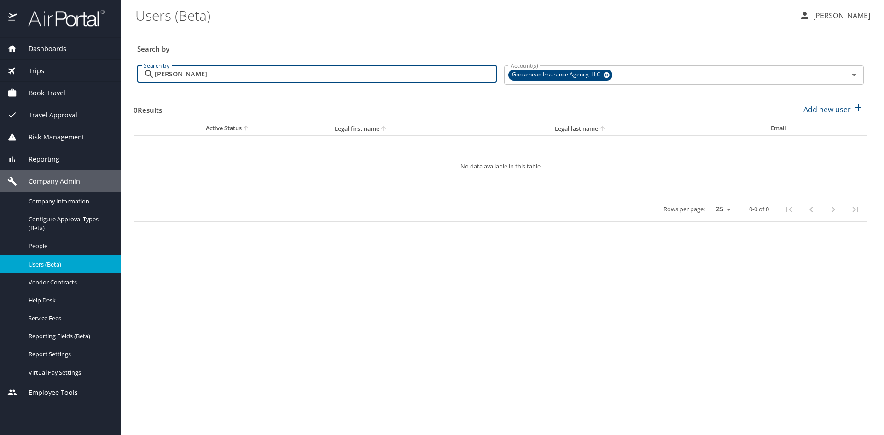
click at [198, 68] on input "[PERSON_NAME]" at bounding box center [326, 73] width 342 height 17
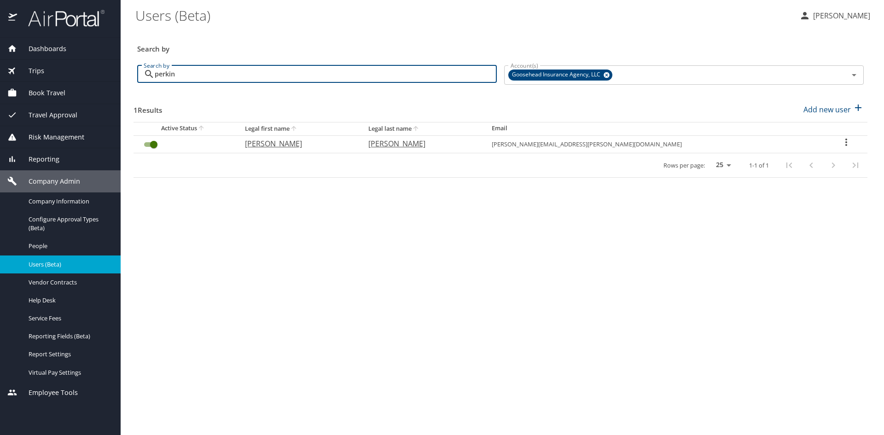
type input "perkin"
click at [845, 142] on icon "User Search Table" at bounding box center [846, 142] width 2 height 7
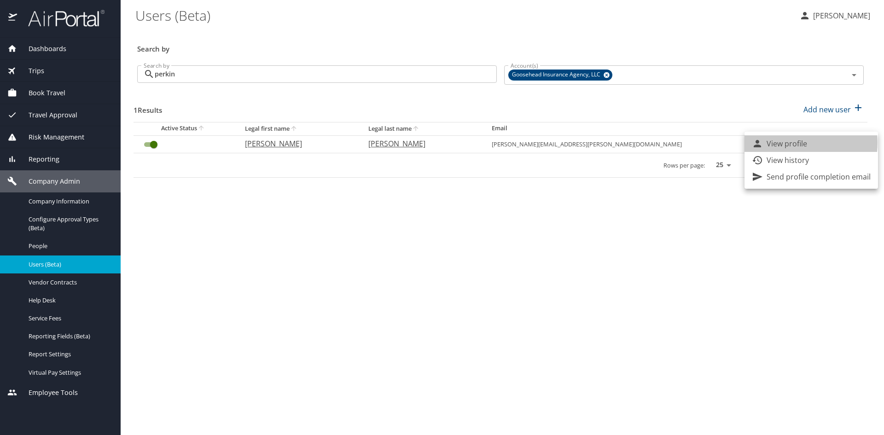
click at [788, 143] on p "View profile" at bounding box center [787, 143] width 41 height 11
select select "US"
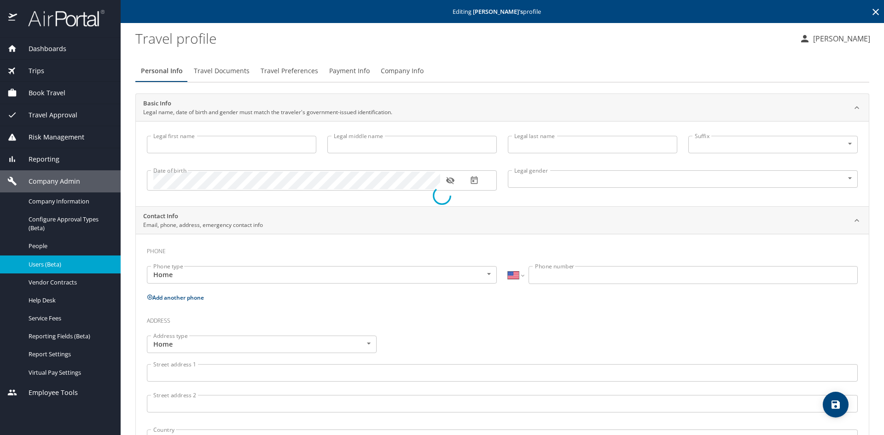
type input "[PERSON_NAME]"
type input "[DEMOGRAPHIC_DATA]"
type input "[PERSON_NAME]"
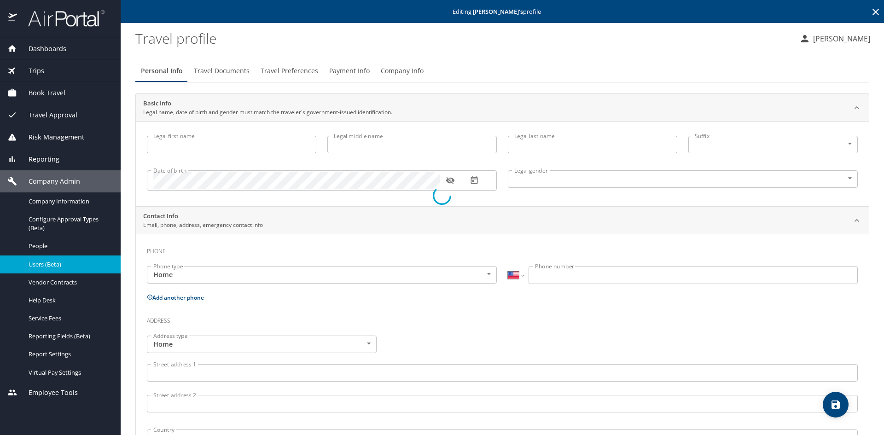
type input "[PERSON_NAME]"
type input "[PHONE_NUMBER]"
select select "US"
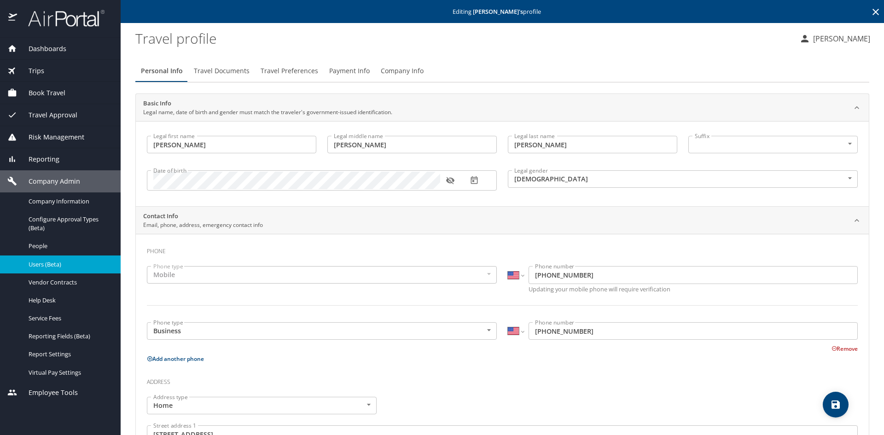
click at [309, 73] on span "Travel Preferences" at bounding box center [290, 71] width 58 height 12
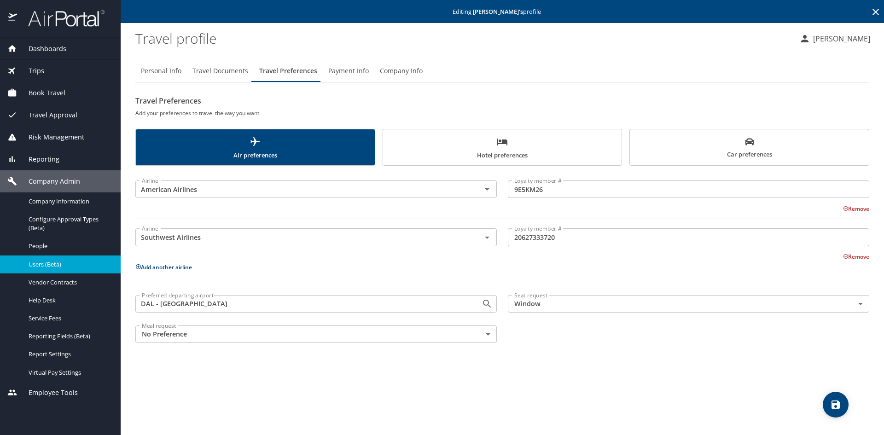
click at [633, 144] on button "Car preferences" at bounding box center [749, 147] width 240 height 37
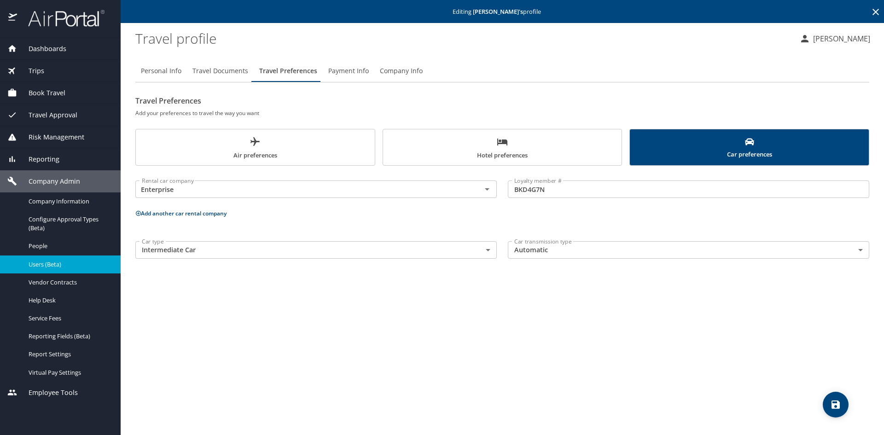
click at [522, 192] on input "BKD4G7N" at bounding box center [688, 188] width 361 height 17
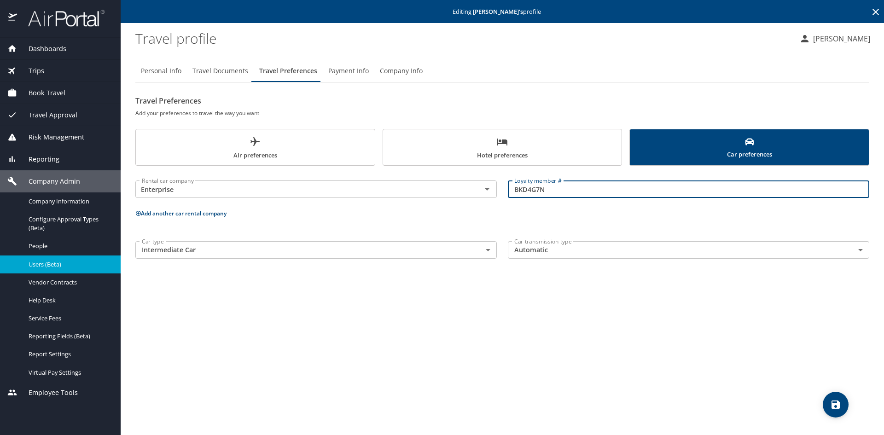
click at [522, 192] on input "BKD4G7N" at bounding box center [688, 188] width 361 height 17
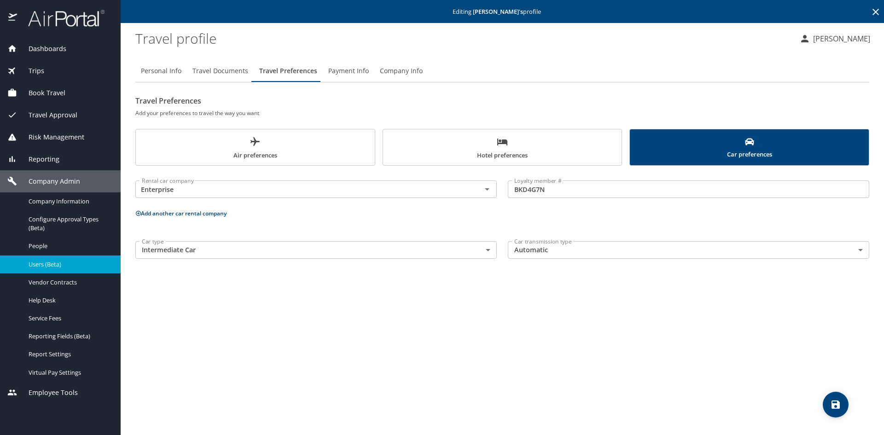
click at [44, 270] on link "Users (Beta)" at bounding box center [60, 265] width 121 height 18
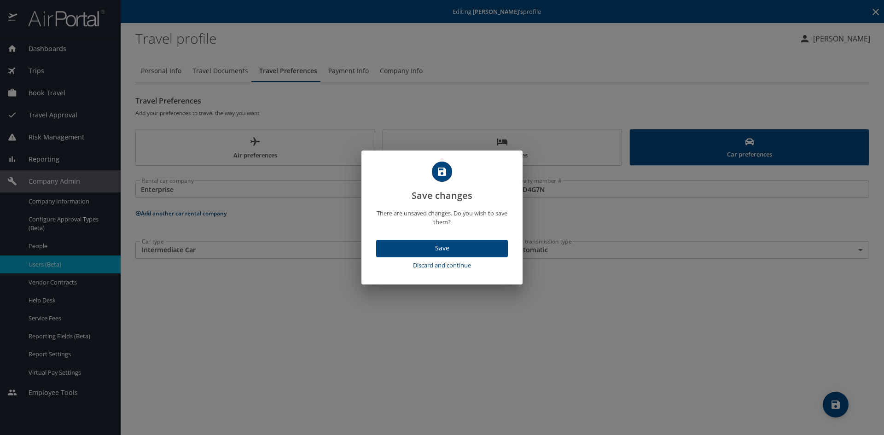
click at [455, 268] on span "Discard and continue" at bounding box center [442, 265] width 124 height 11
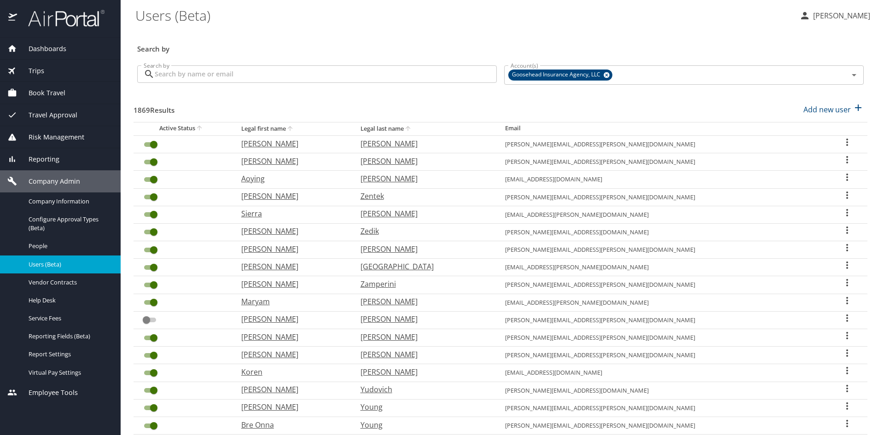
click at [244, 76] on input "Search by" at bounding box center [326, 73] width 342 height 17
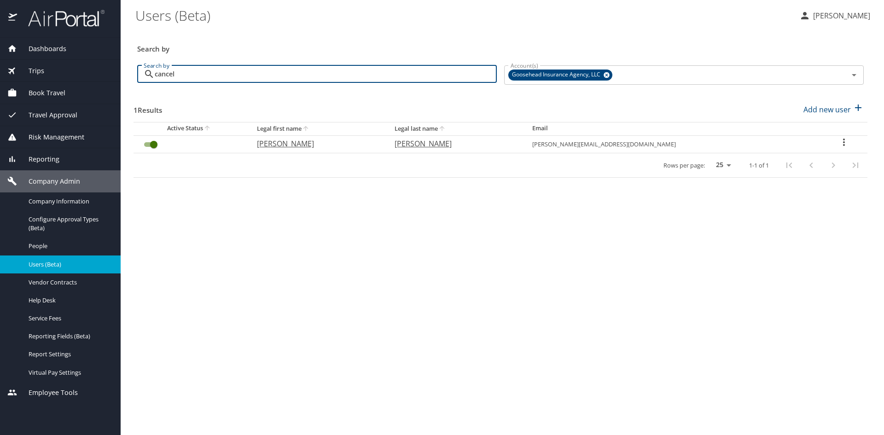
type input "cancel"
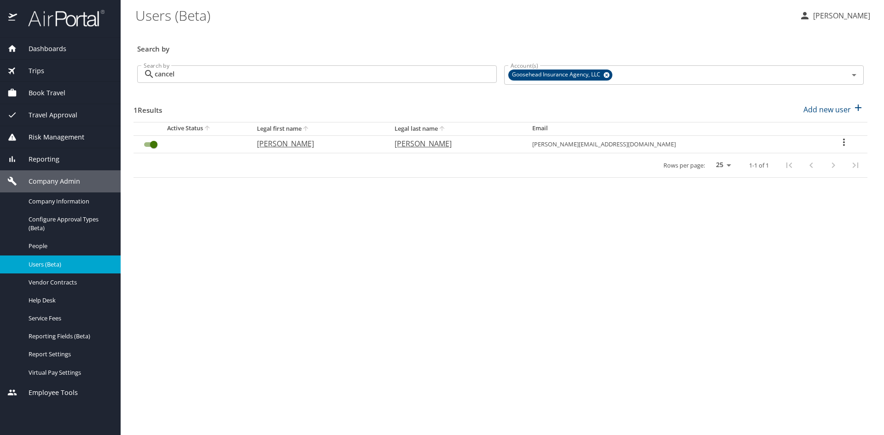
click at [840, 141] on icon "User Search Table" at bounding box center [843, 142] width 11 height 11
click at [809, 146] on li "View profile" at bounding box center [811, 143] width 134 height 17
select select "US"
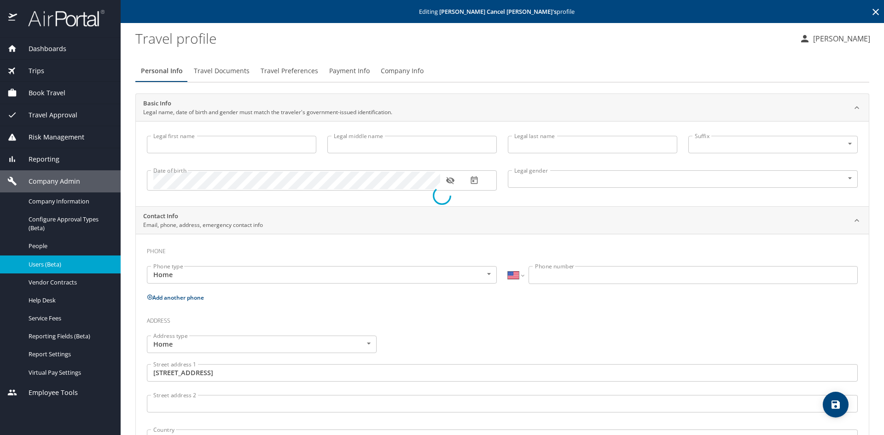
type input "[PERSON_NAME]"
type input "[DEMOGRAPHIC_DATA]"
type input "[PERSON_NAME]"
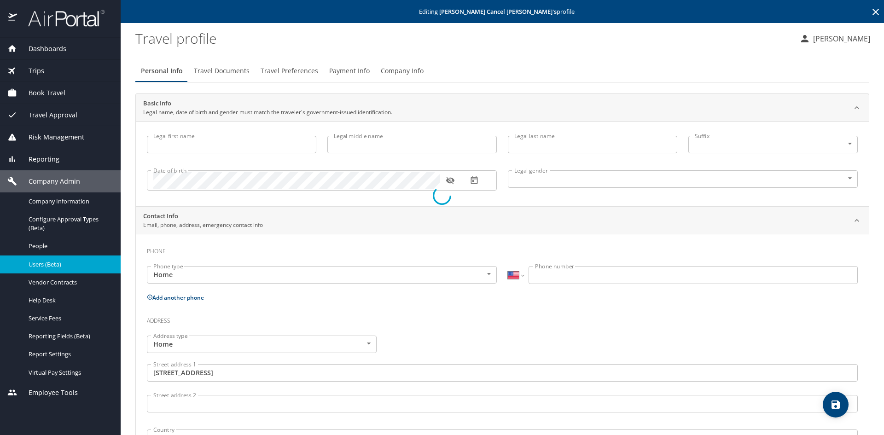
type input "[PHONE_NUMBER]"
type input "[GEOGRAPHIC_DATA]"
type input "[US_STATE]"
select select "US"
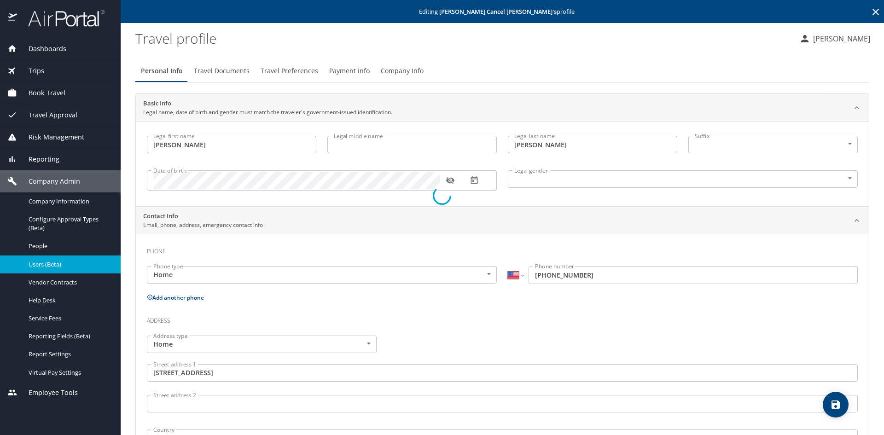
select select "US"
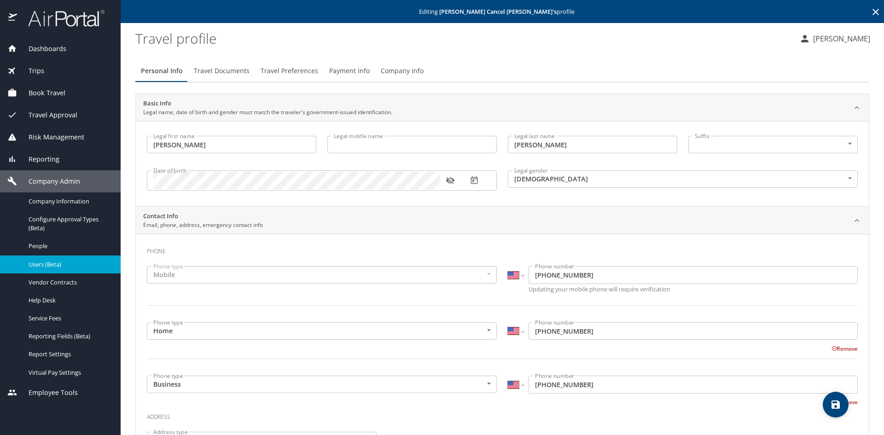
click at [296, 62] on button "Travel Preferences" at bounding box center [289, 71] width 69 height 22
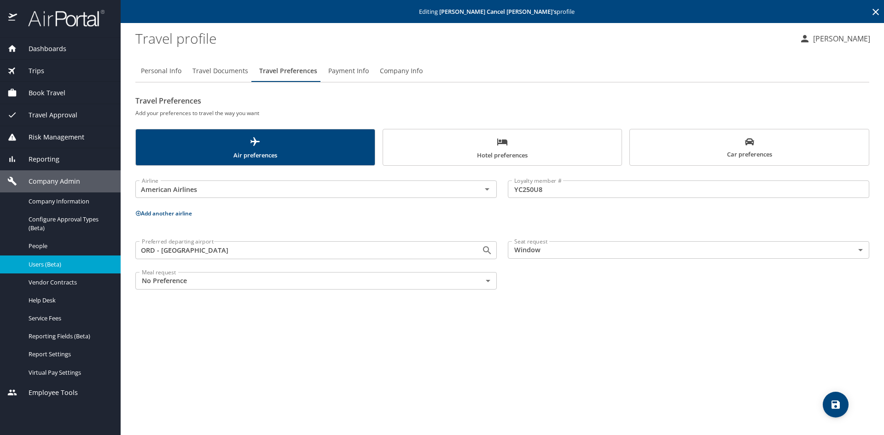
click at [748, 156] on span "Car preferences" at bounding box center [749, 148] width 228 height 23
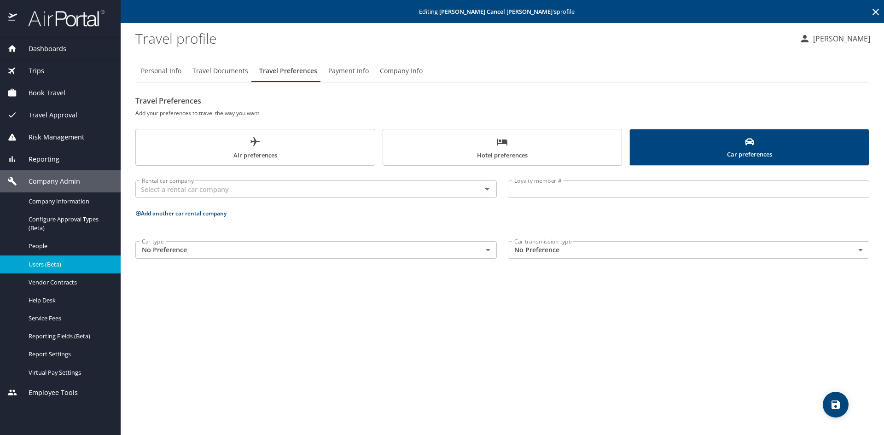
click at [49, 266] on span "Users (Beta)" at bounding box center [69, 264] width 81 height 9
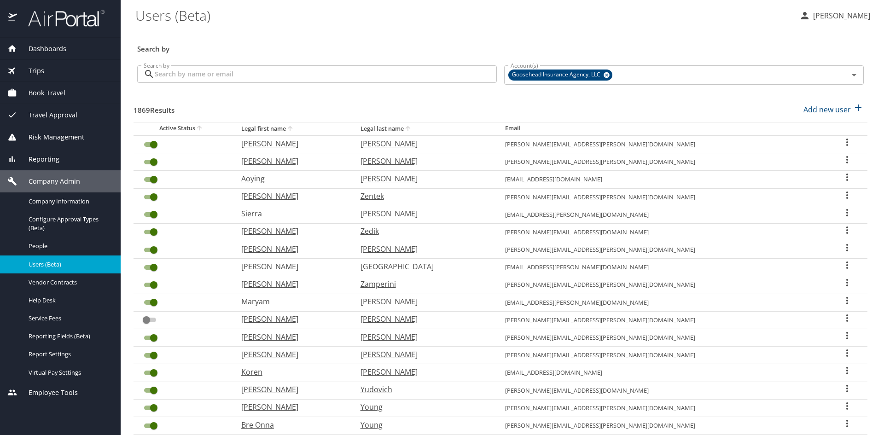
click at [196, 73] on input "Search by" at bounding box center [326, 73] width 342 height 17
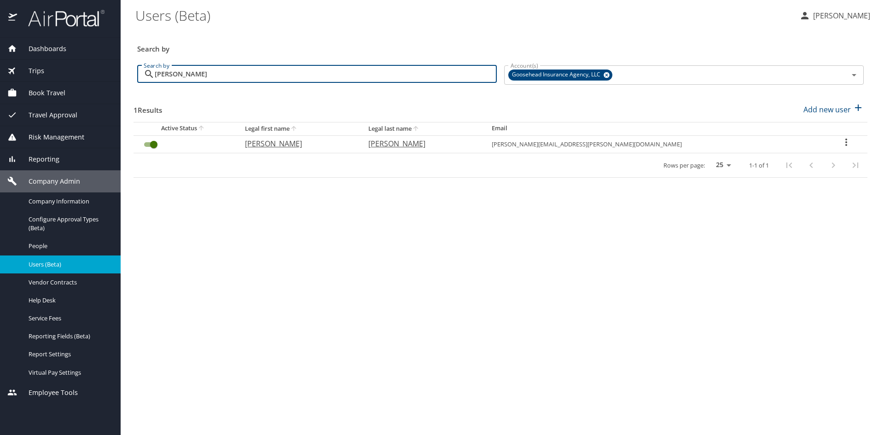
click at [842, 139] on icon "User Search Table" at bounding box center [846, 142] width 11 height 11
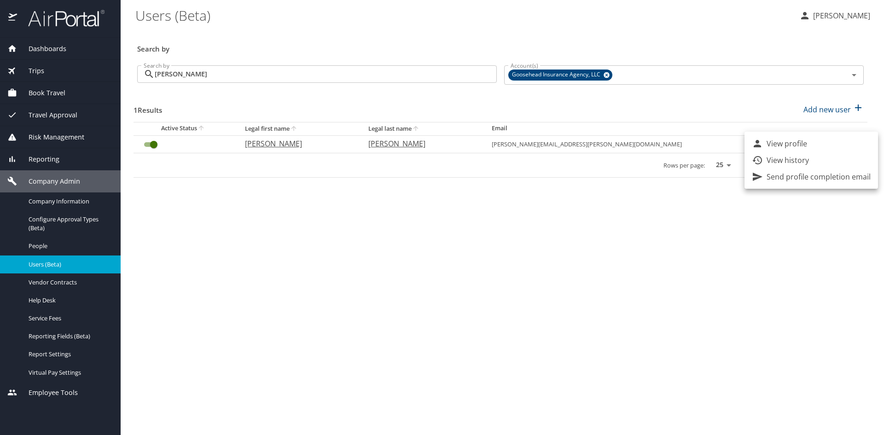
click at [796, 142] on p "View profile" at bounding box center [787, 143] width 41 height 11
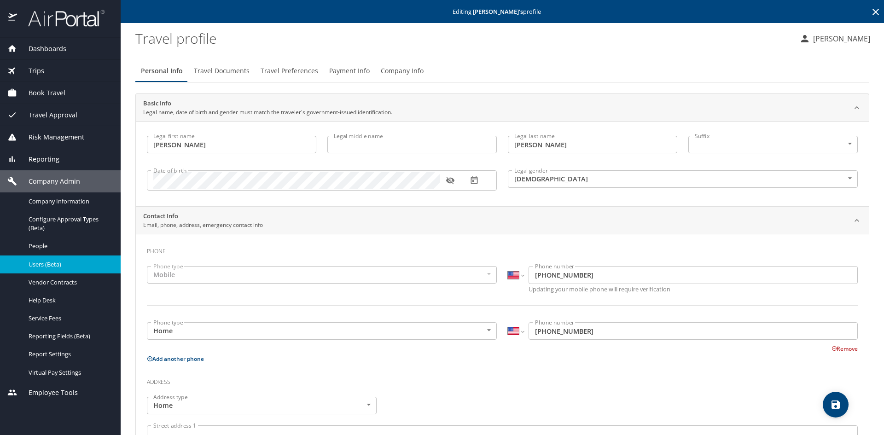
click at [287, 72] on span "Travel Preferences" at bounding box center [290, 71] width 58 height 12
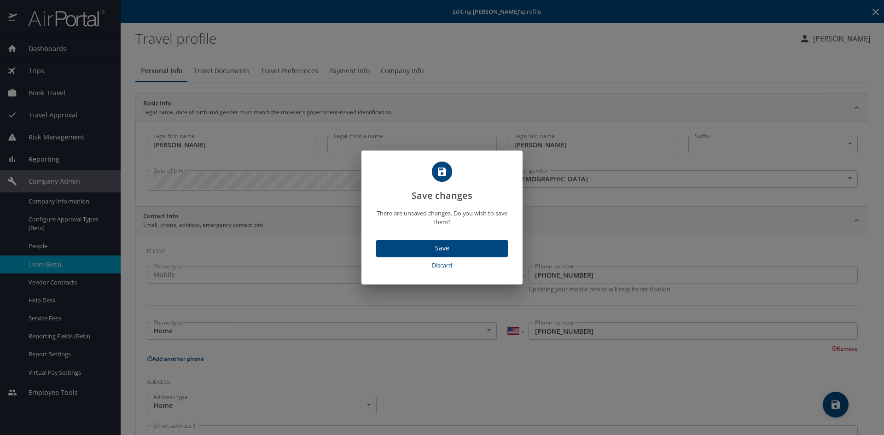
click at [448, 265] on span "Discard" at bounding box center [442, 265] width 124 height 11
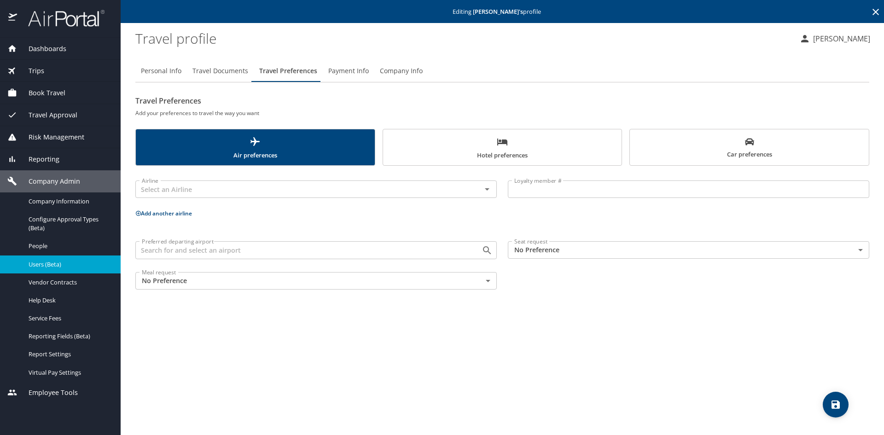
click at [696, 138] on span "Car preferences" at bounding box center [749, 148] width 228 height 23
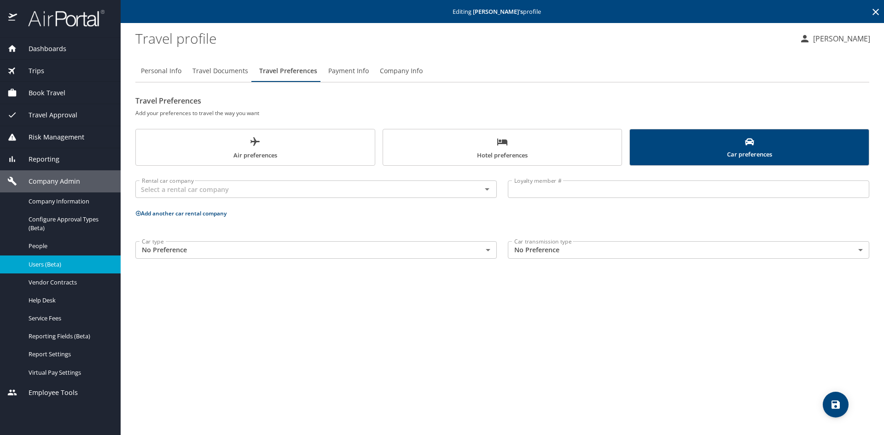
click at [49, 262] on span "Users (Beta)" at bounding box center [69, 264] width 81 height 9
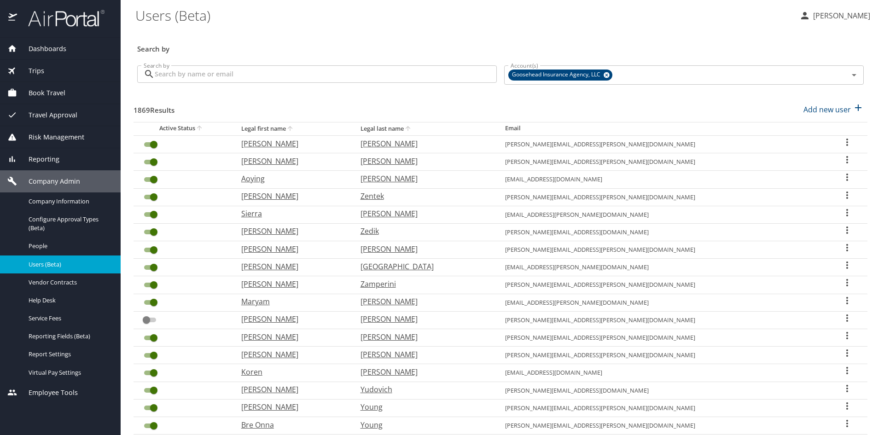
click at [299, 76] on input "Search by" at bounding box center [326, 73] width 342 height 17
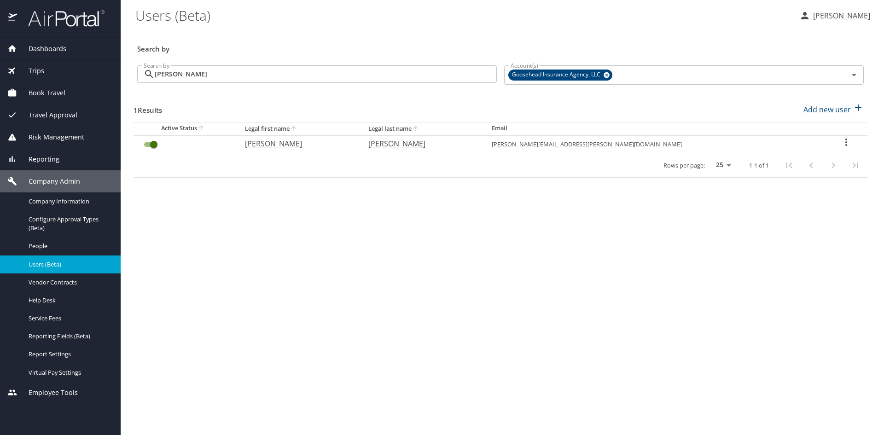
click at [841, 141] on icon "User Search Table" at bounding box center [846, 142] width 11 height 11
click at [794, 143] on p "View profile" at bounding box center [787, 143] width 41 height 11
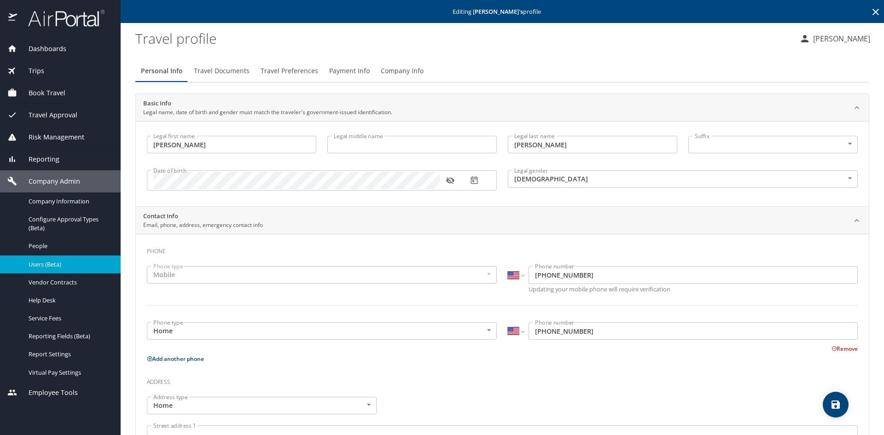
click at [296, 69] on span "Travel Preferences" at bounding box center [290, 71] width 58 height 12
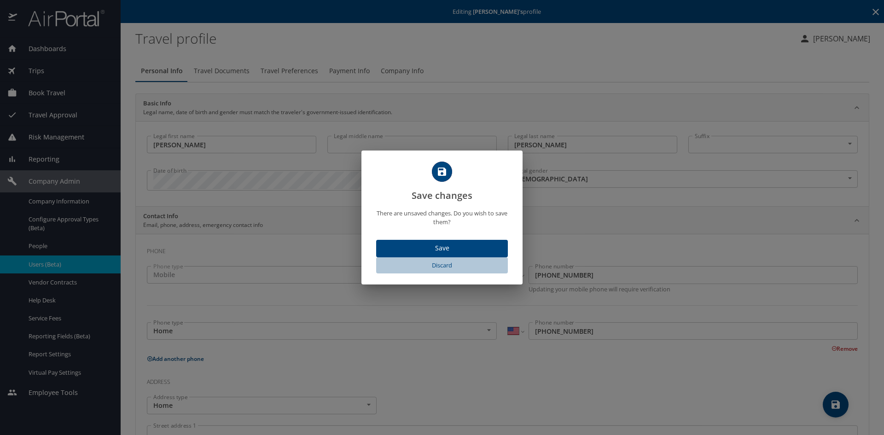
click at [433, 268] on span "Discard" at bounding box center [442, 265] width 124 height 11
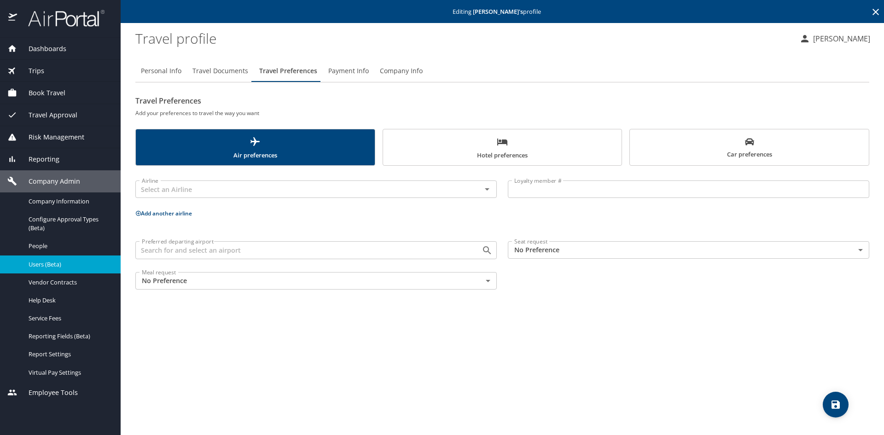
click at [705, 158] on span "Car preferences" at bounding box center [749, 148] width 228 height 23
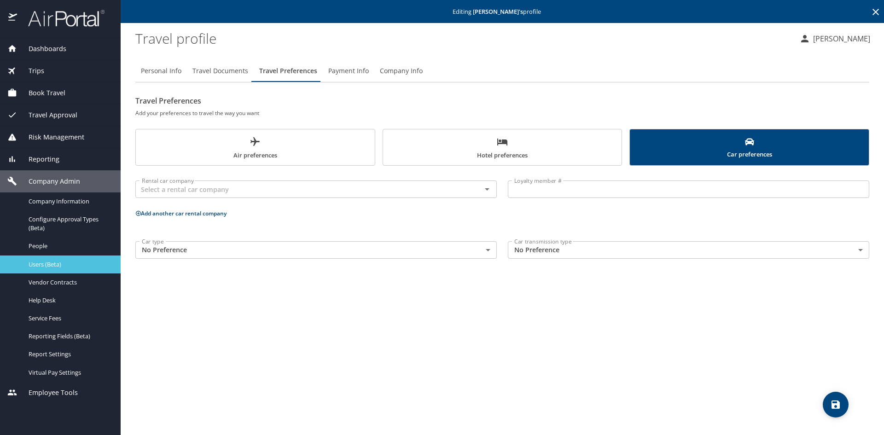
click at [46, 262] on span "Users (Beta)" at bounding box center [69, 264] width 81 height 9
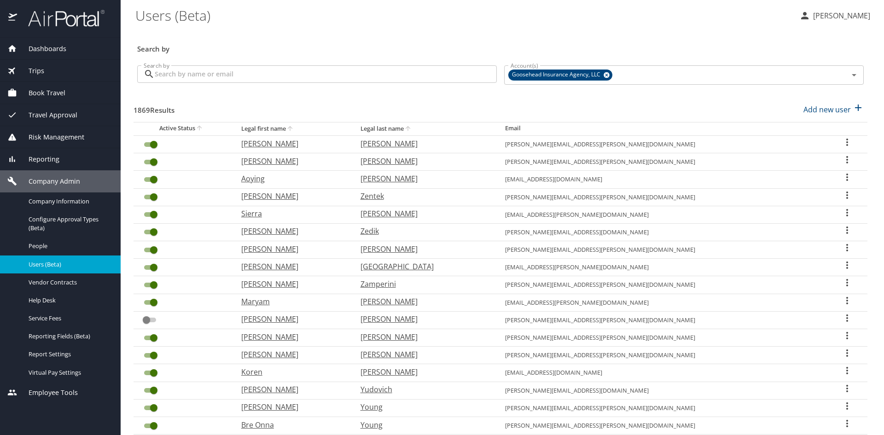
click at [244, 77] on input "Search by" at bounding box center [326, 73] width 342 height 17
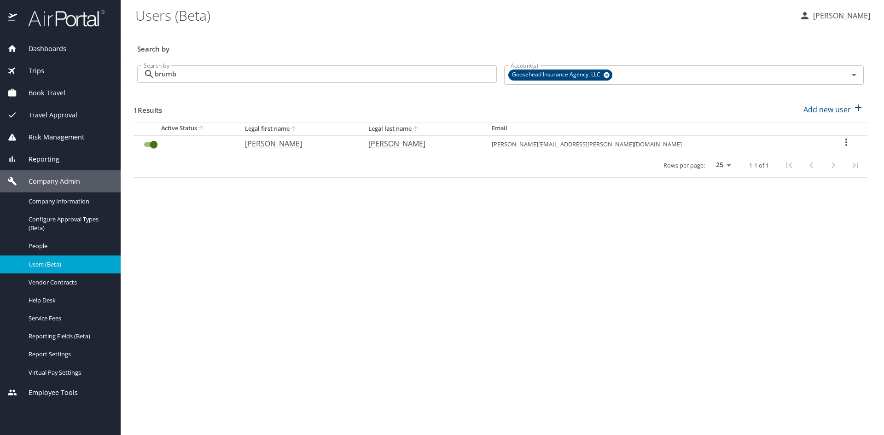
click at [843, 139] on icon "User Search Table" at bounding box center [846, 142] width 11 height 11
click at [789, 146] on p "View profile" at bounding box center [787, 143] width 41 height 11
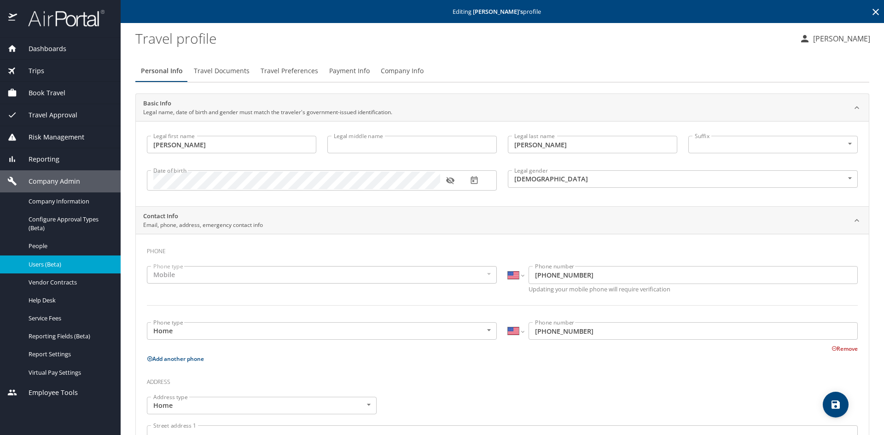
click at [333, 72] on span "Payment Info" at bounding box center [349, 71] width 41 height 12
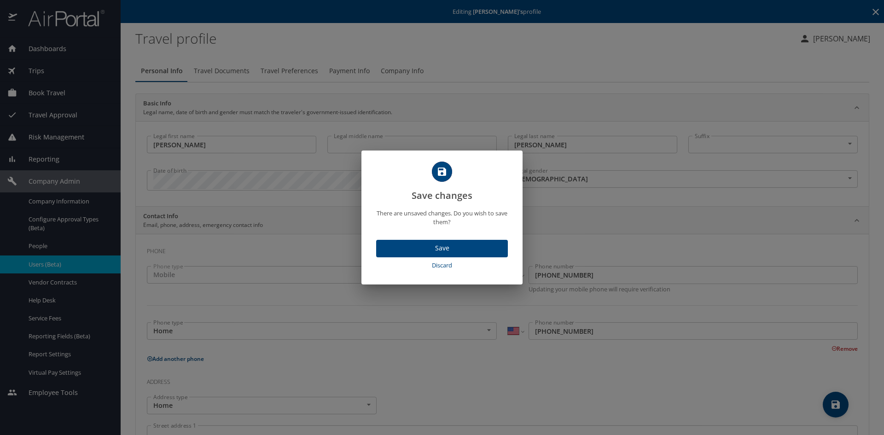
click at [436, 267] on span "Discard" at bounding box center [442, 265] width 124 height 11
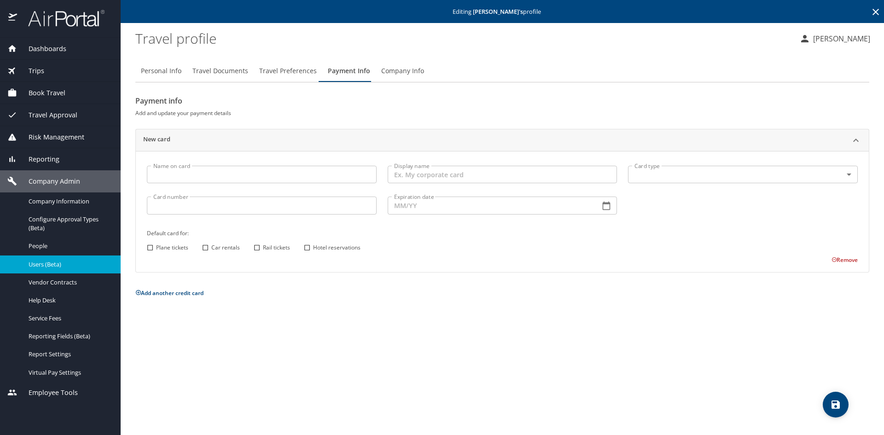
click at [274, 65] on span "Travel Preferences" at bounding box center [288, 71] width 58 height 12
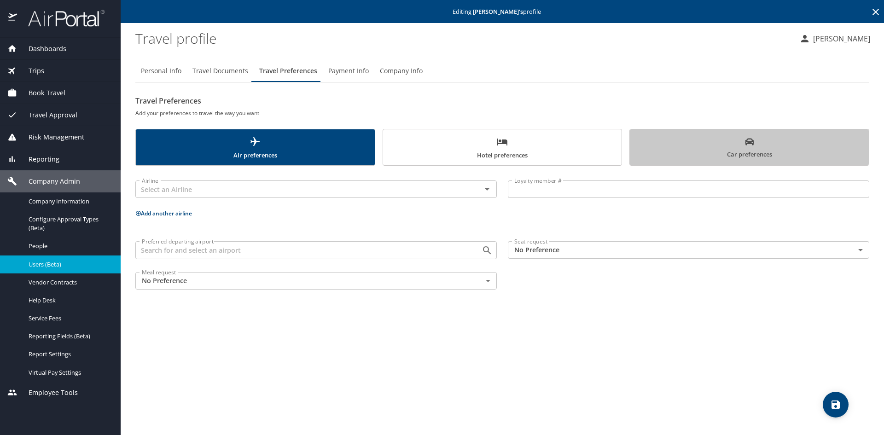
click at [703, 146] on span "Car preferences" at bounding box center [749, 148] width 228 height 23
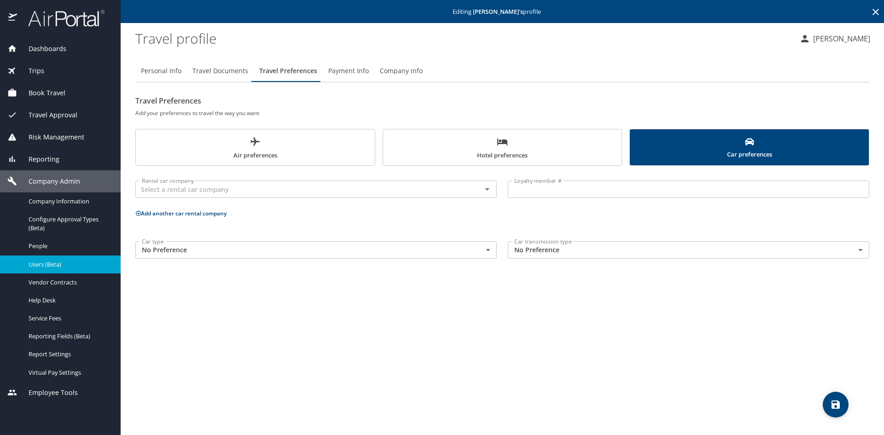
click at [32, 262] on span "Users (Beta)" at bounding box center [69, 264] width 81 height 9
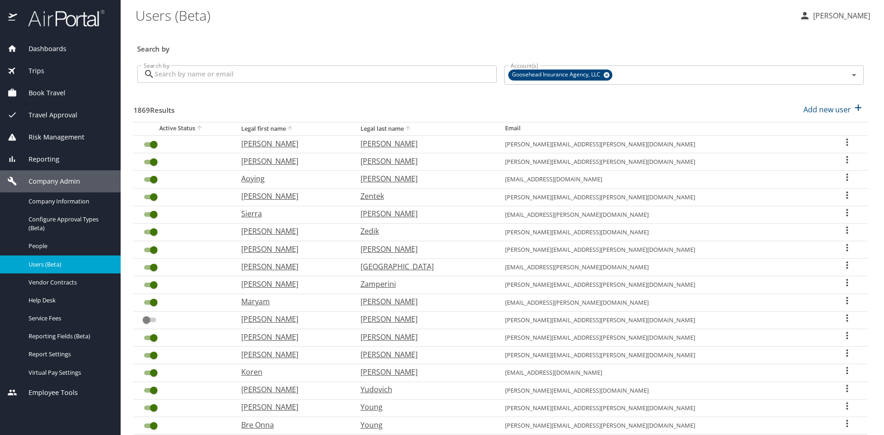
click at [308, 92] on div "Search by Search by" at bounding box center [317, 75] width 367 height 35
